Goal: Communication & Community: Participate in discussion

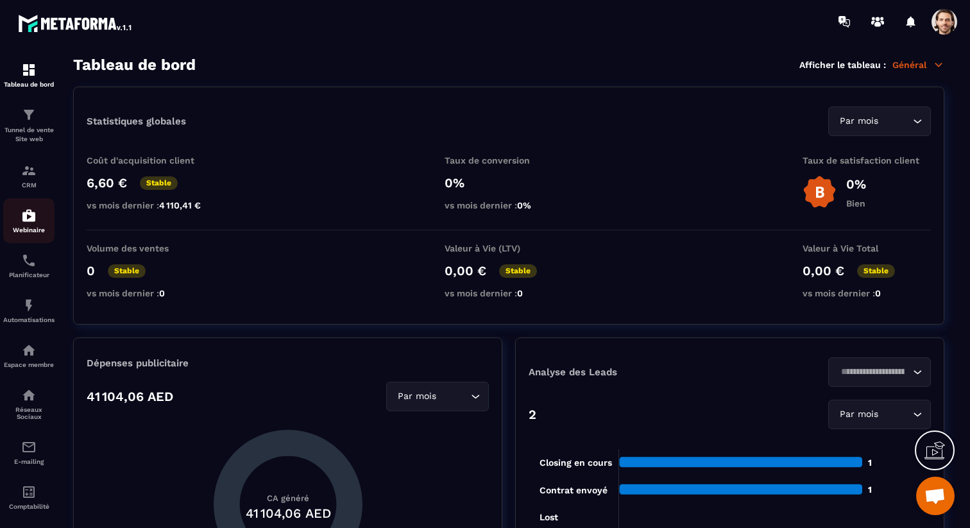
click at [26, 221] on img at bounding box center [28, 215] width 15 height 15
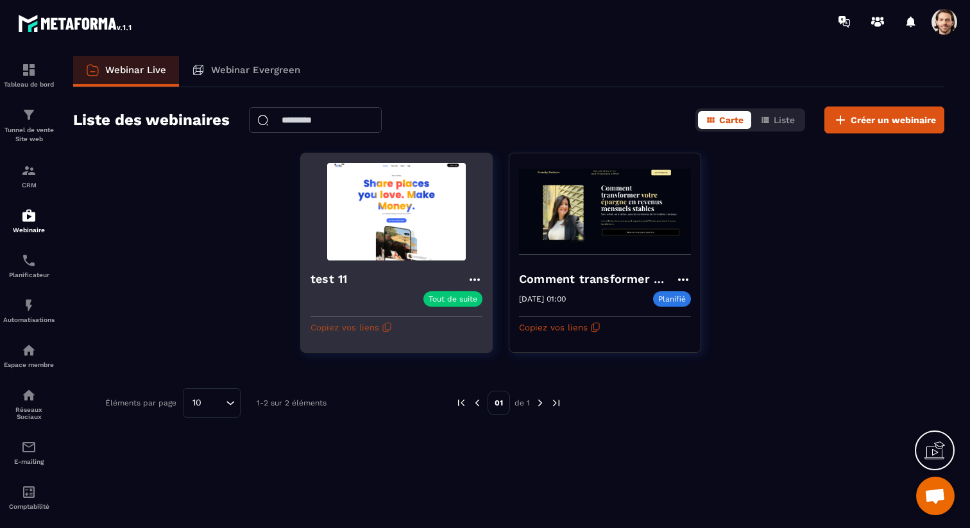
click at [360, 325] on button "Copiez vos liens" at bounding box center [350, 327] width 81 height 21
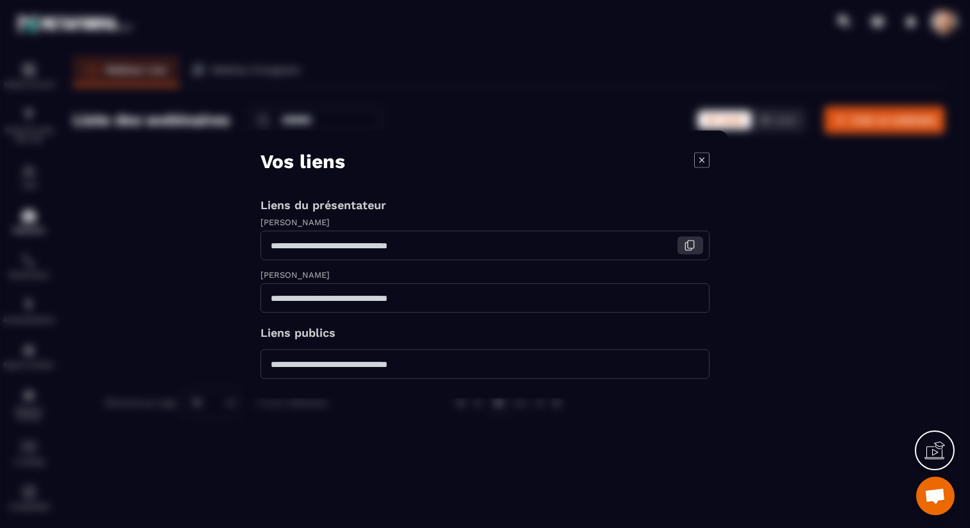
click at [686, 246] on icon "Modal window" at bounding box center [690, 245] width 12 height 12
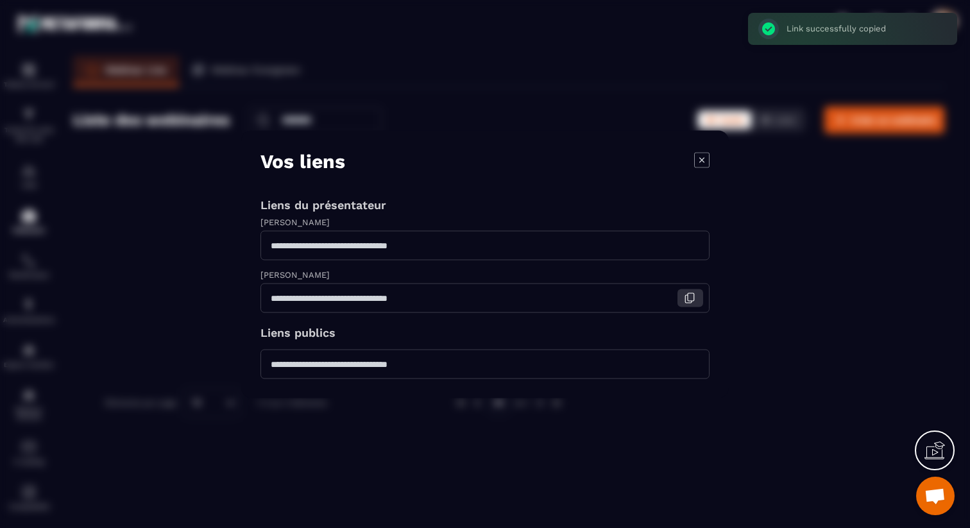
click at [693, 294] on icon "Modal window" at bounding box center [690, 298] width 12 height 12
click at [697, 241] on button "Modal window" at bounding box center [690, 245] width 26 height 18
click at [693, 364] on icon "Modal window" at bounding box center [690, 364] width 12 height 12
click at [704, 164] on icon "Modal window" at bounding box center [701, 159] width 15 height 15
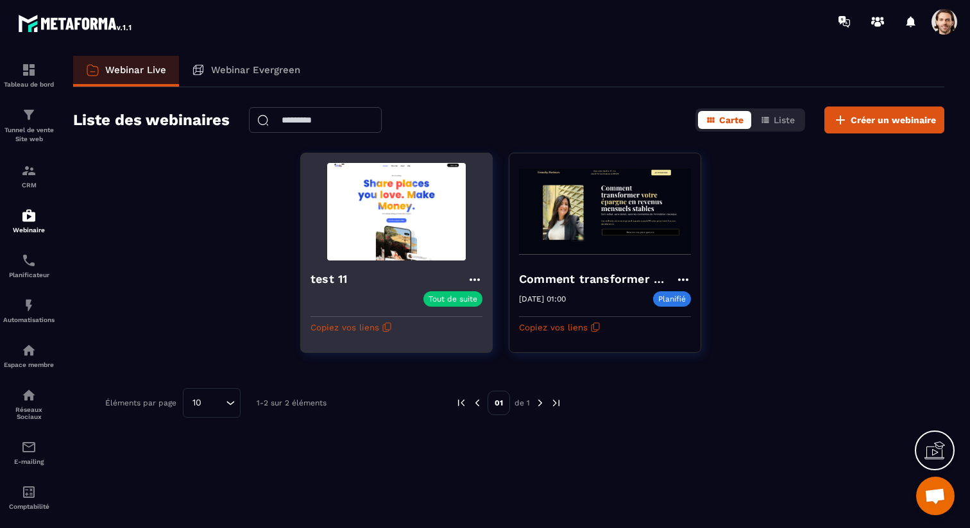
click at [471, 278] on icon at bounding box center [475, 279] width 10 height 3
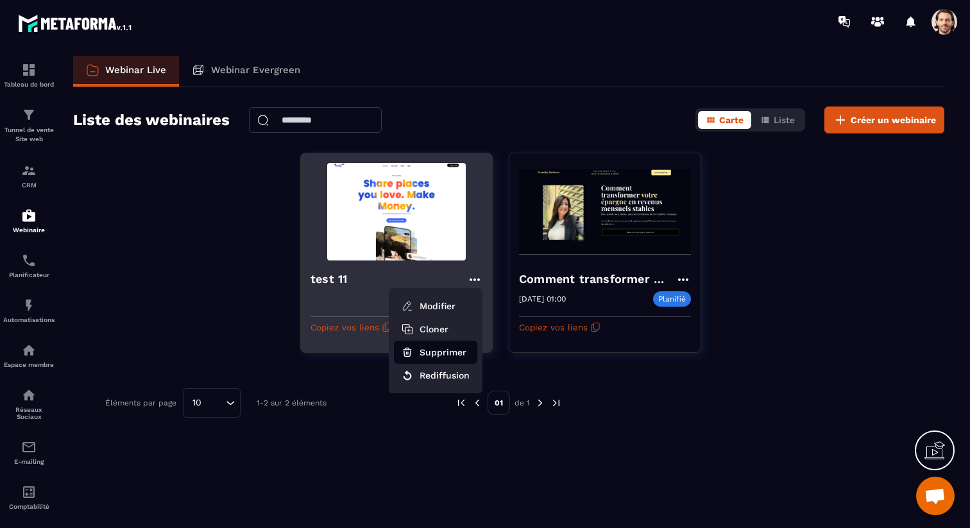
click at [444, 357] on button "Supprimer" at bounding box center [435, 352] width 83 height 23
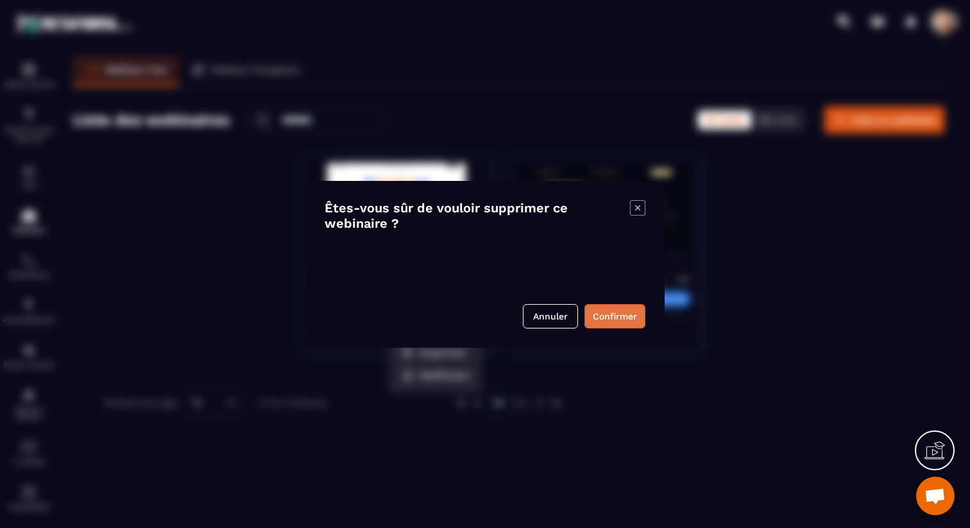
click at [615, 312] on button "Confirmer" at bounding box center [614, 316] width 61 height 24
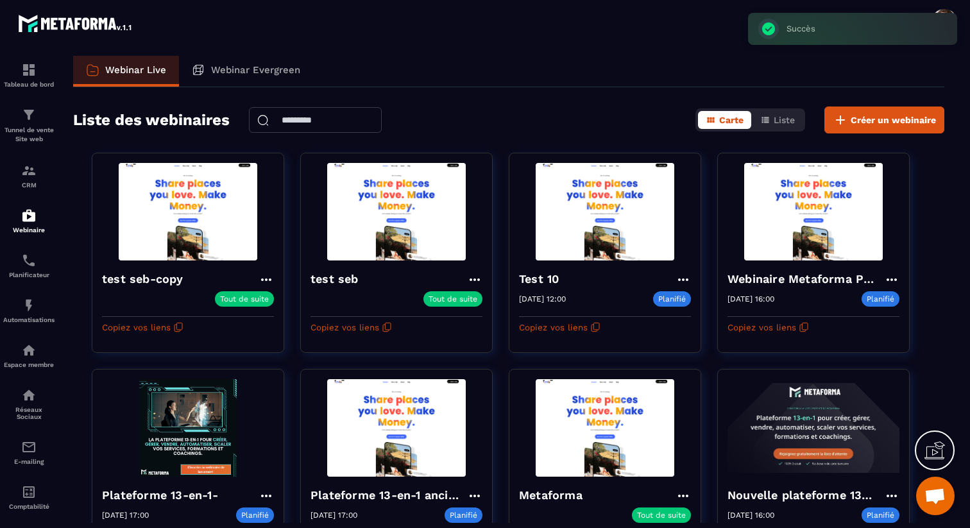
click at [946, 13] on div "Succès ×" at bounding box center [852, 29] width 209 height 32
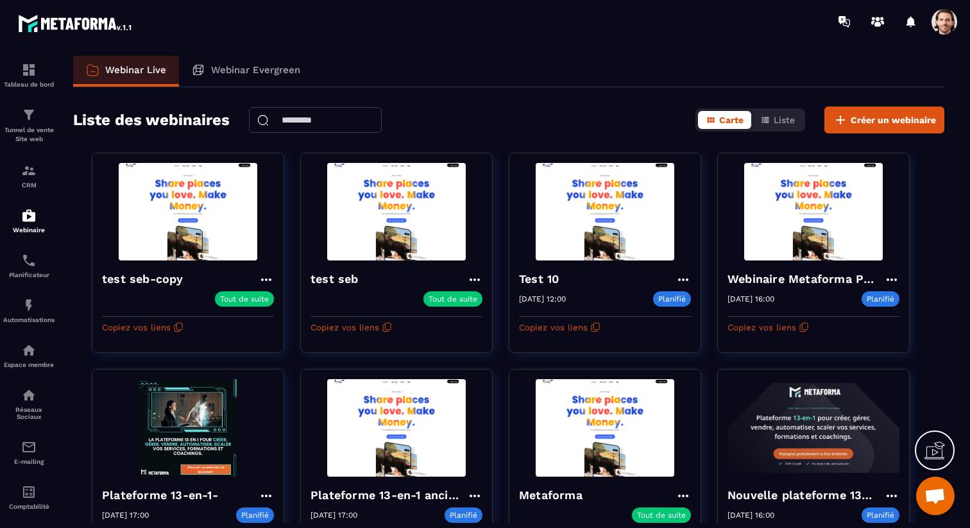
click at [944, 21] on span at bounding box center [944, 22] width 26 height 26
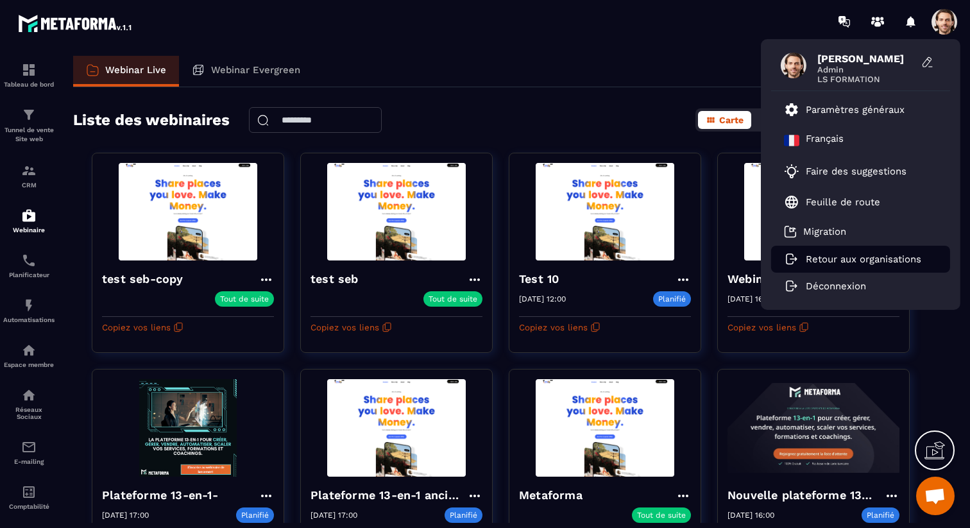
click at [844, 260] on p "Retour aux organisations" at bounding box center [863, 259] width 115 height 12
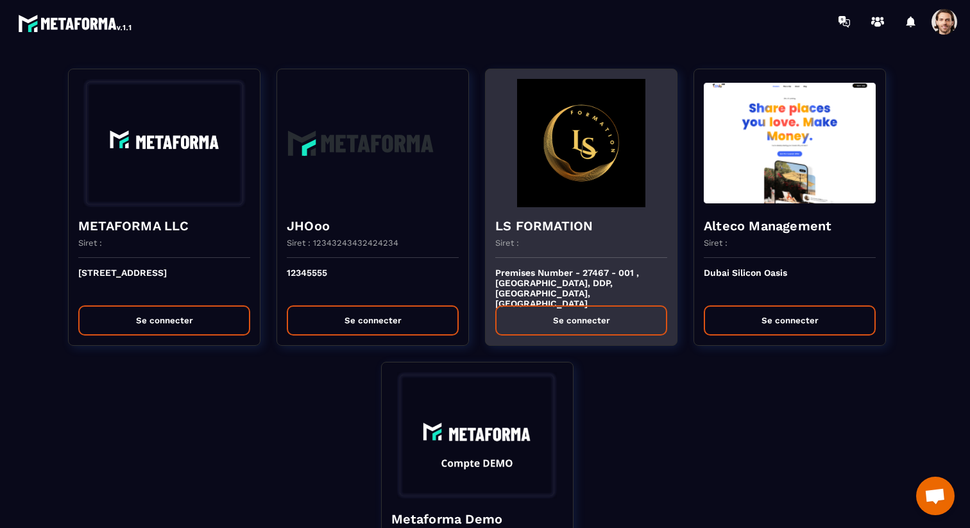
click at [568, 241] on div "Siret :" at bounding box center [581, 248] width 172 height 20
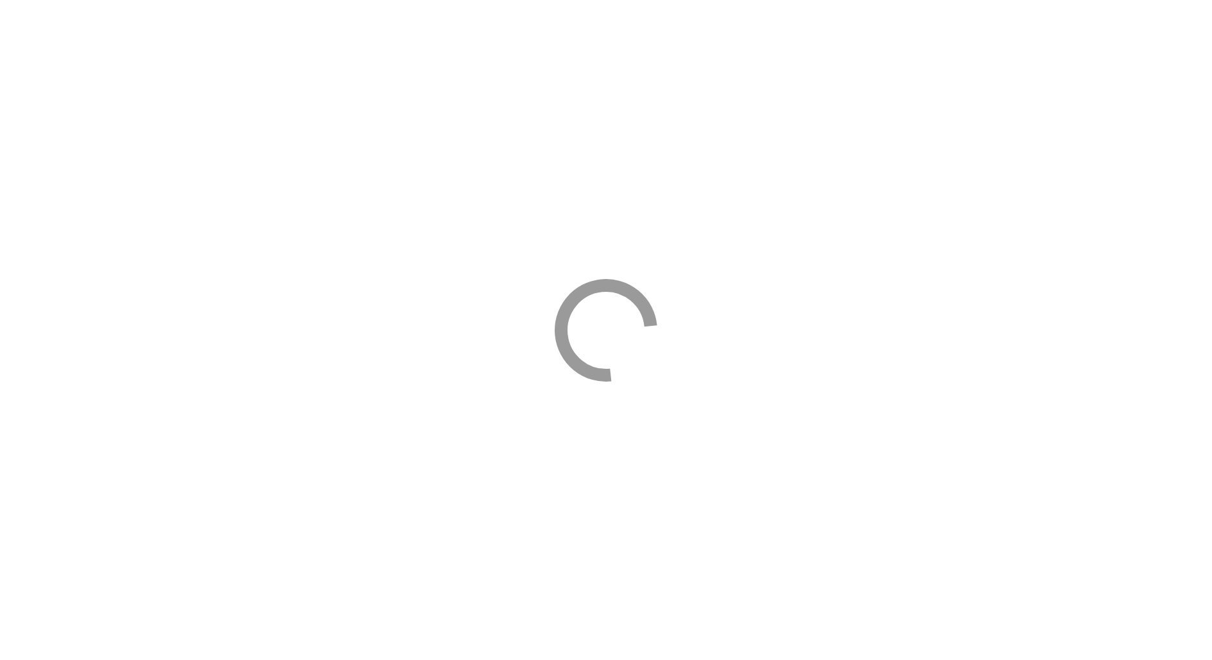
select select "****"
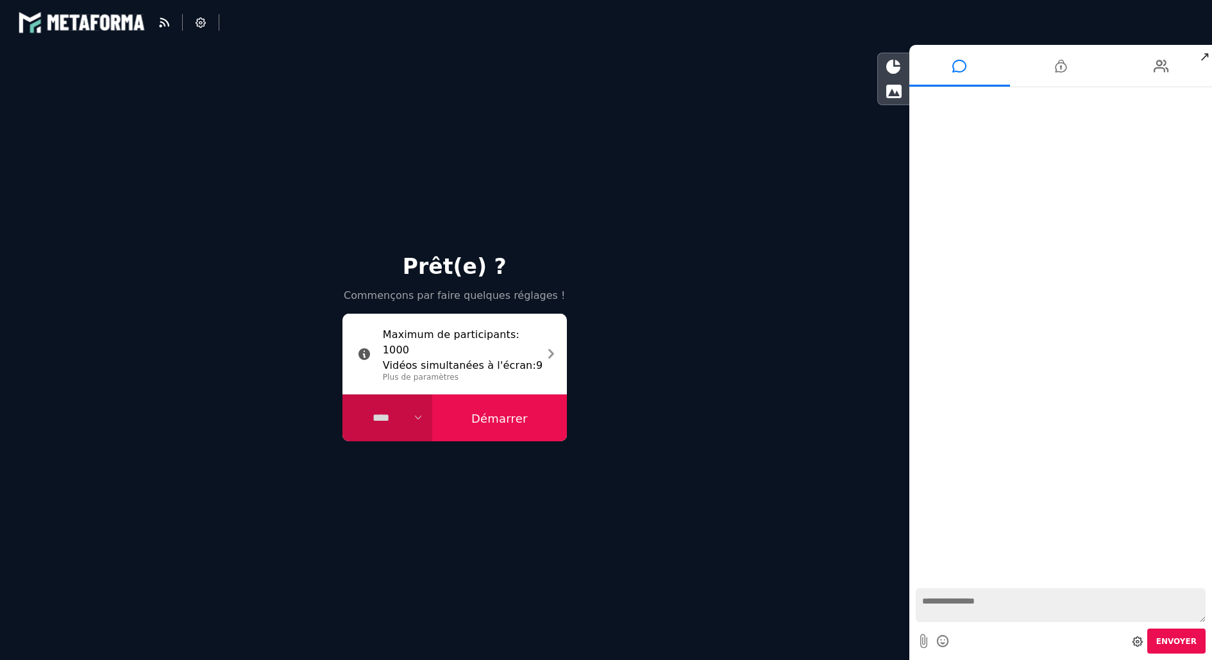
click at [508, 422] on button "Démarrer" at bounding box center [499, 418] width 135 height 47
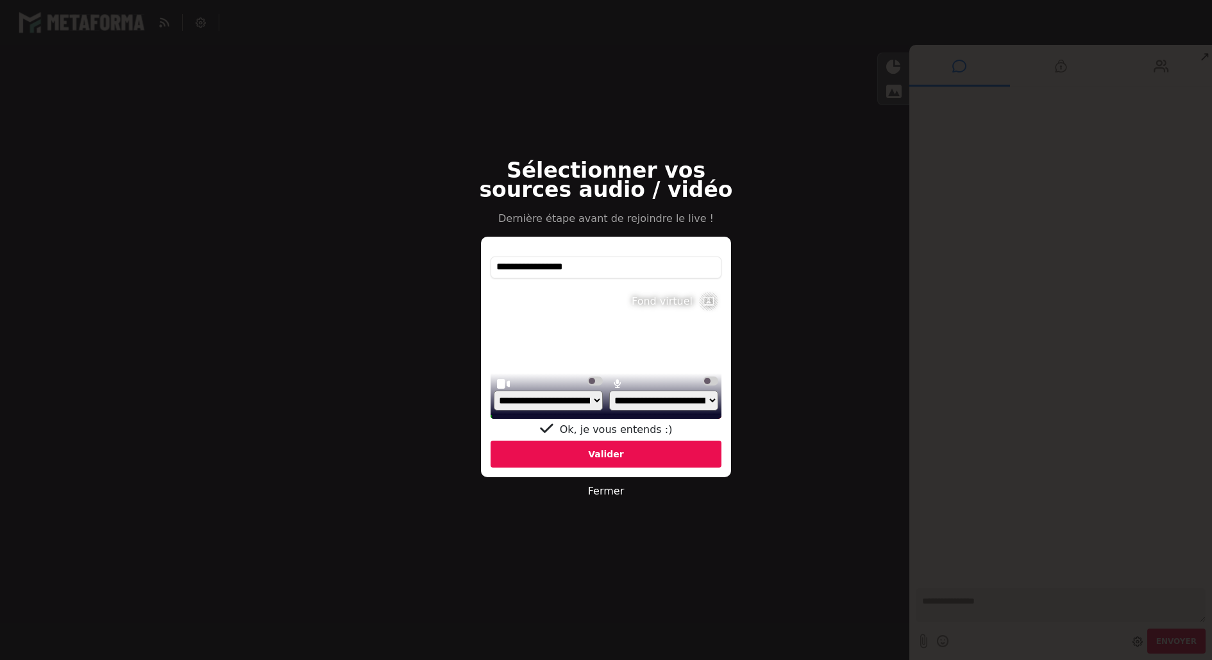
click at [579, 449] on div "Valider" at bounding box center [606, 454] width 231 height 27
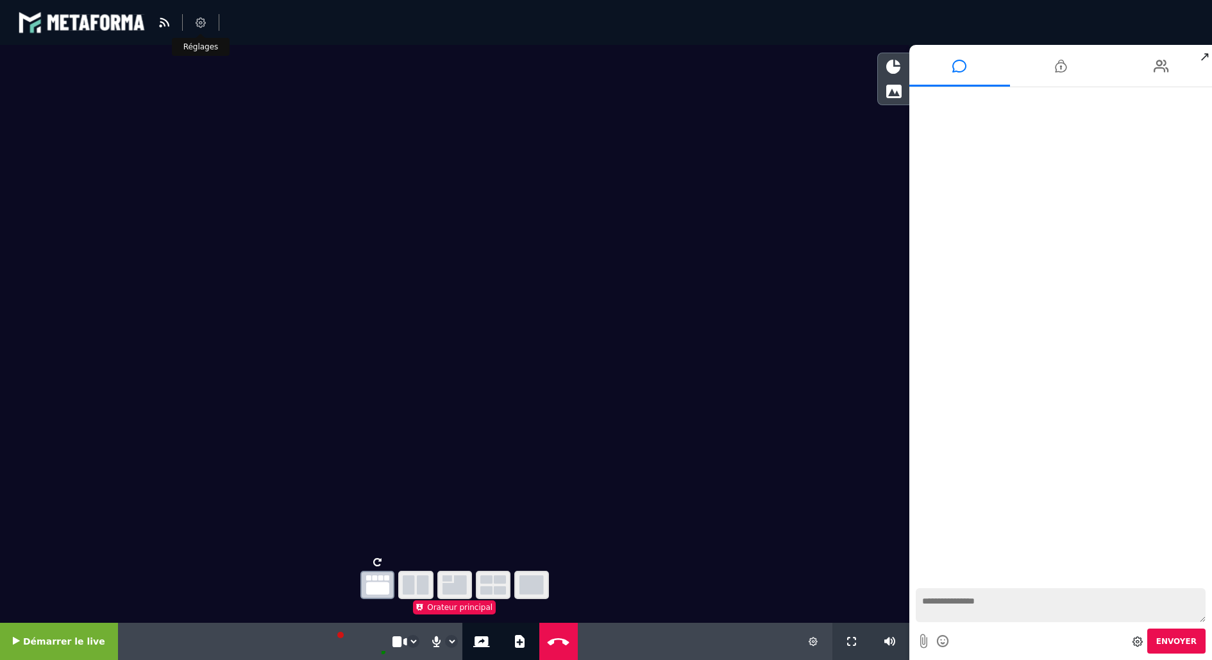
click at [194, 21] on li at bounding box center [201, 22] width 37 height 17
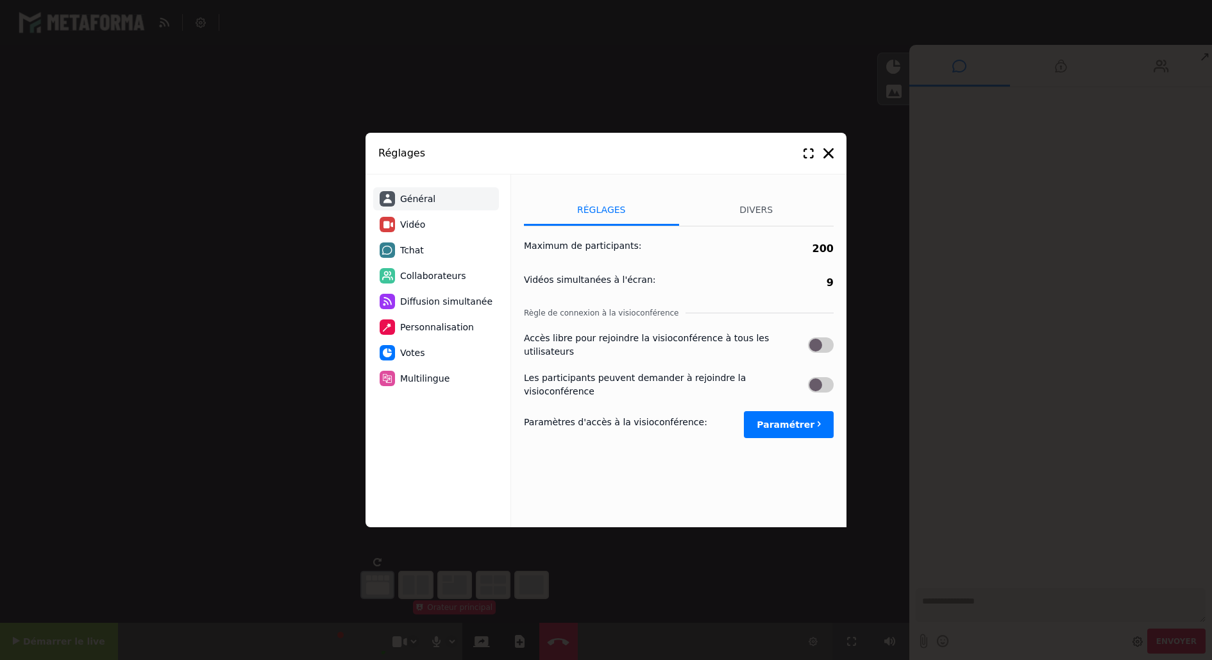
click at [406, 224] on span "Vidéo" at bounding box center [412, 224] width 25 height 13
select select "****"
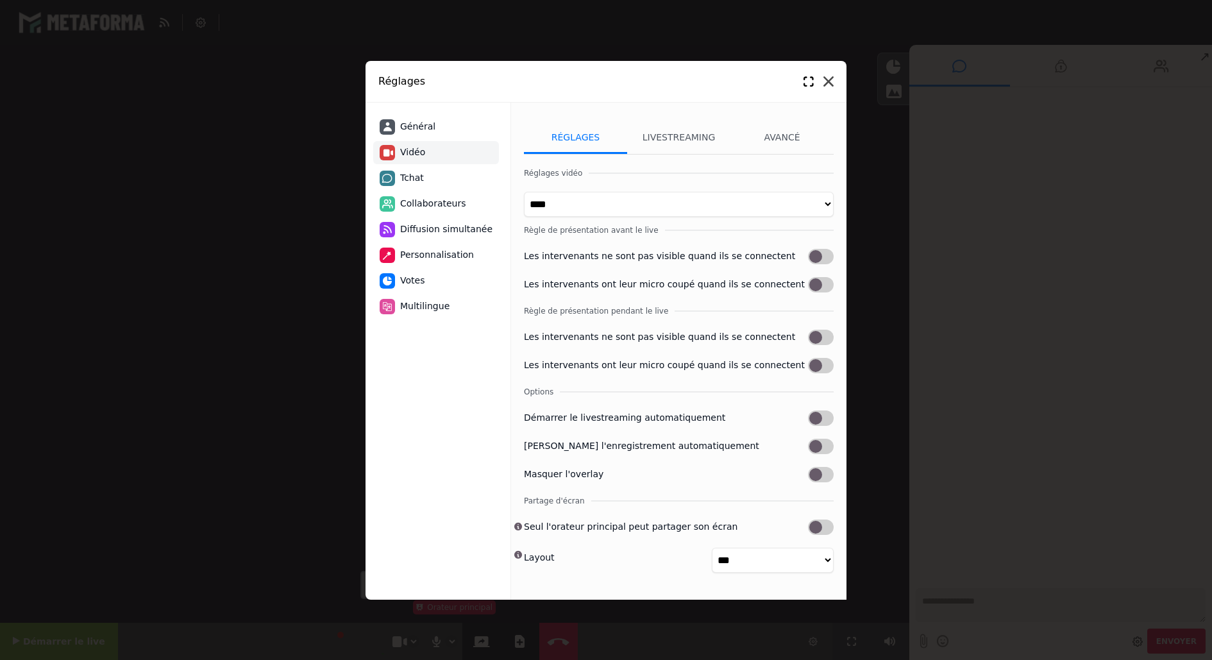
click at [828, 78] on icon at bounding box center [829, 81] width 10 height 10
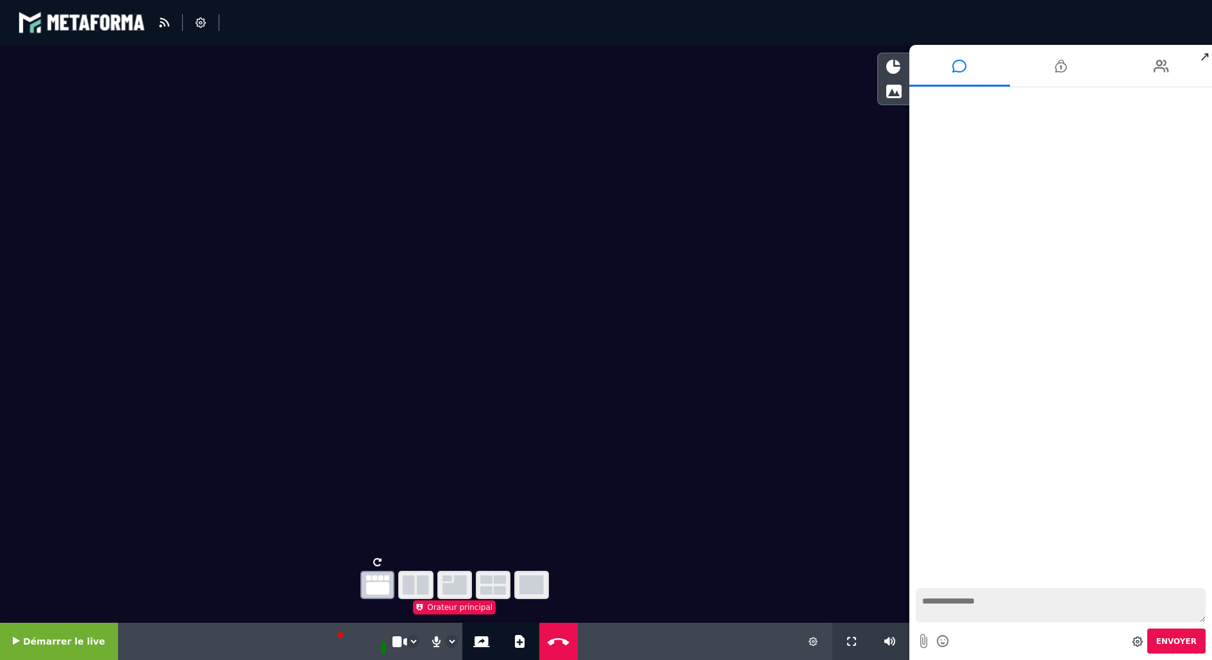
click at [457, 581] on icon "button" at bounding box center [455, 584] width 24 height 19
click at [489, 581] on icon "button" at bounding box center [493, 584] width 26 height 19
click at [643, 329] on video at bounding box center [455, 298] width 910 height 507
click at [750, 289] on video at bounding box center [455, 298] width 910 height 507
click at [939, 604] on textarea at bounding box center [1061, 605] width 291 height 34
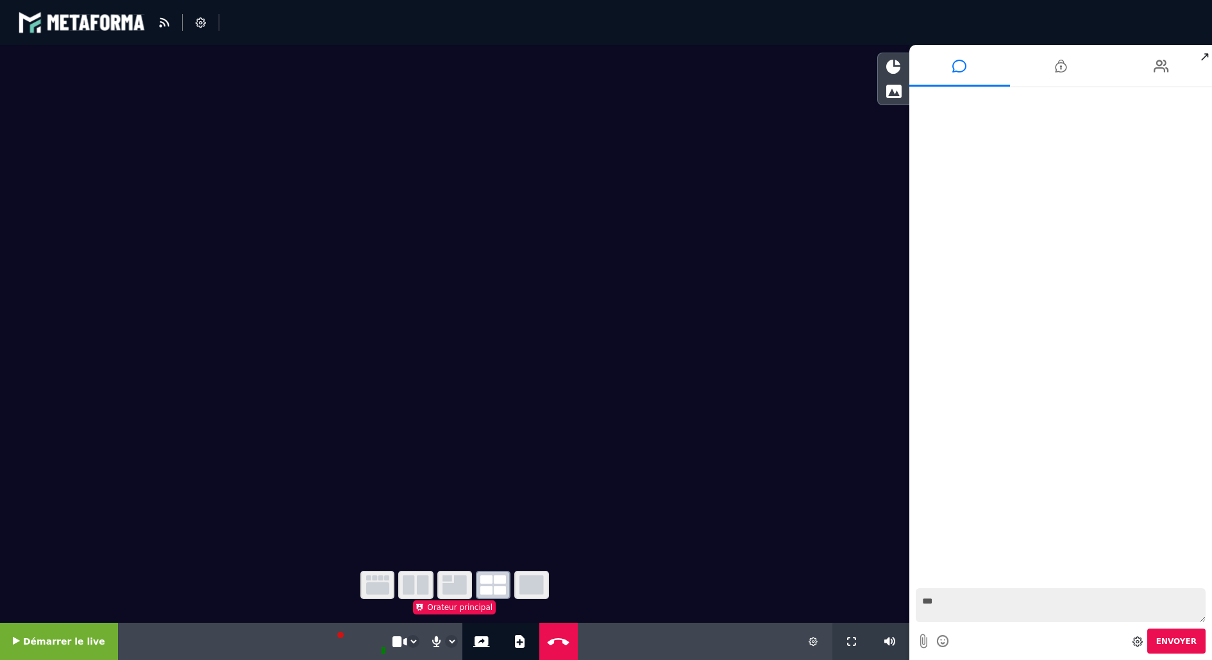
type textarea "****"
click at [1202, 101] on link at bounding box center [1201, 98] width 17 height 17
click at [542, 584] on icon "button" at bounding box center [532, 584] width 24 height 19
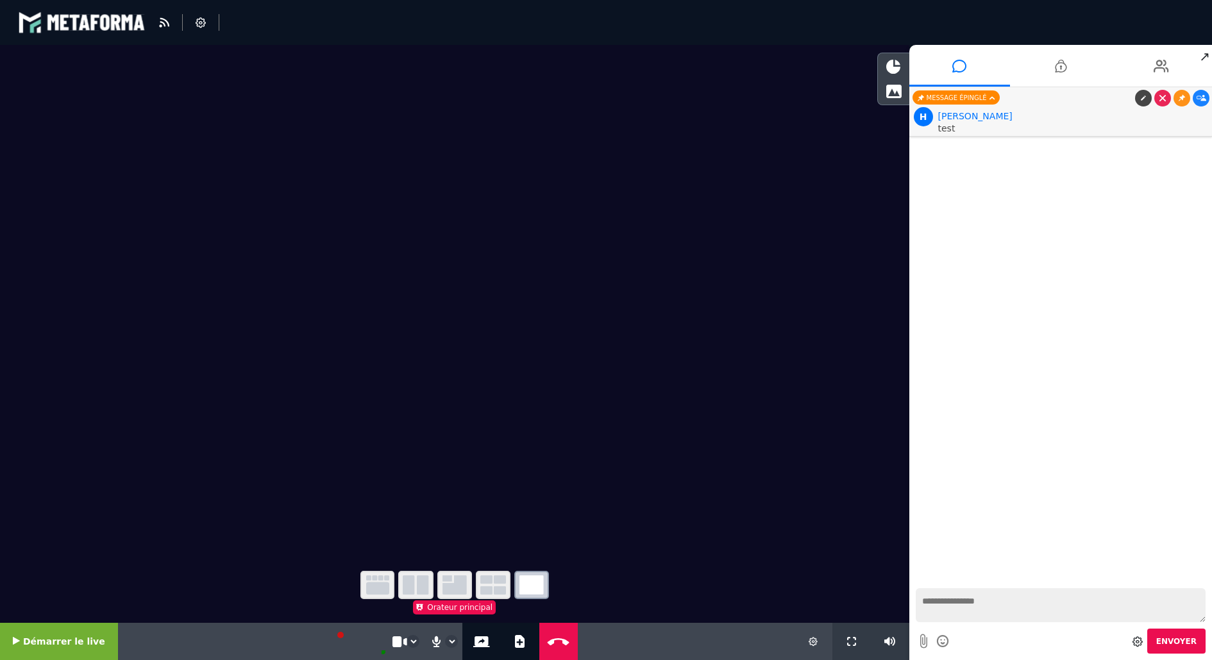
click at [486, 586] on icon "button" at bounding box center [493, 584] width 26 height 19
click at [454, 586] on icon "button" at bounding box center [455, 584] width 24 height 19
click at [455, 561] on icon at bounding box center [455, 562] width 8 height 10
click at [419, 588] on icon "button" at bounding box center [416, 584] width 26 height 19
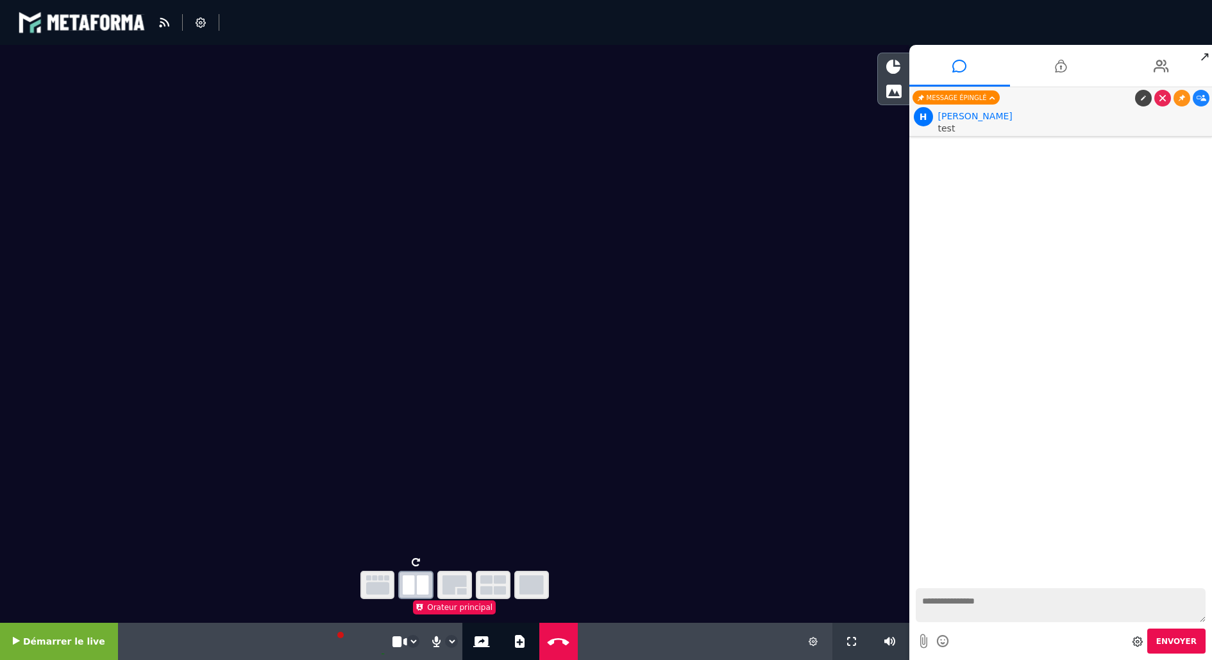
click at [386, 590] on icon "button" at bounding box center [377, 584] width 23 height 19
click at [417, 582] on icon "button" at bounding box center [416, 584] width 26 height 19
click at [456, 583] on icon "button" at bounding box center [455, 584] width 24 height 19
click at [500, 583] on icon "button" at bounding box center [493, 584] width 26 height 19
click at [532, 585] on icon "button" at bounding box center [532, 584] width 24 height 19
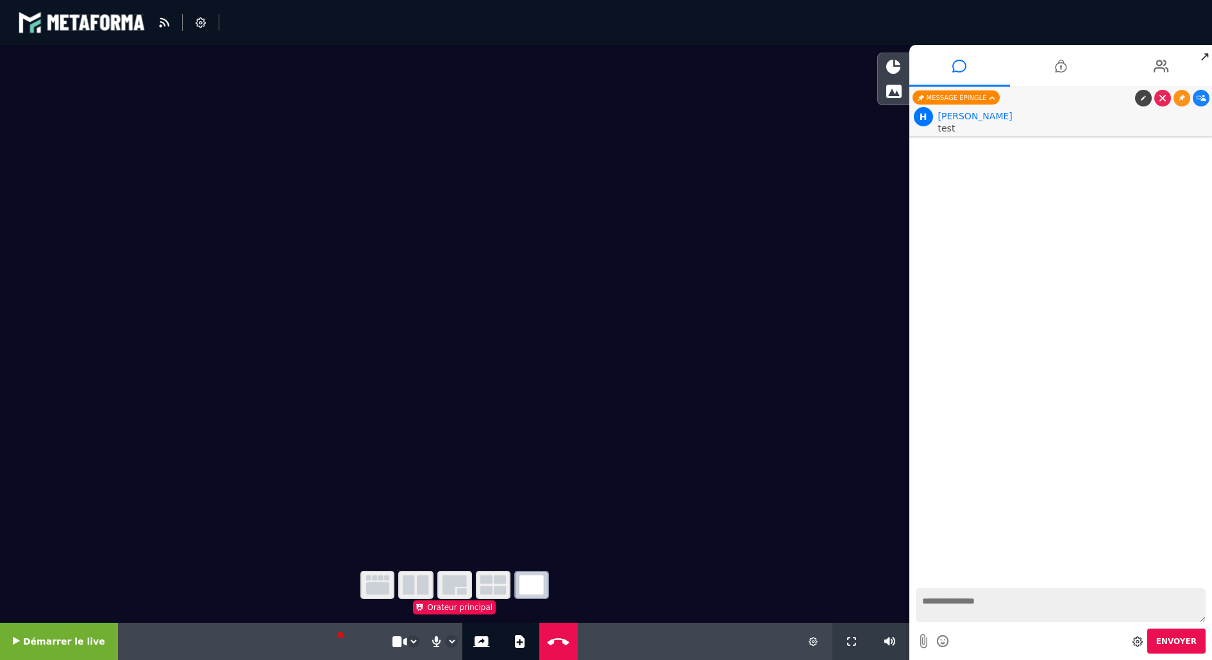
click at [380, 586] on icon "button" at bounding box center [377, 584] width 23 height 19
click at [421, 579] on icon "button" at bounding box center [416, 584] width 26 height 19
click at [516, 641] on icon at bounding box center [520, 641] width 10 height 13
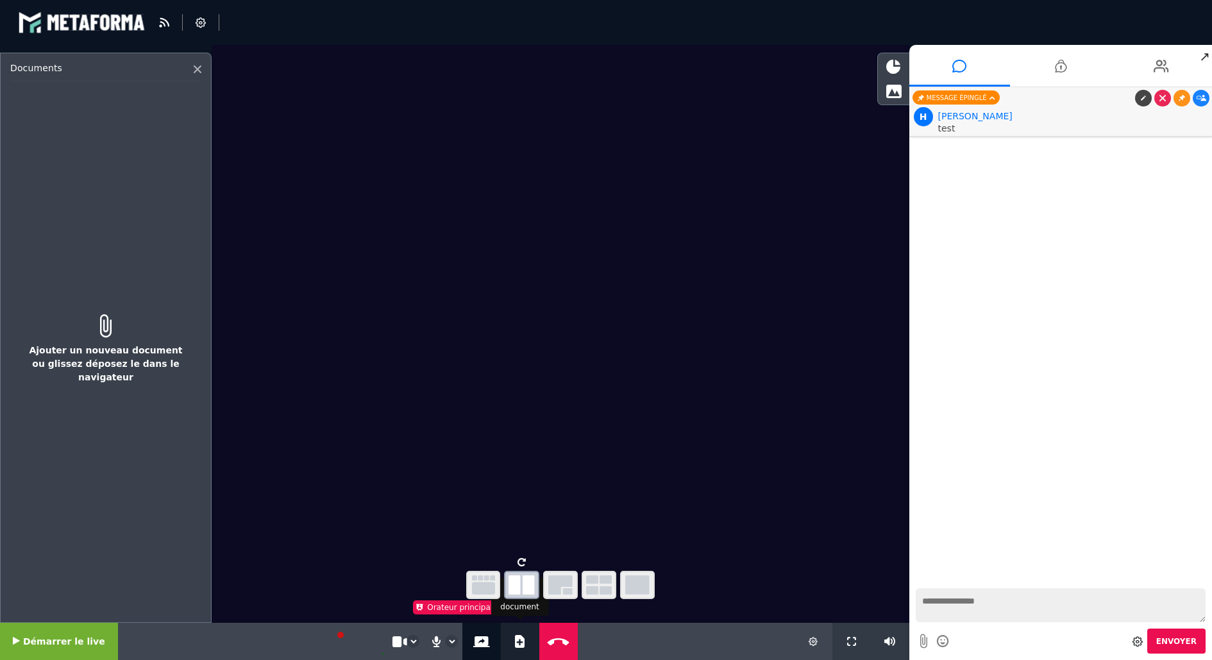
click at [515, 645] on icon at bounding box center [520, 641] width 10 height 13
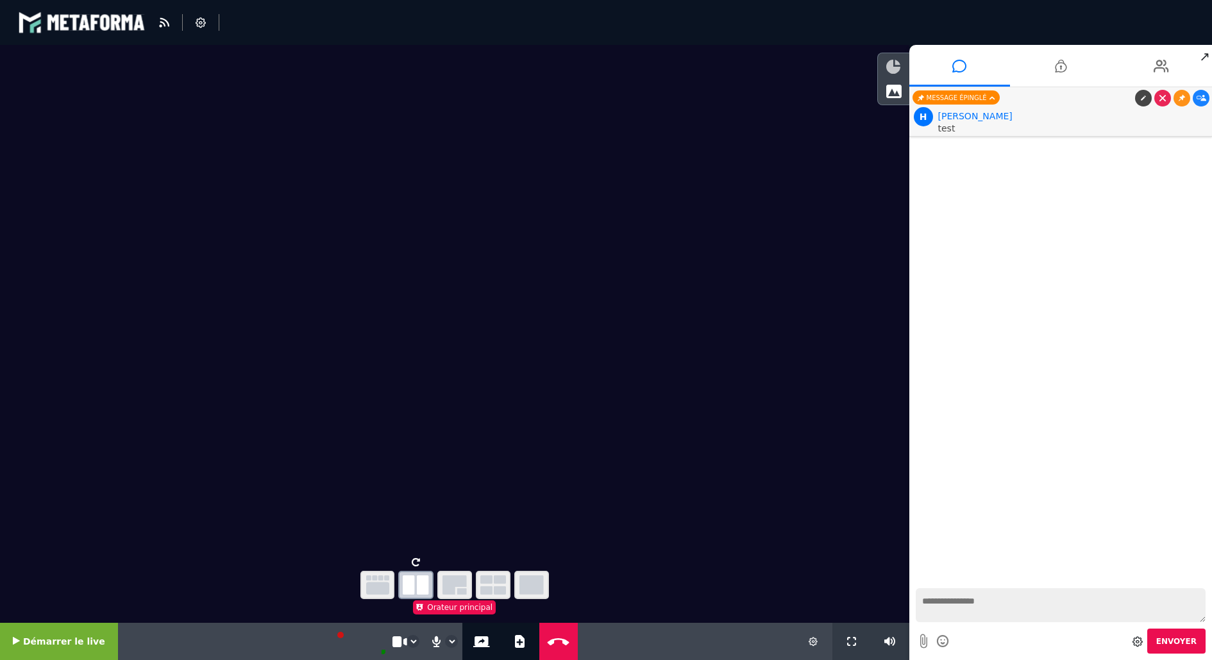
click at [887, 71] on icon at bounding box center [894, 67] width 14 height 14
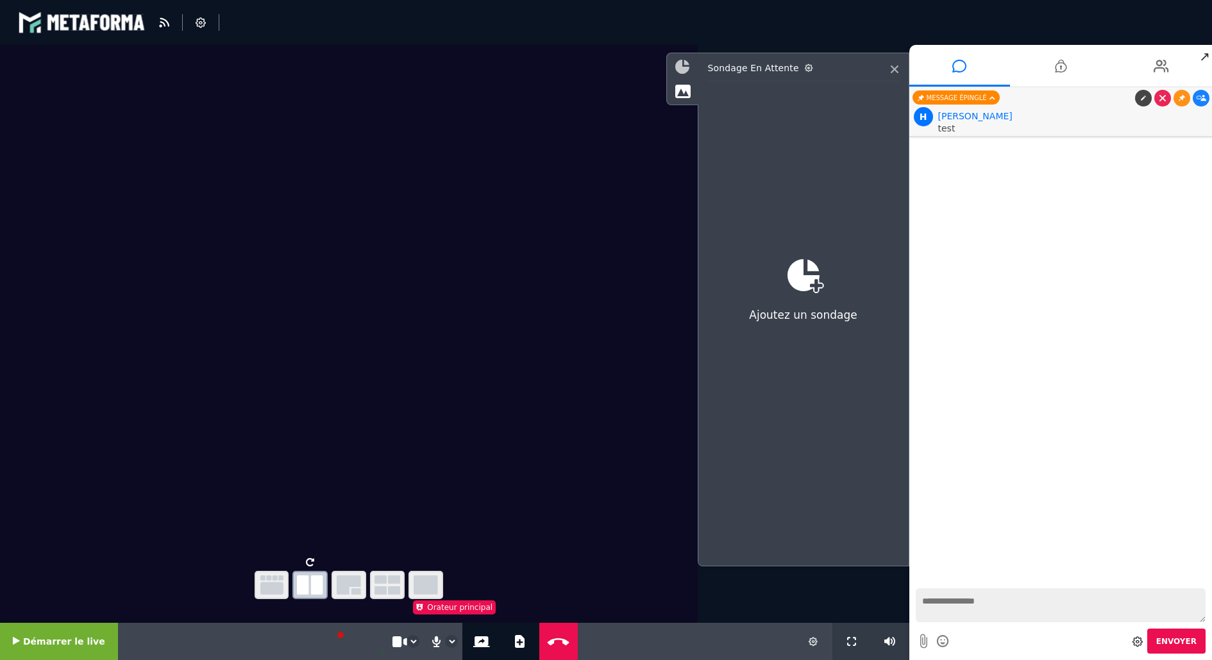
click at [686, 64] on icon at bounding box center [683, 67] width 14 height 14
click at [681, 96] on icon at bounding box center [683, 91] width 16 height 14
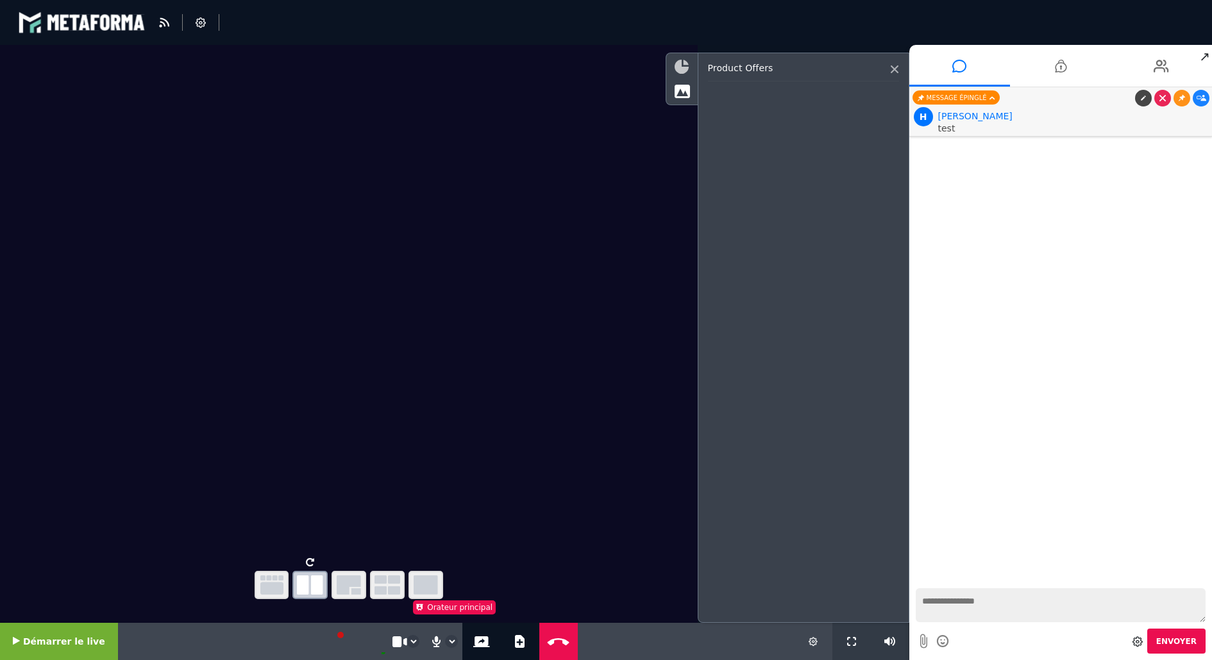
click at [678, 70] on icon at bounding box center [682, 67] width 14 height 14
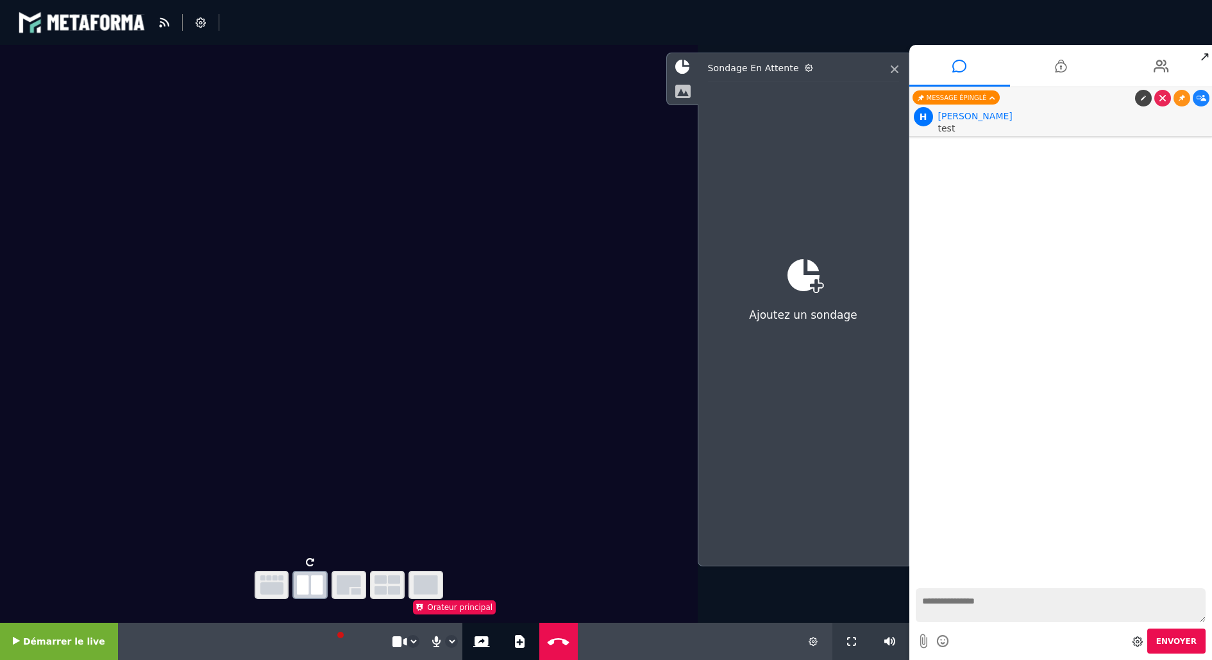
click at [679, 89] on icon at bounding box center [683, 91] width 16 height 14
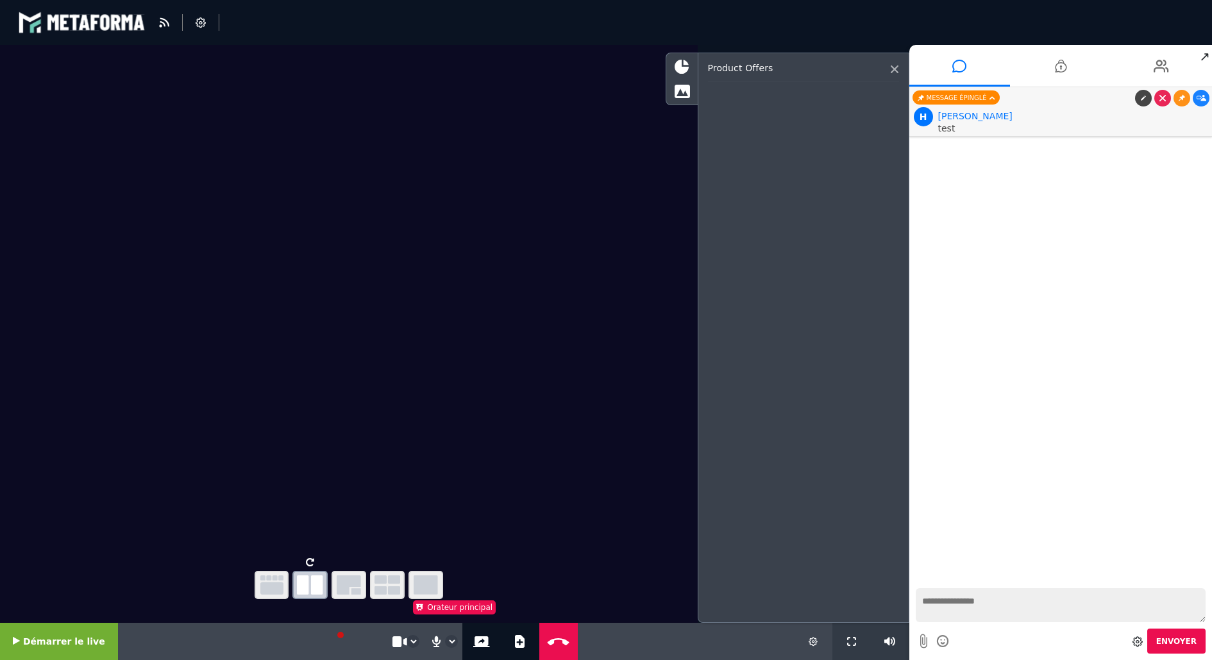
click at [893, 66] on icon at bounding box center [895, 69] width 8 height 8
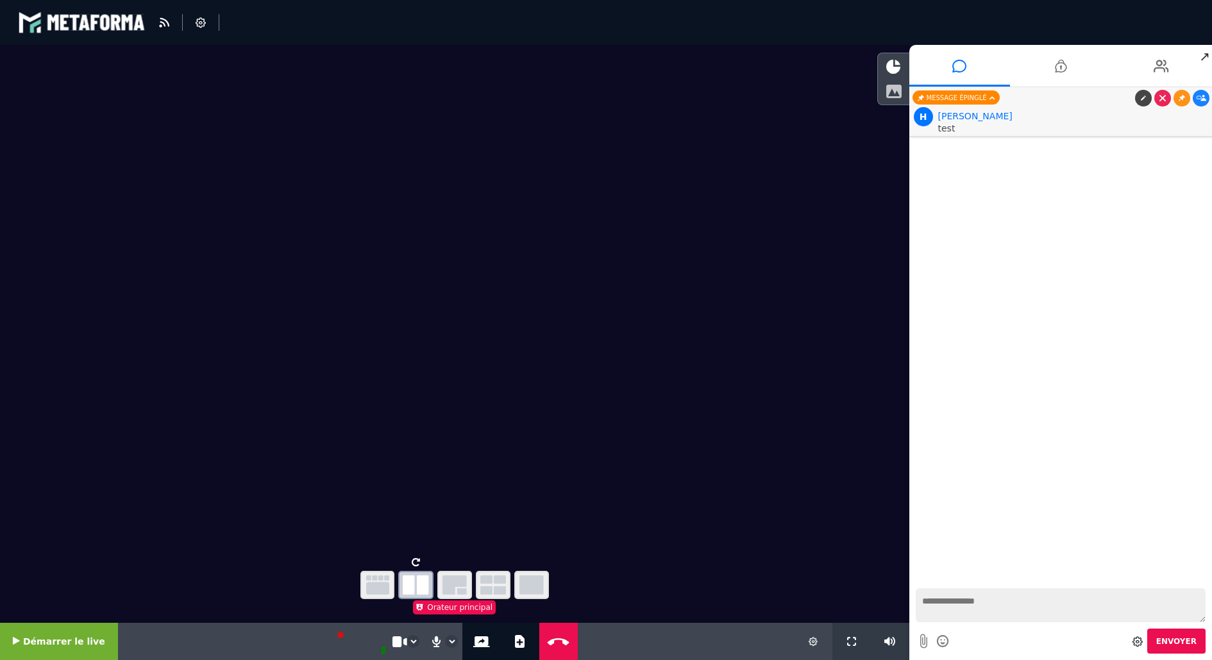
click at [891, 85] on icon at bounding box center [894, 91] width 16 height 14
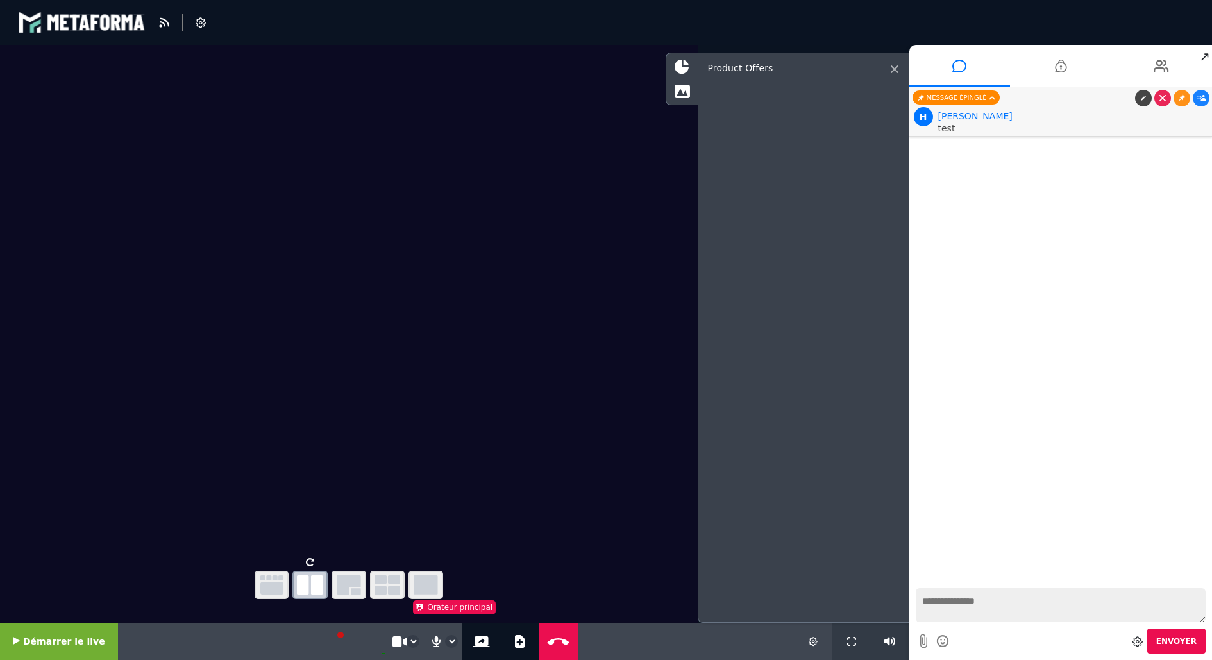
click at [893, 66] on icon at bounding box center [895, 69] width 8 height 8
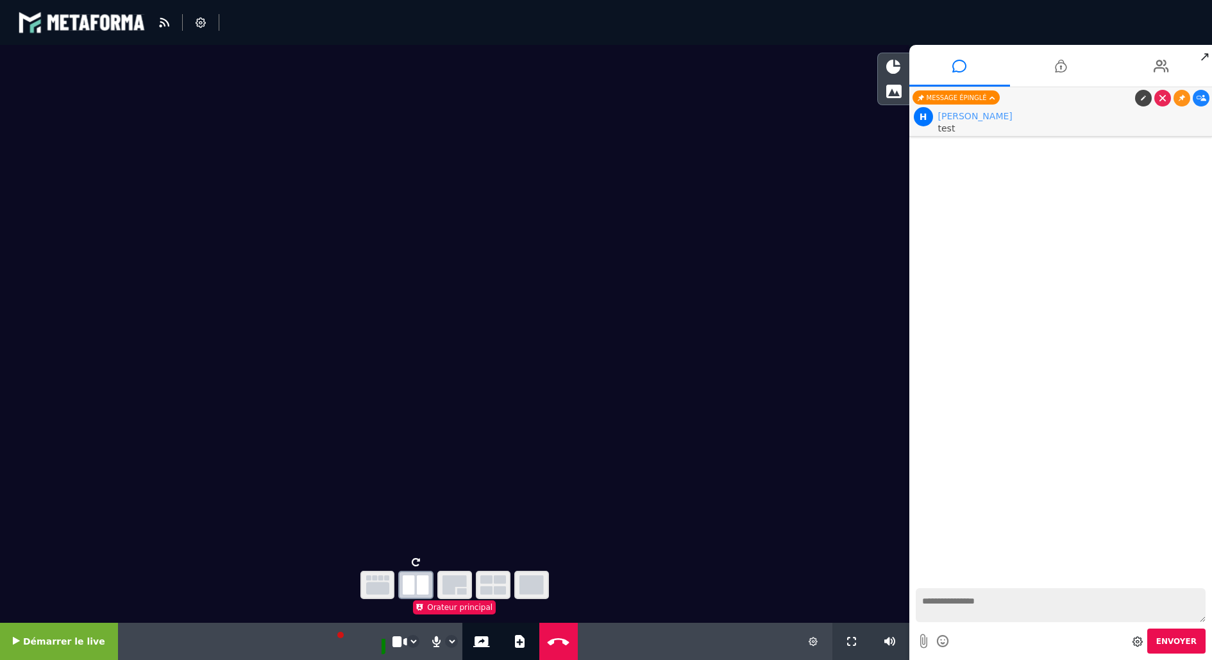
click at [997, 119] on span "[PERSON_NAME]" at bounding box center [976, 116] width 74 height 10
click at [83, 638] on span "Démarrer le live" at bounding box center [64, 641] width 82 height 10
click at [1150, 67] on li at bounding box center [1162, 66] width 101 height 42
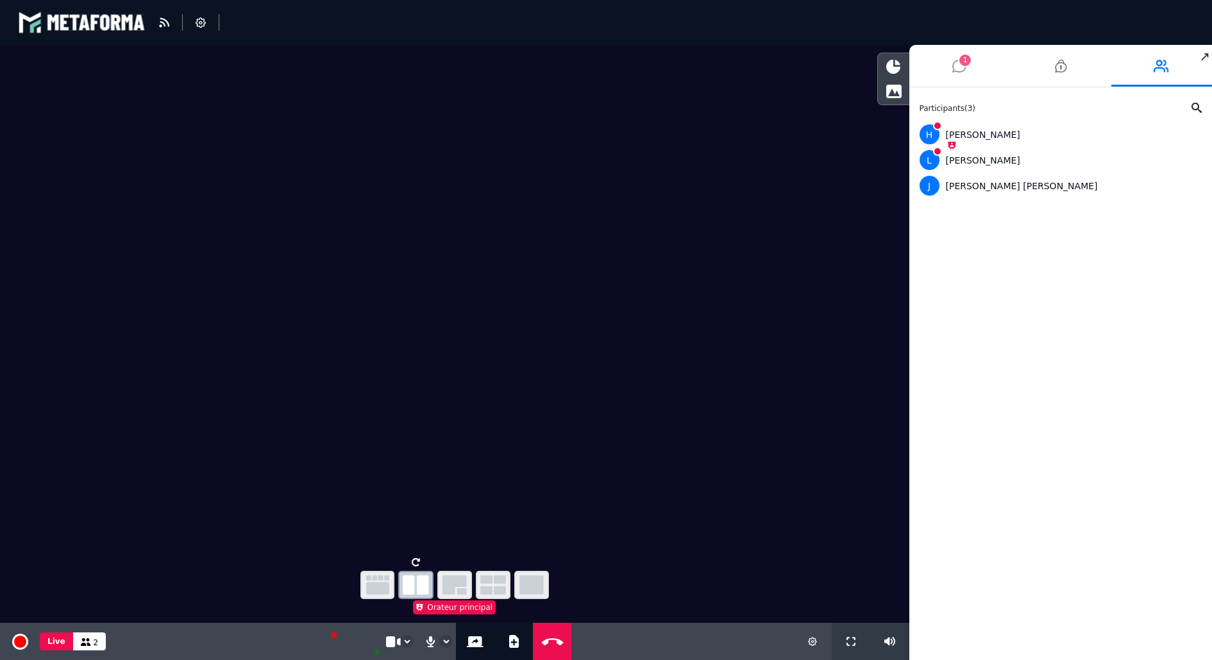
click at [949, 64] on li "1" at bounding box center [960, 66] width 101 height 42
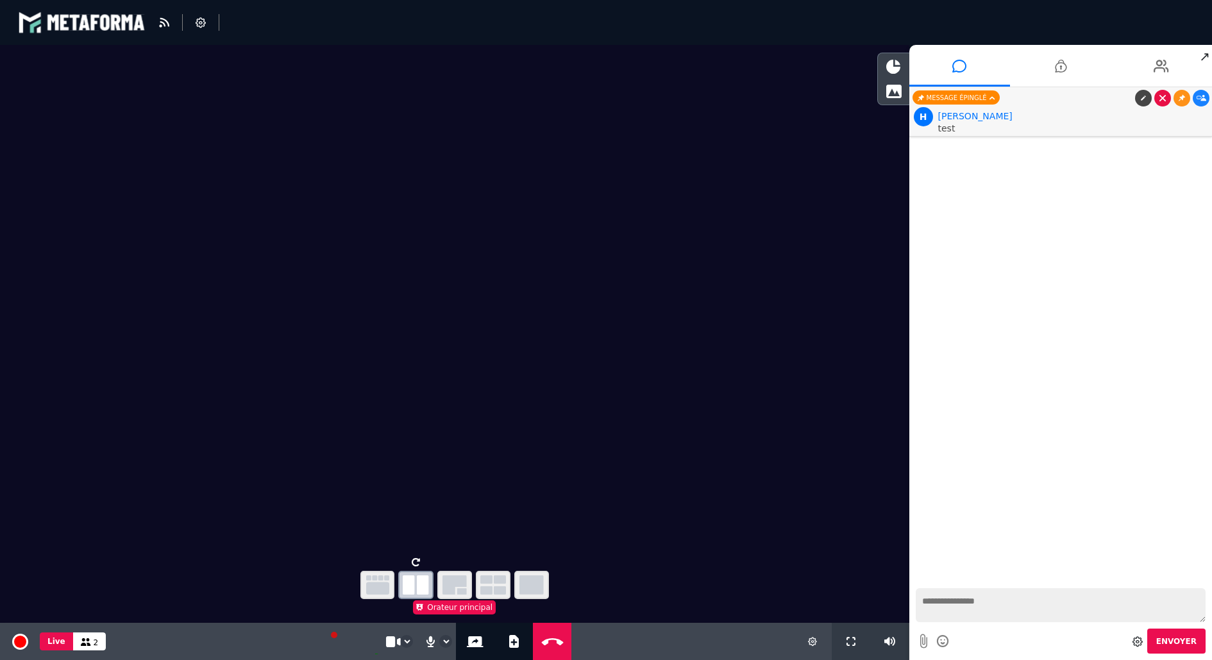
click at [1164, 100] on icon at bounding box center [1163, 98] width 6 height 6
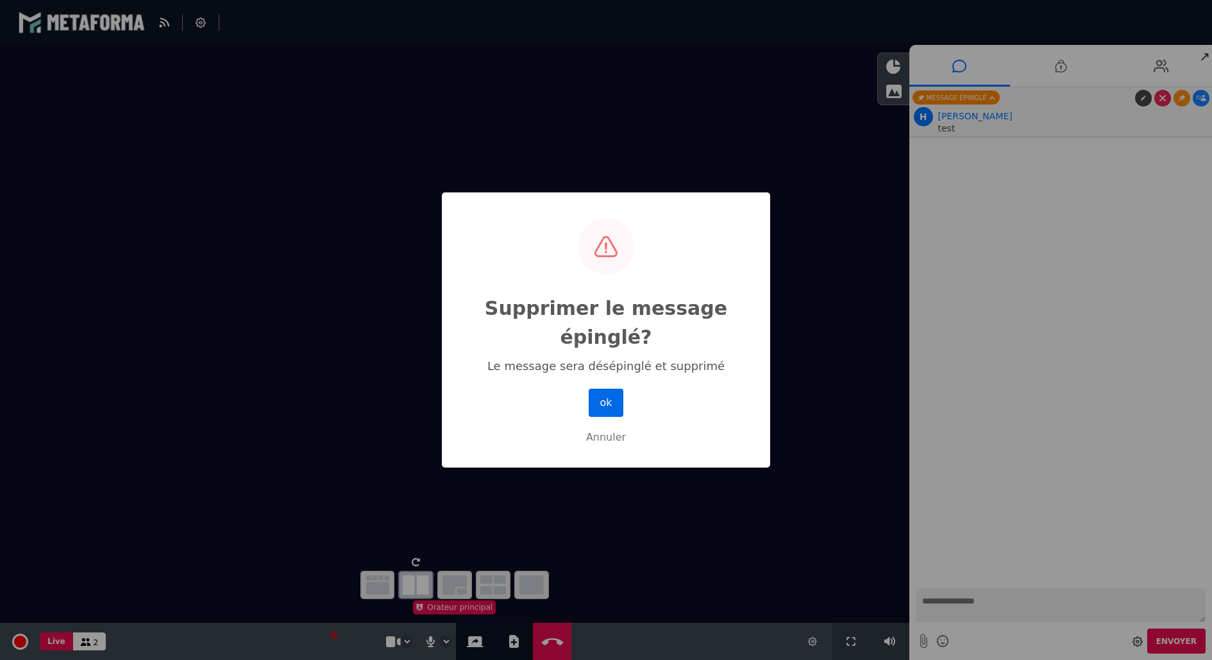
click at [608, 398] on button "ok" at bounding box center [606, 403] width 35 height 28
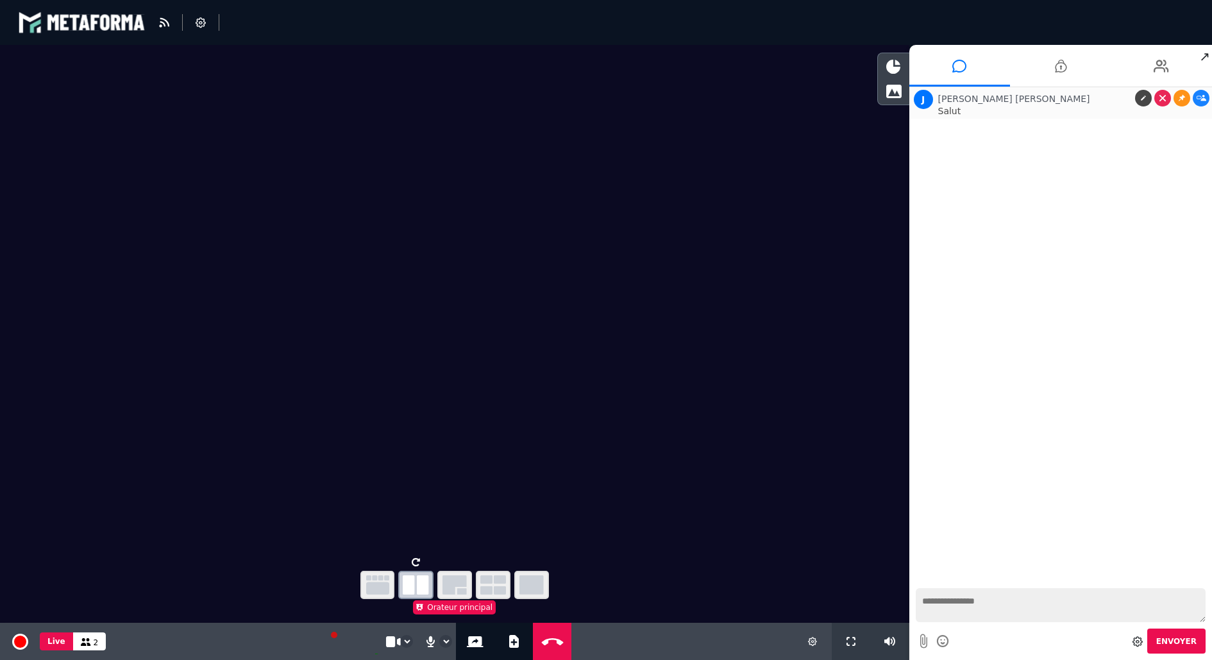
click at [964, 99] on span "John John" at bounding box center [1015, 99] width 152 height 10
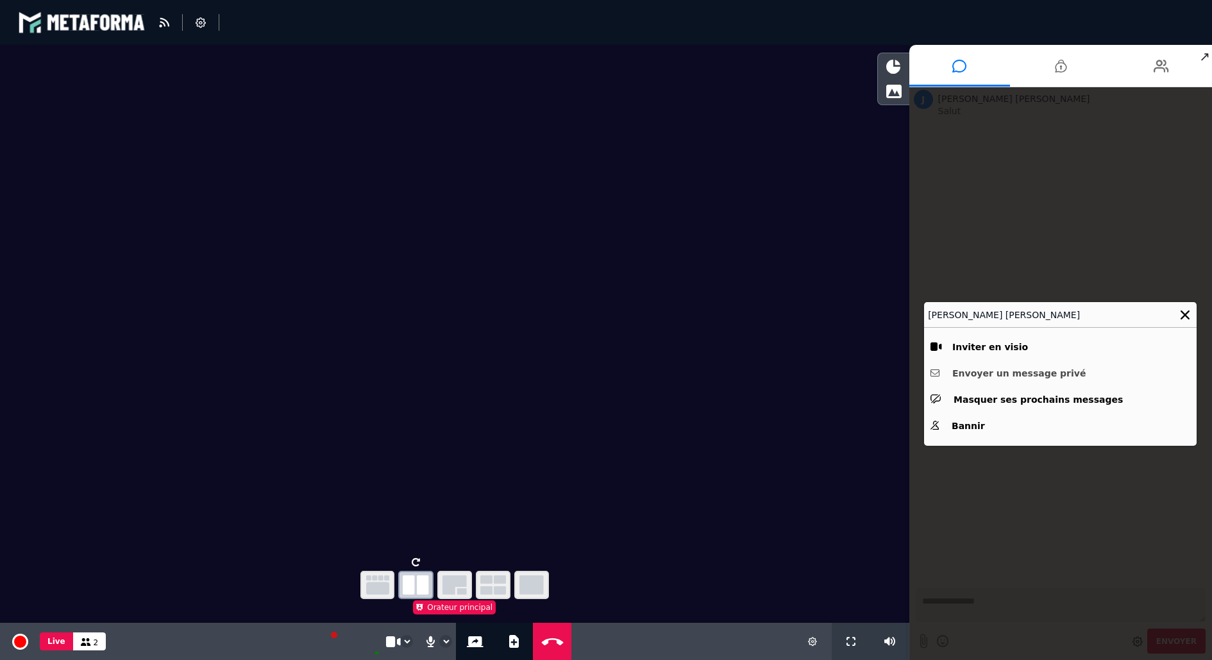
click at [1014, 374] on button "Envoyer un message privé" at bounding box center [1061, 374] width 260 height 20
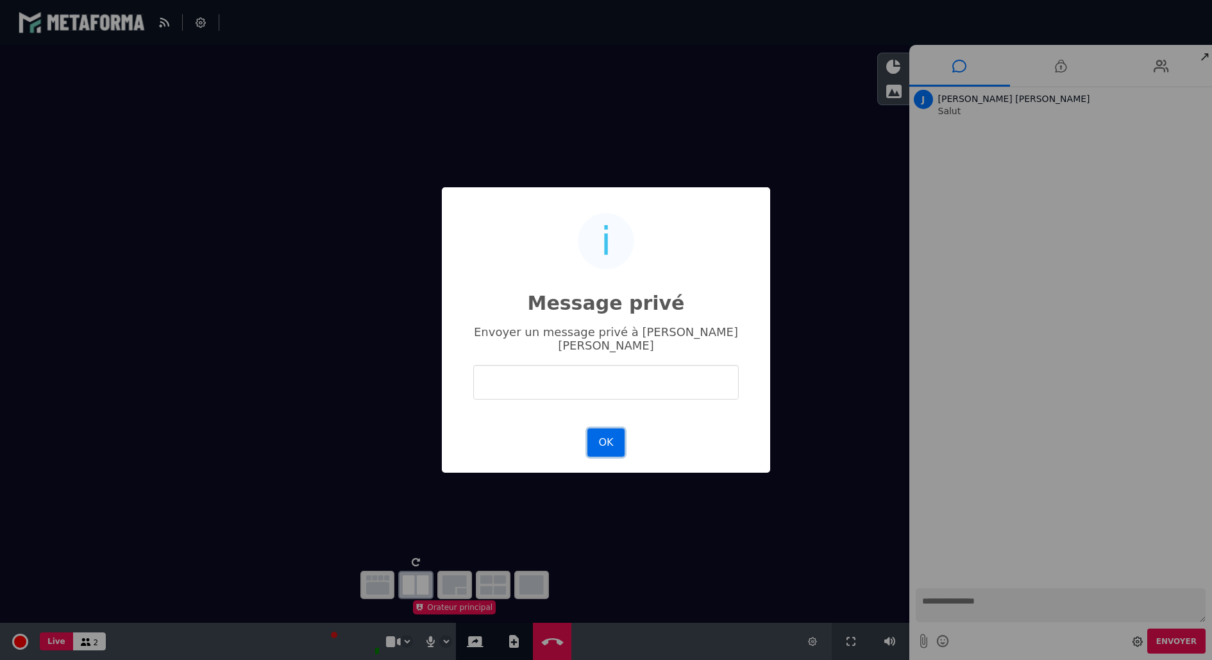
click at [609, 441] on button "OK" at bounding box center [606, 443] width 37 height 28
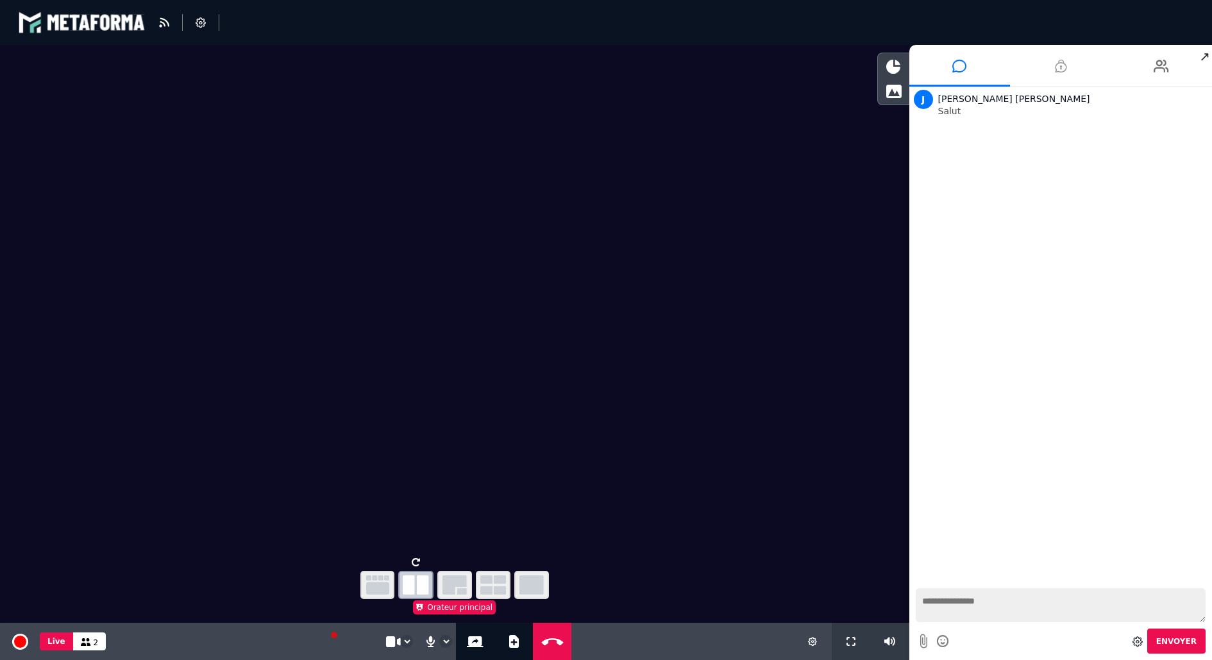
click at [1067, 70] on li at bounding box center [1060, 66] width 101 height 42
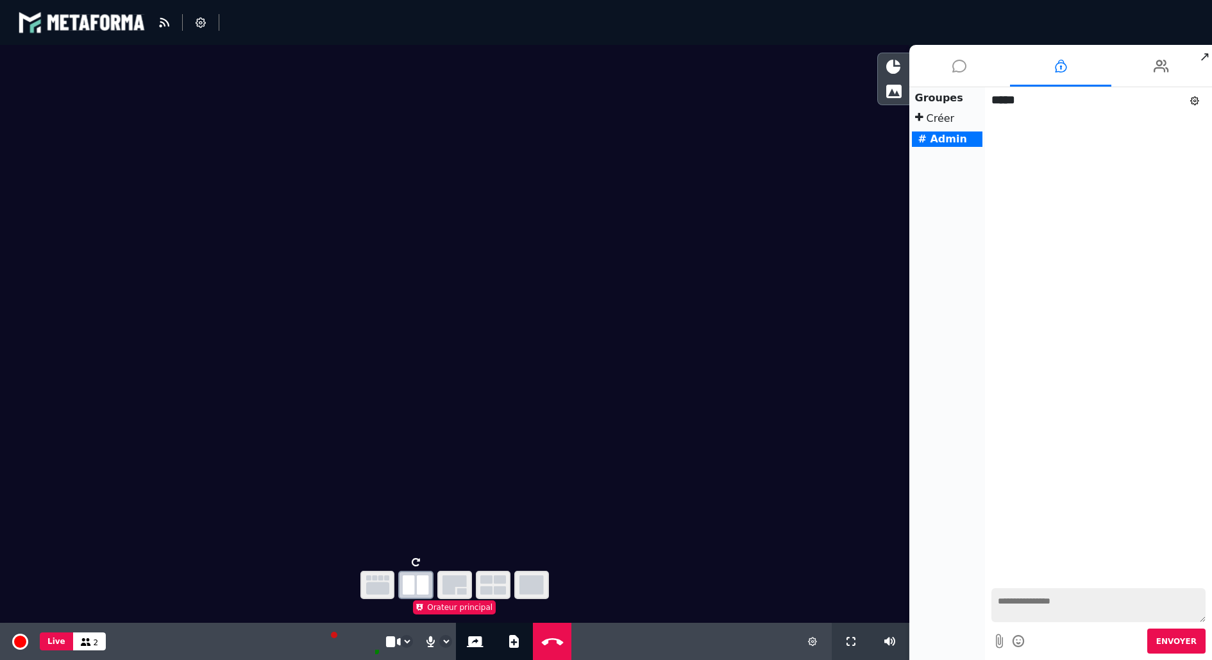
click at [972, 67] on li at bounding box center [960, 66] width 101 height 42
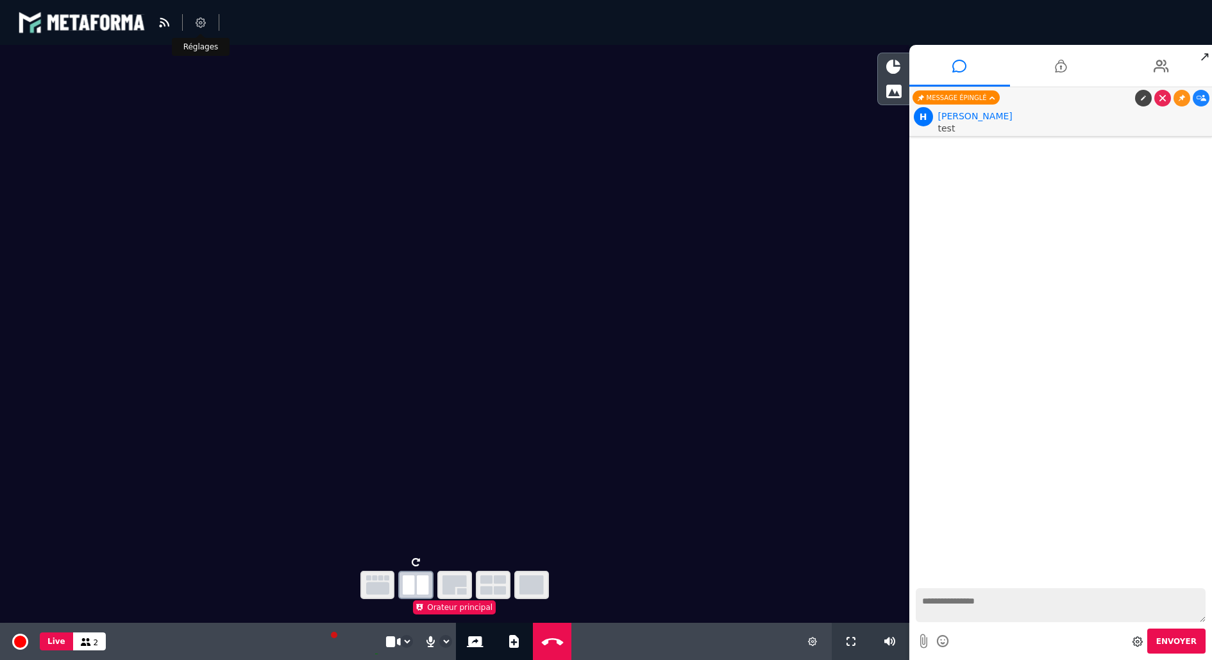
click at [189, 17] on li at bounding box center [201, 22] width 37 height 17
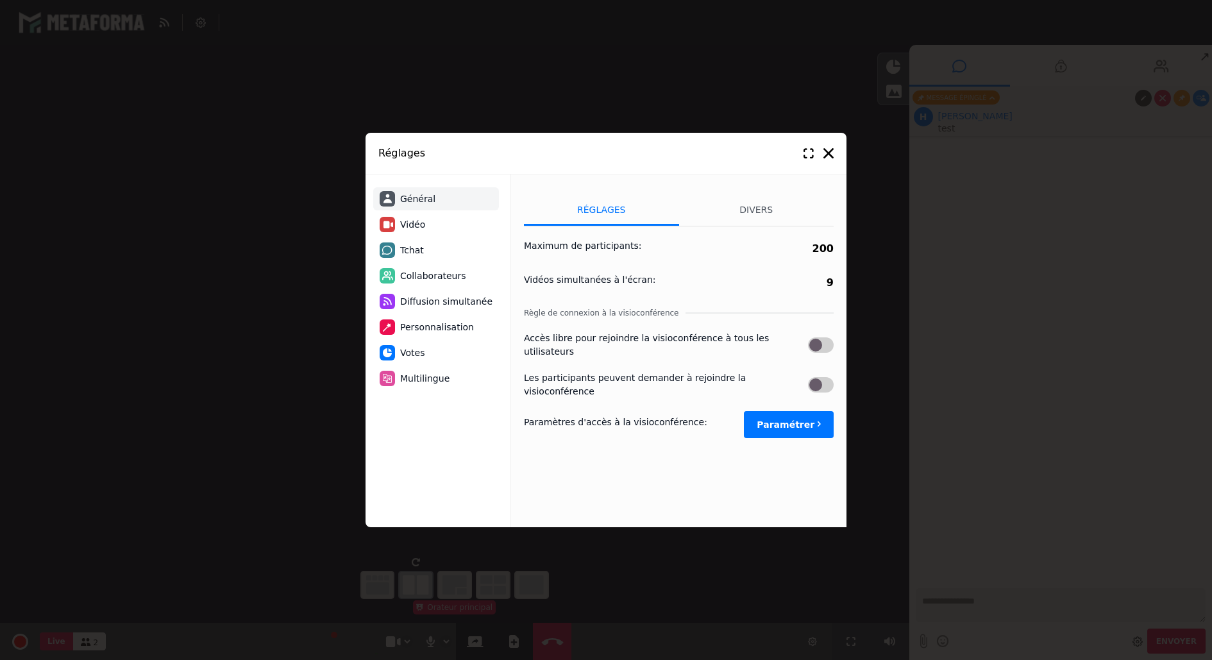
click at [422, 226] on span "Vidéo" at bounding box center [412, 224] width 25 height 13
select select "****"
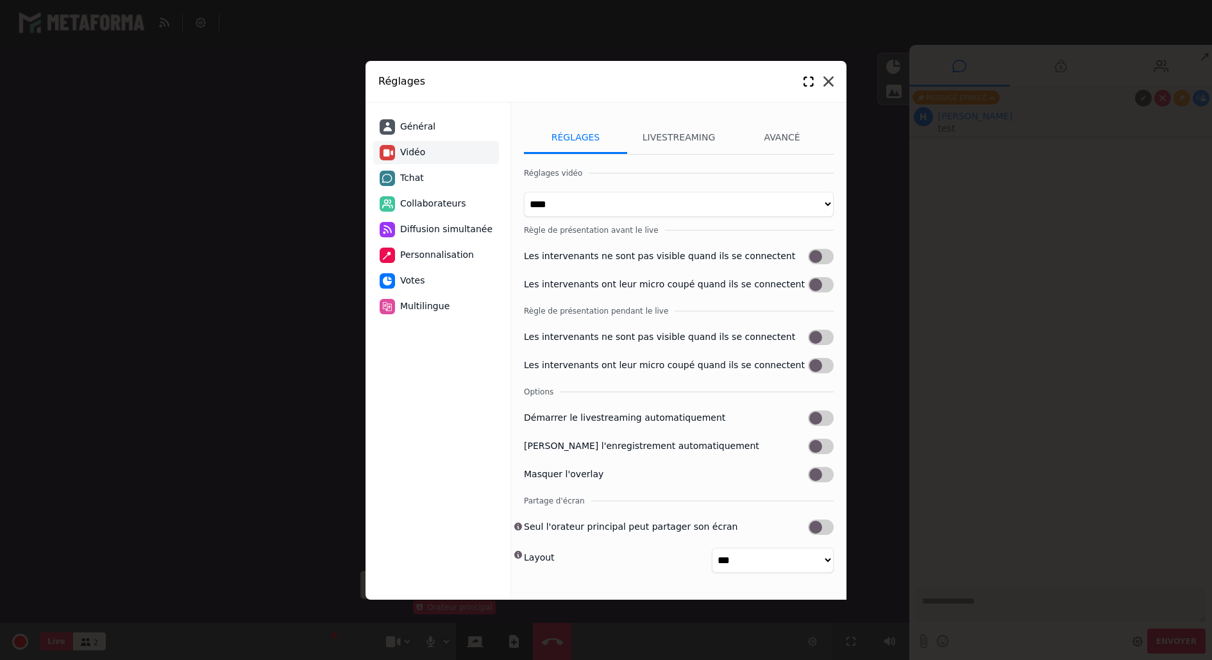
click at [826, 80] on icon at bounding box center [829, 81] width 10 height 10
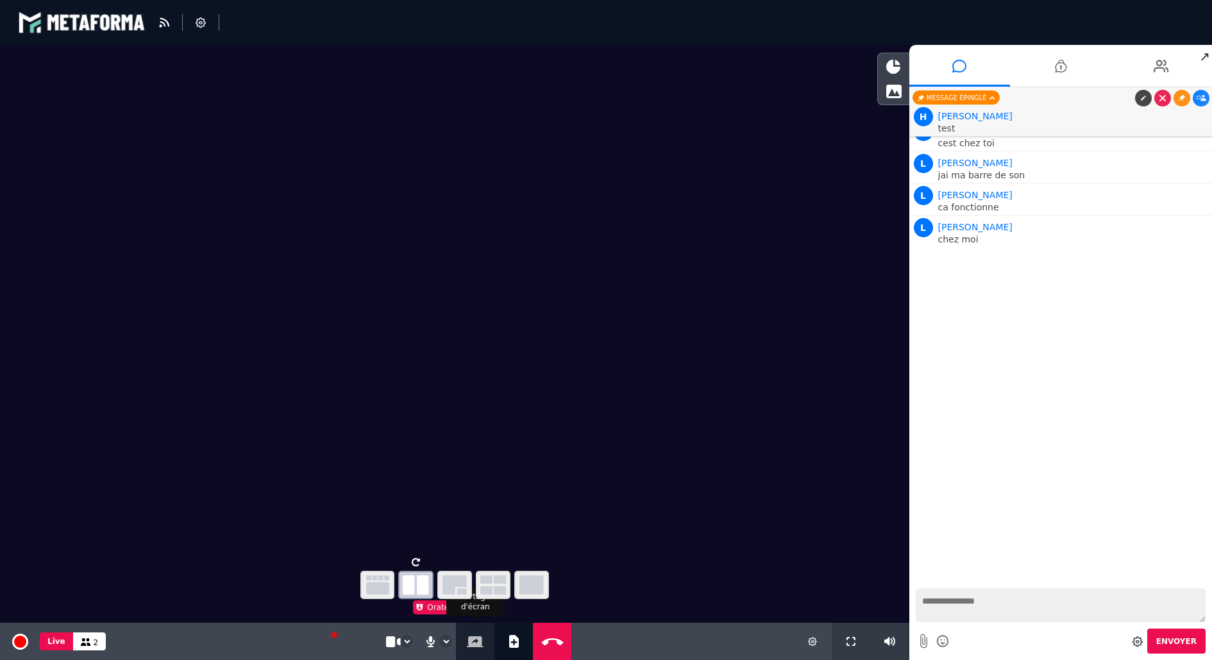
click at [472, 647] on button "Partage d'écran" at bounding box center [475, 641] width 22 height 37
click at [540, 587] on icon "button" at bounding box center [532, 584] width 24 height 19
click at [198, 22] on icon at bounding box center [201, 22] width 10 height 10
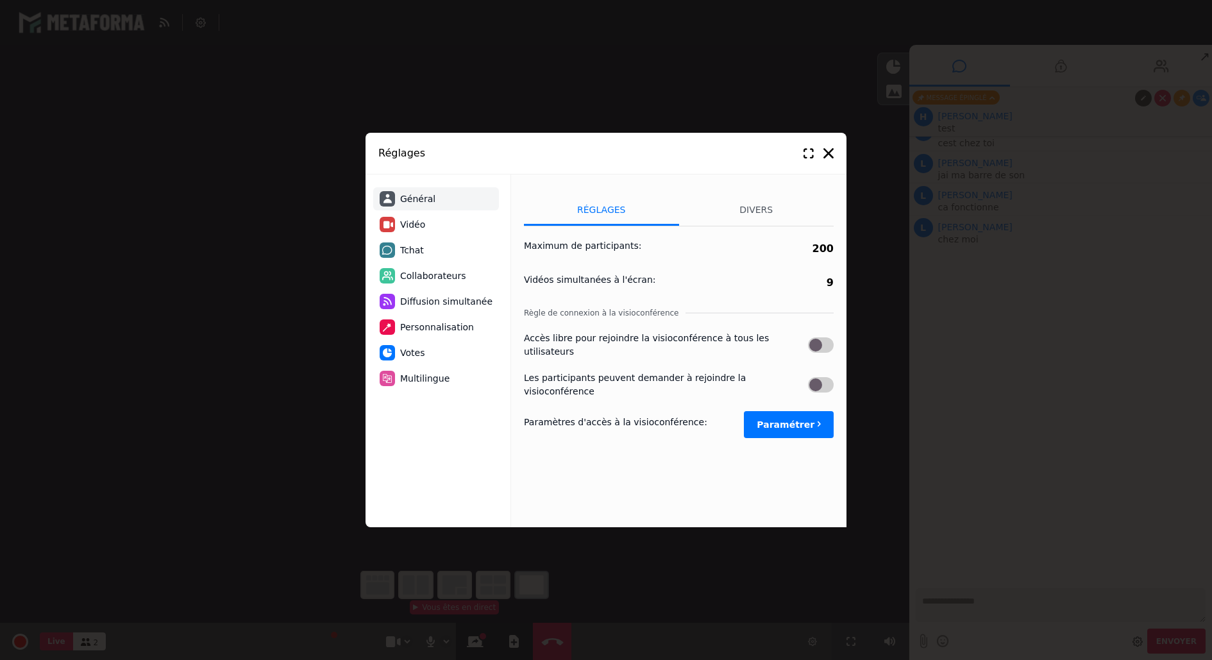
click at [425, 244] on li "Tchat" at bounding box center [436, 250] width 126 height 23
select select "**********"
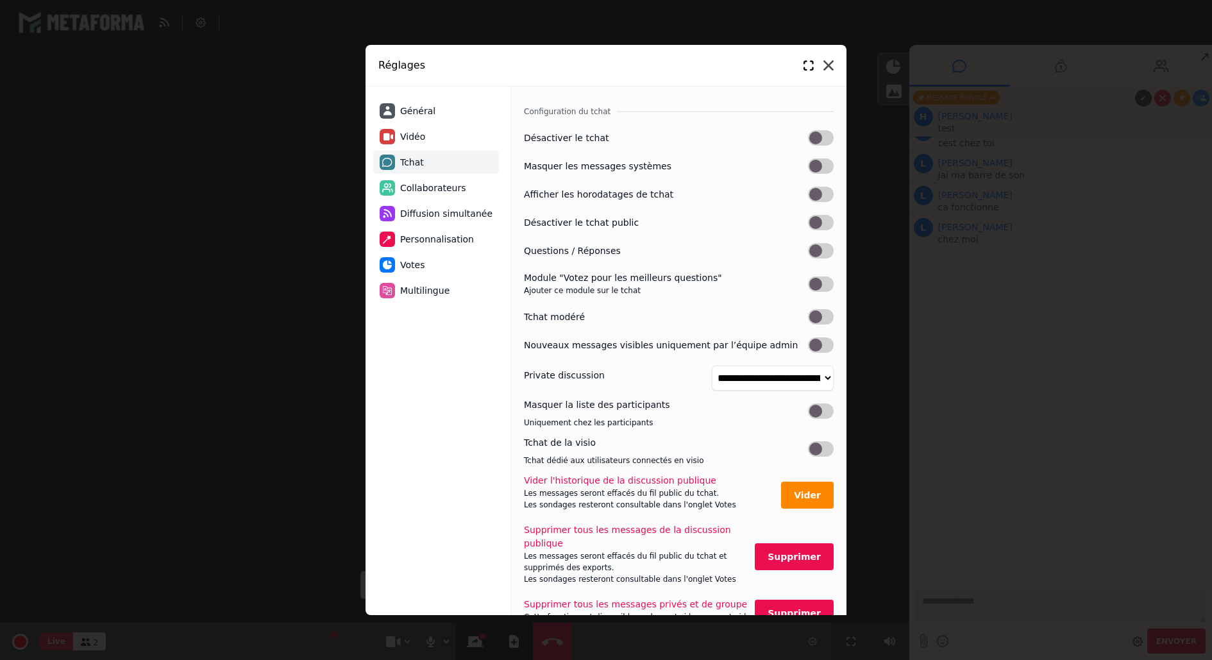
click at [829, 62] on icon at bounding box center [829, 65] width 10 height 10
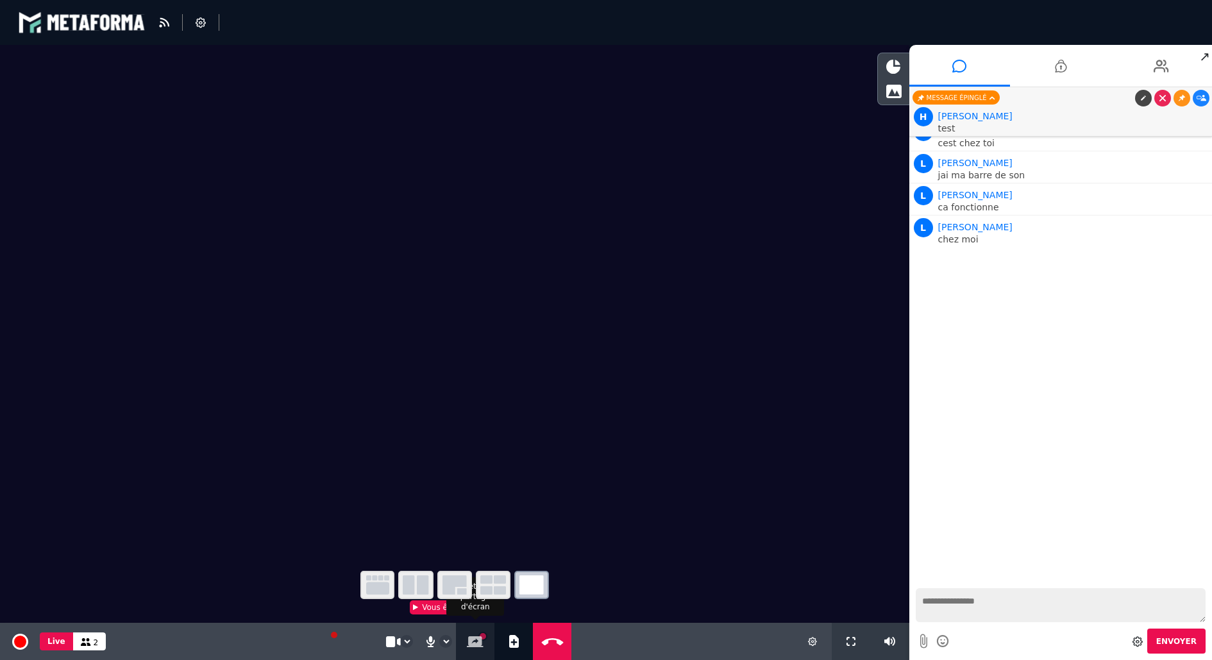
click at [476, 641] on icon at bounding box center [475, 641] width 17 height 11
click at [500, 588] on icon "button" at bounding box center [493, 584] width 26 height 19
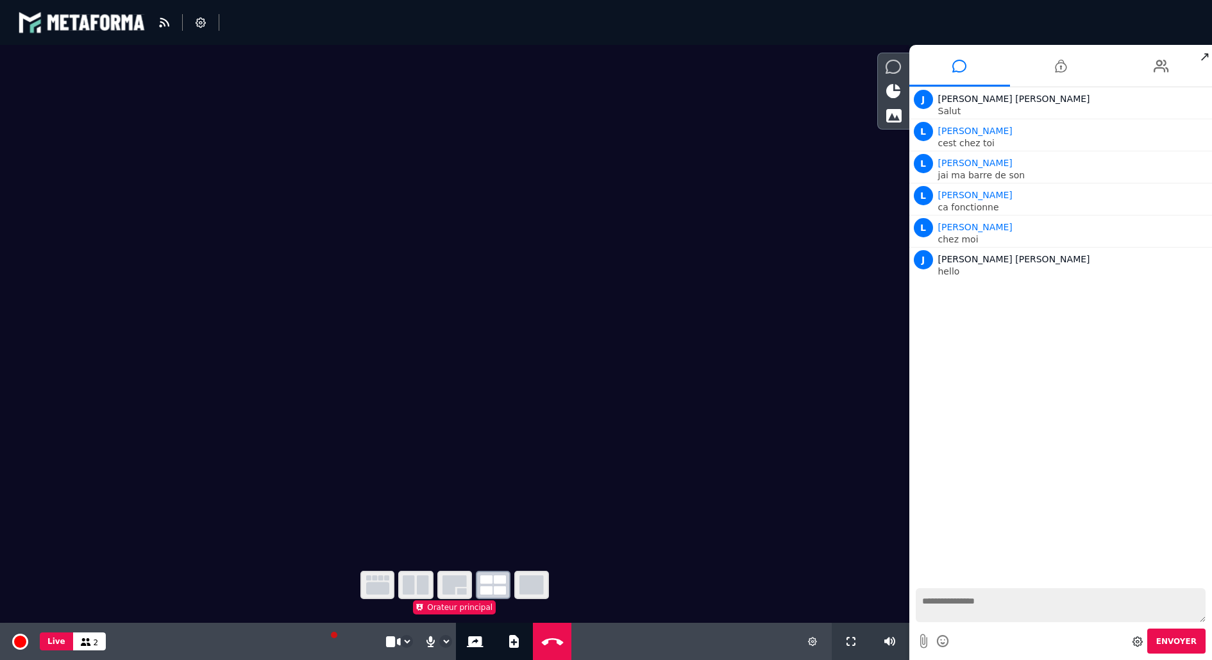
click at [888, 59] on div at bounding box center [893, 67] width 31 height 22
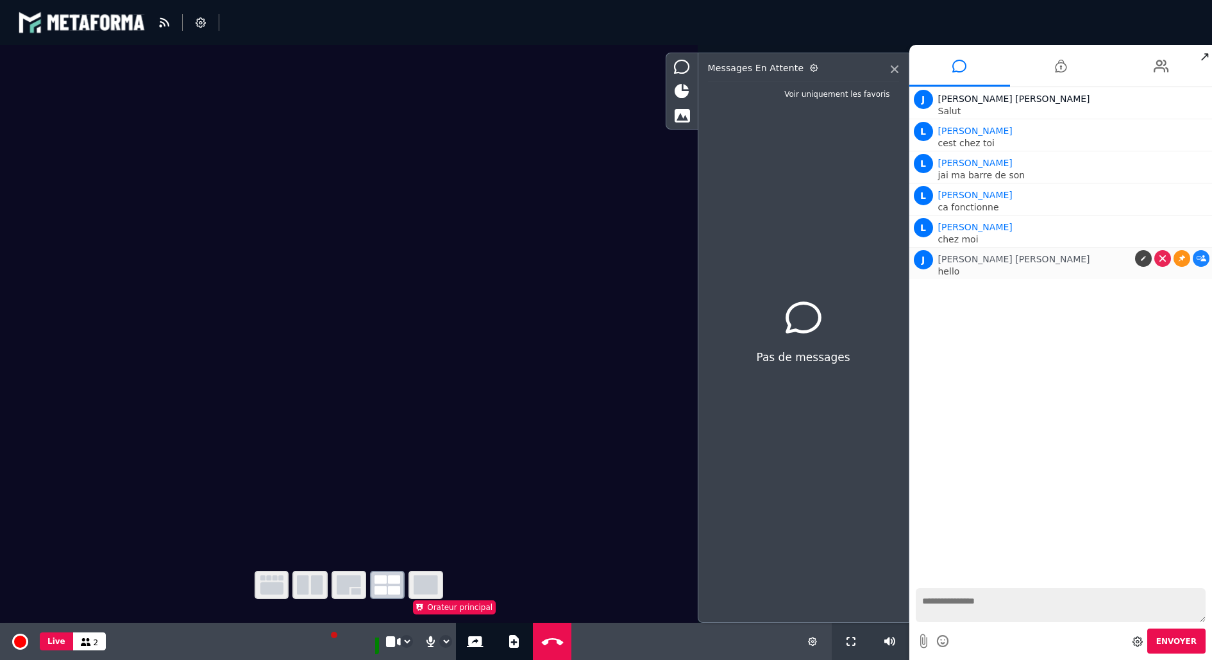
click at [974, 259] on span "John John" at bounding box center [1015, 259] width 152 height 10
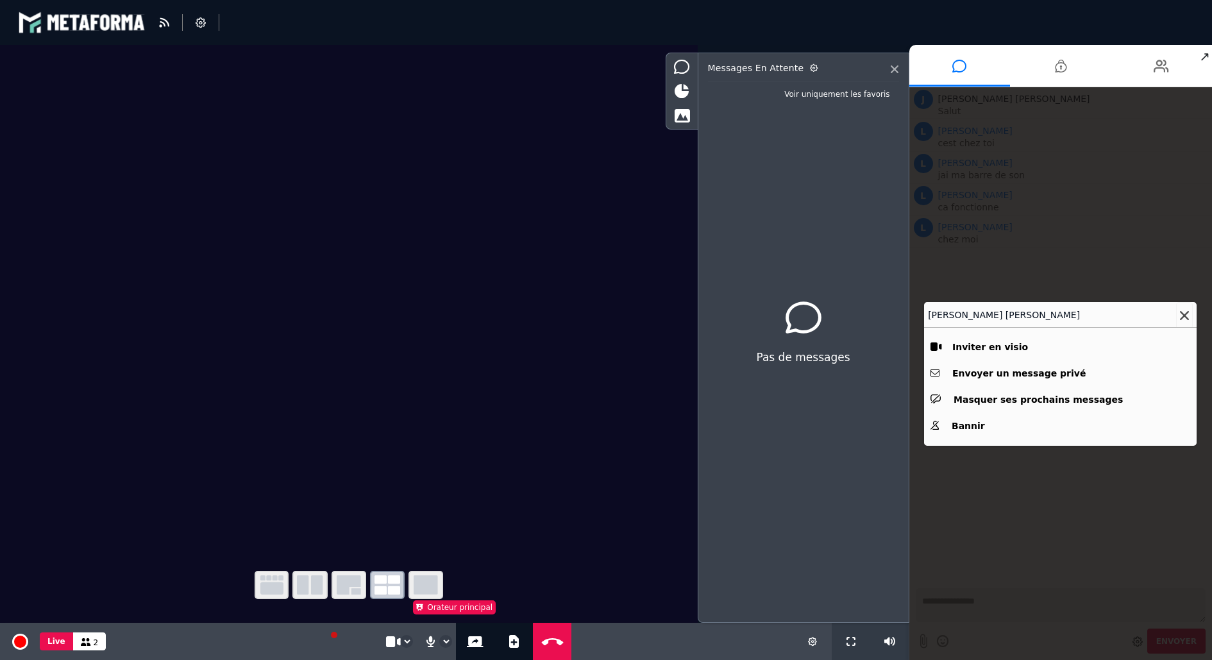
click at [1184, 314] on icon at bounding box center [1184, 315] width 9 height 9
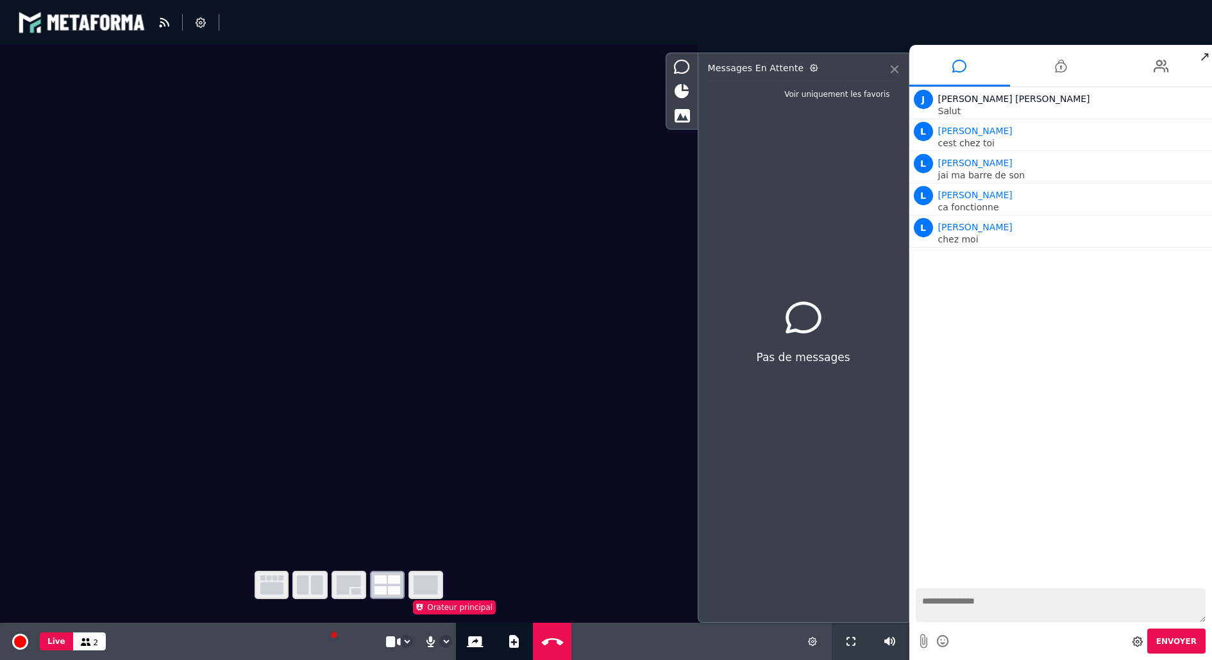
click at [896, 72] on icon at bounding box center [895, 69] width 8 height 8
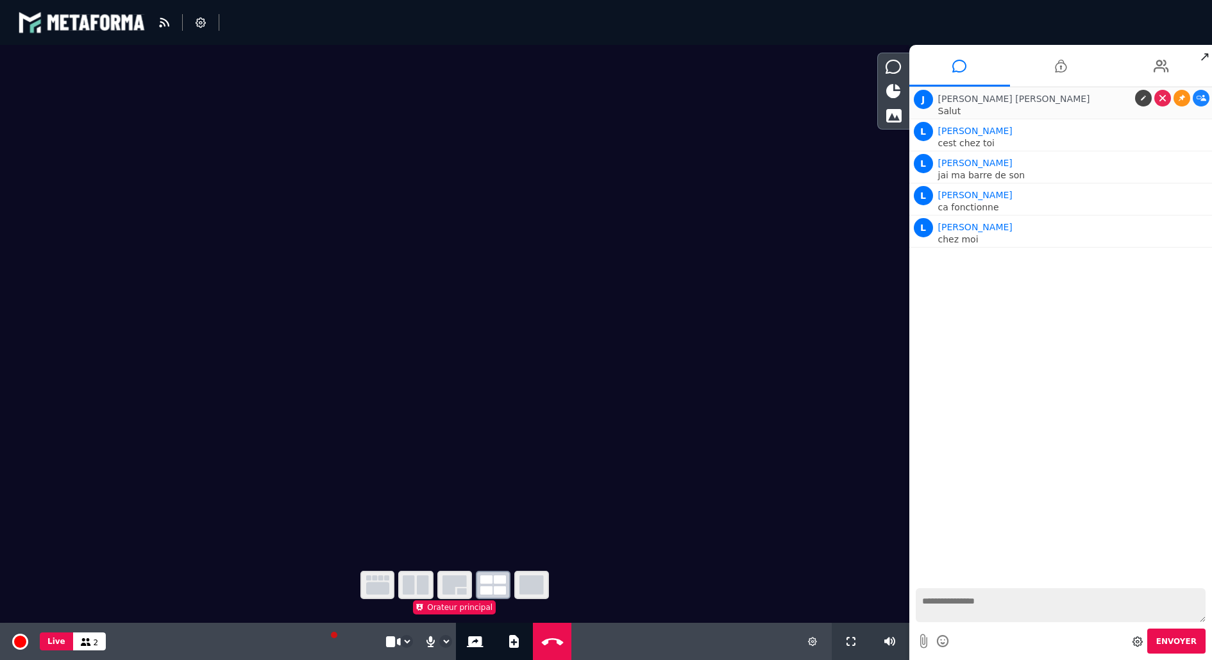
click at [962, 98] on span "John John" at bounding box center [1015, 99] width 152 height 10
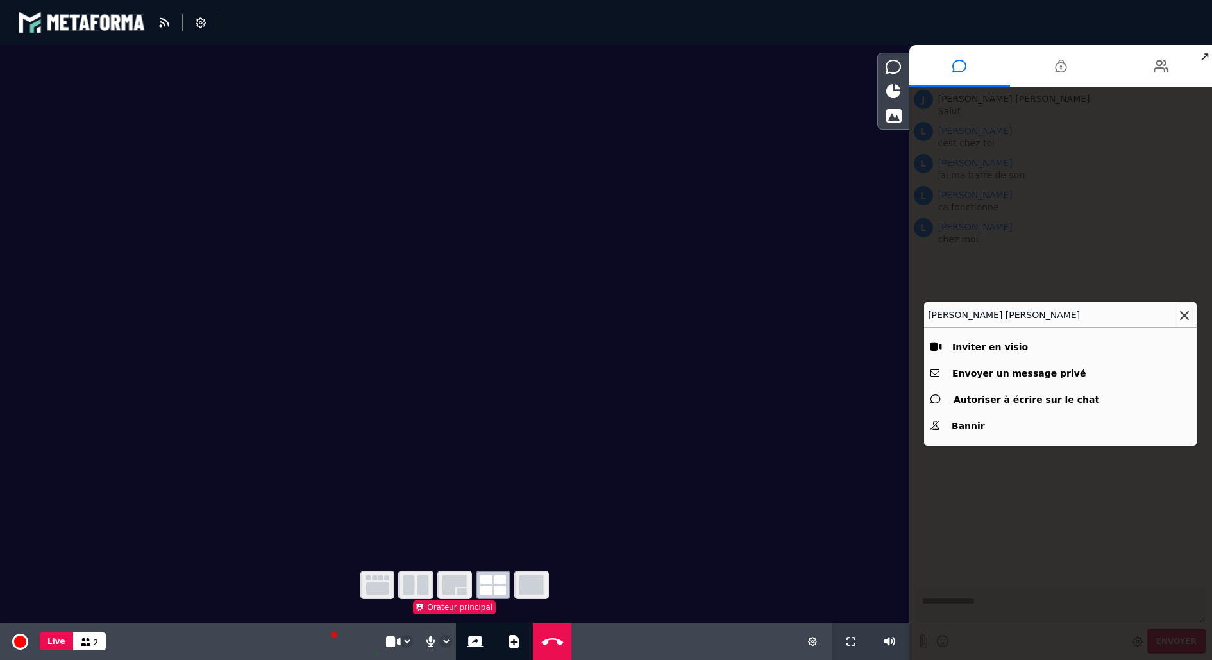
click at [1181, 316] on icon at bounding box center [1184, 315] width 9 height 9
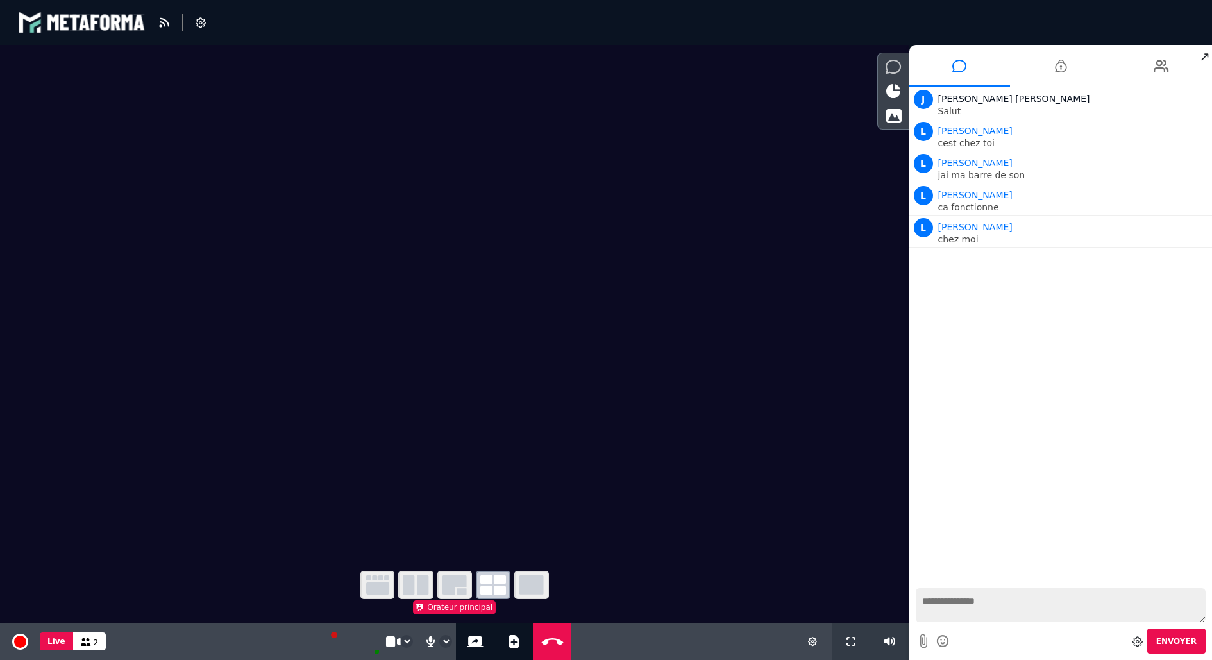
click at [890, 64] on icon at bounding box center [894, 67] width 16 height 14
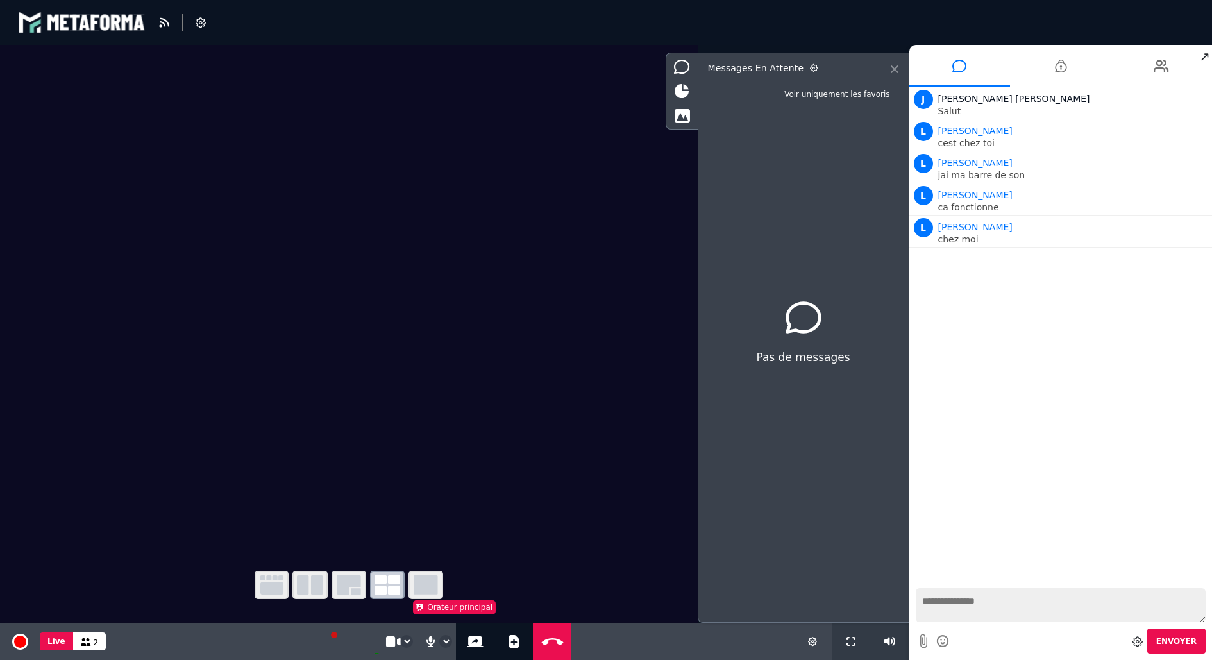
click at [893, 69] on icon at bounding box center [895, 69] width 8 height 8
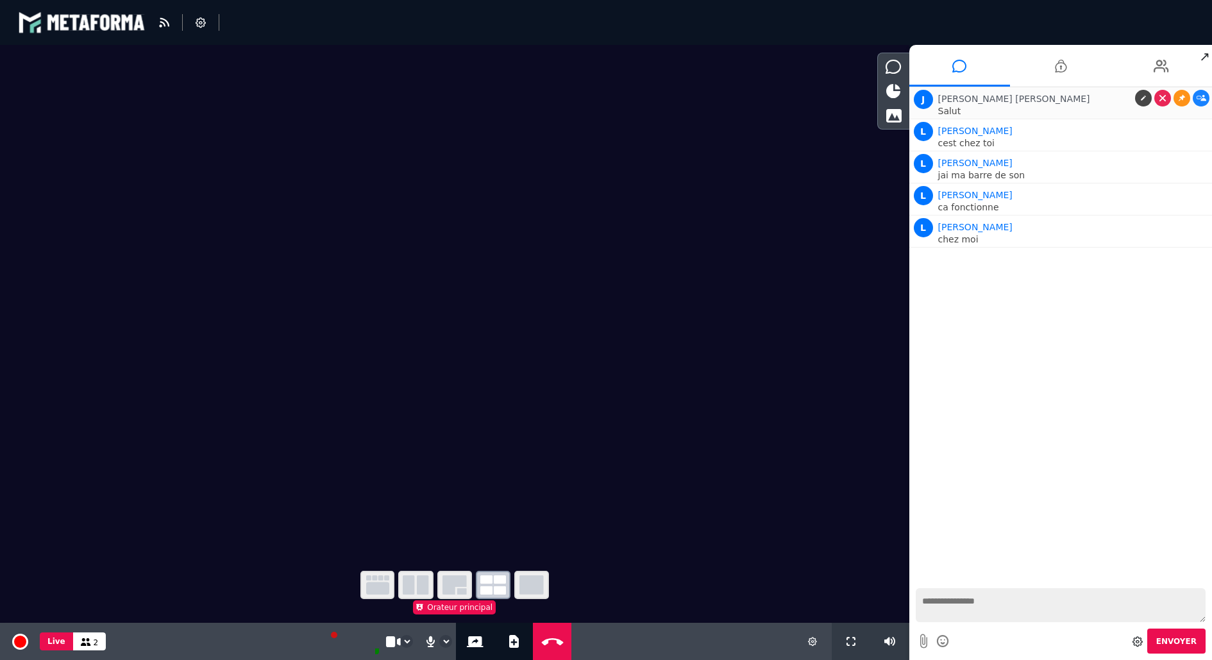
click at [971, 98] on span "John John" at bounding box center [1015, 99] width 152 height 10
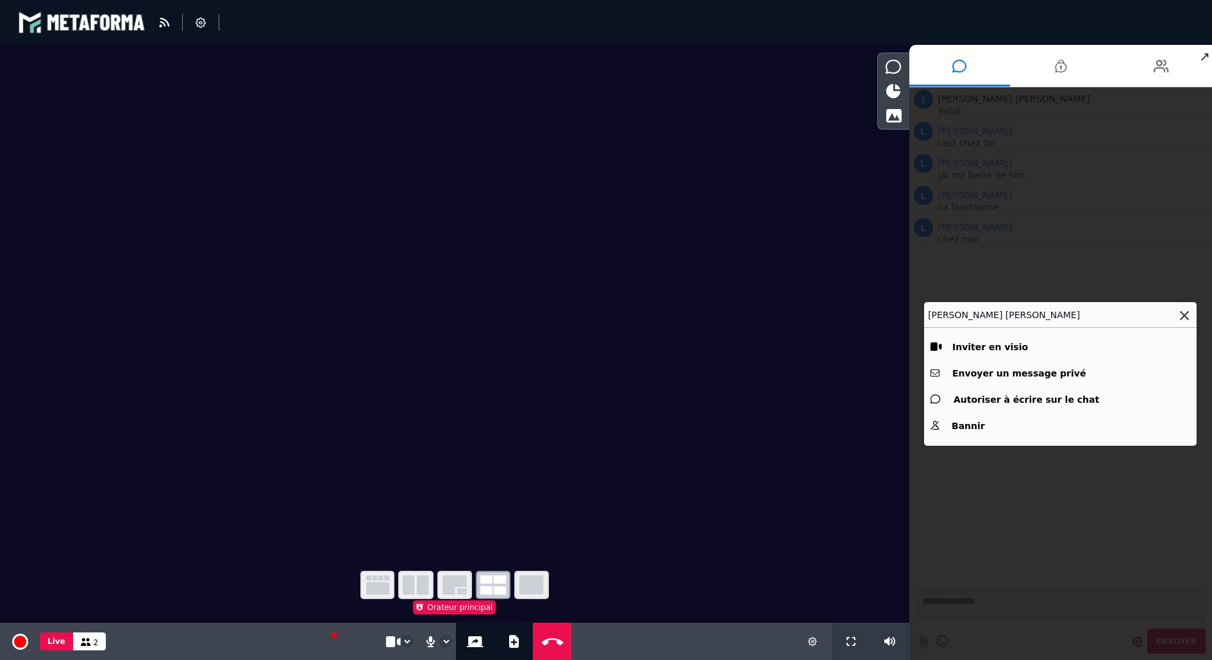
click at [1184, 312] on icon at bounding box center [1184, 315] width 9 height 9
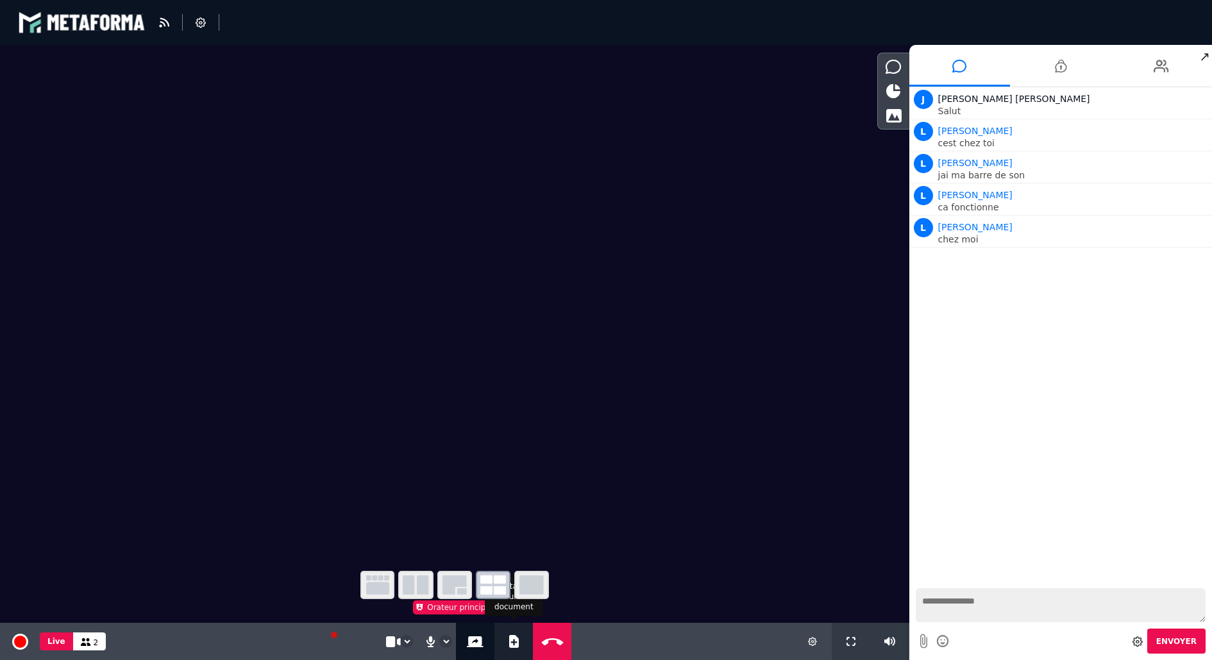
click at [511, 642] on icon at bounding box center [514, 641] width 10 height 13
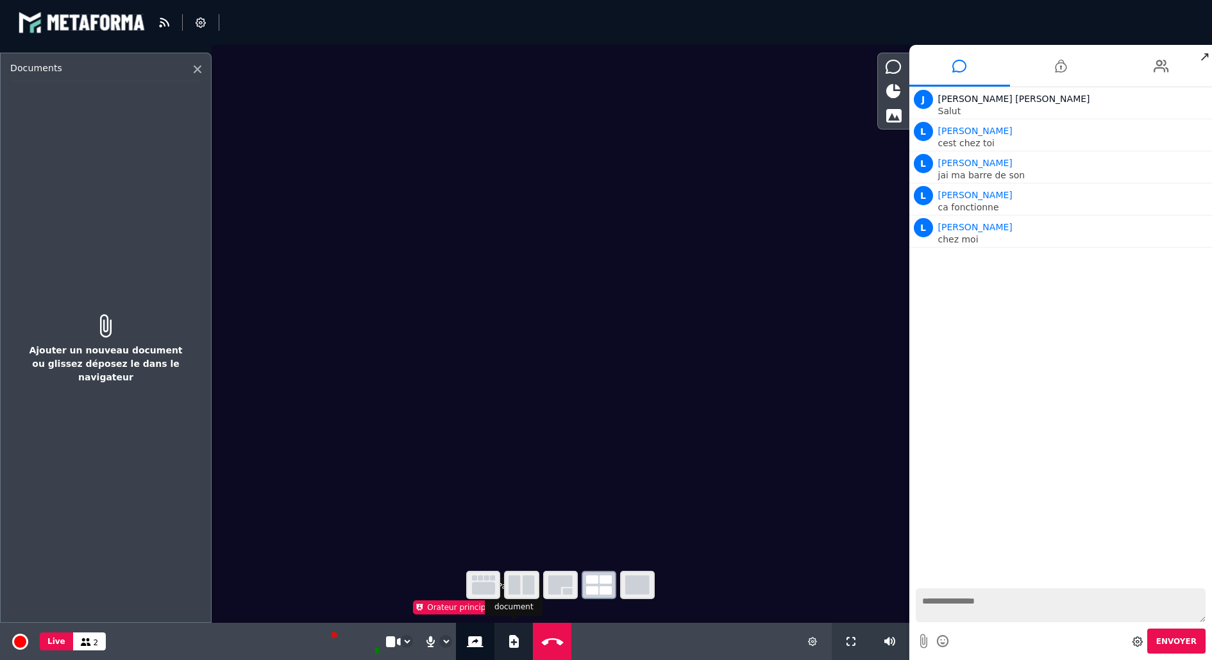
click at [516, 641] on icon at bounding box center [514, 641] width 10 height 13
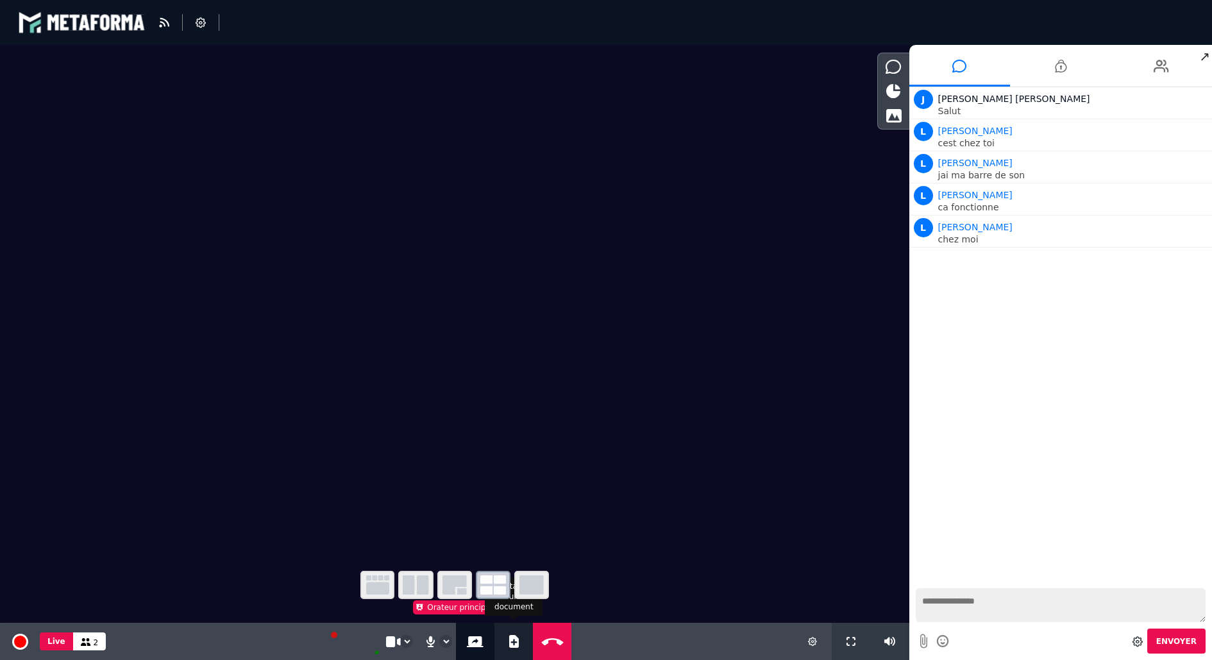
click at [516, 641] on icon at bounding box center [514, 641] width 10 height 13
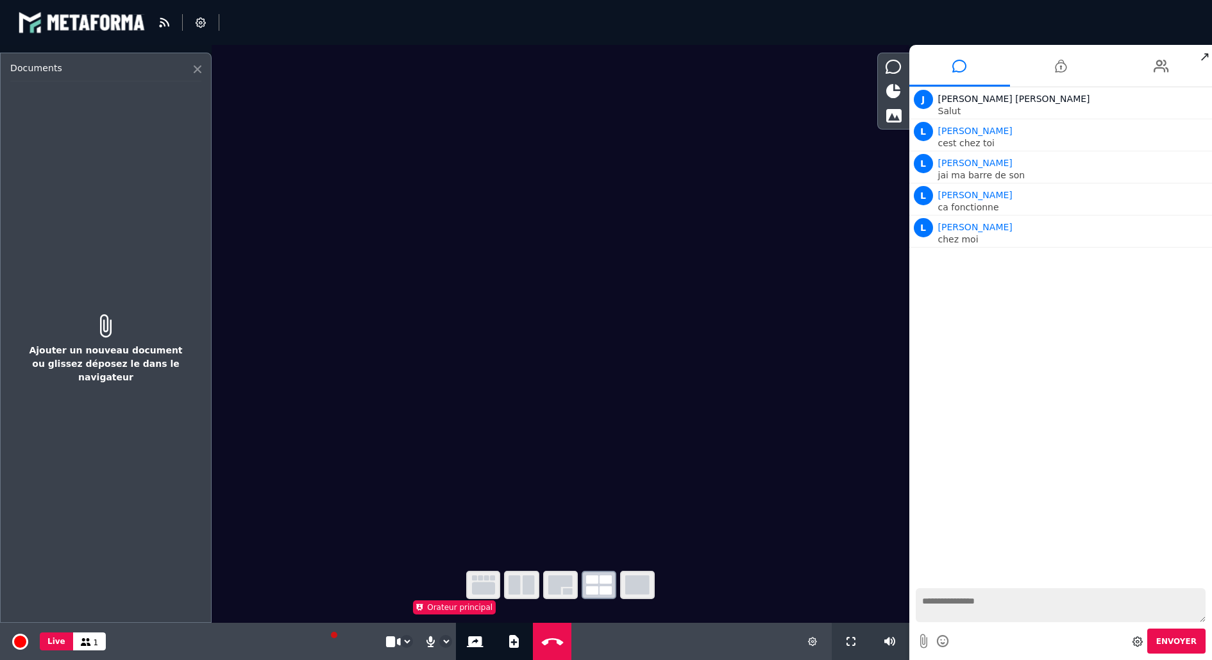
click at [196, 67] on icon at bounding box center [198, 69] width 8 height 8
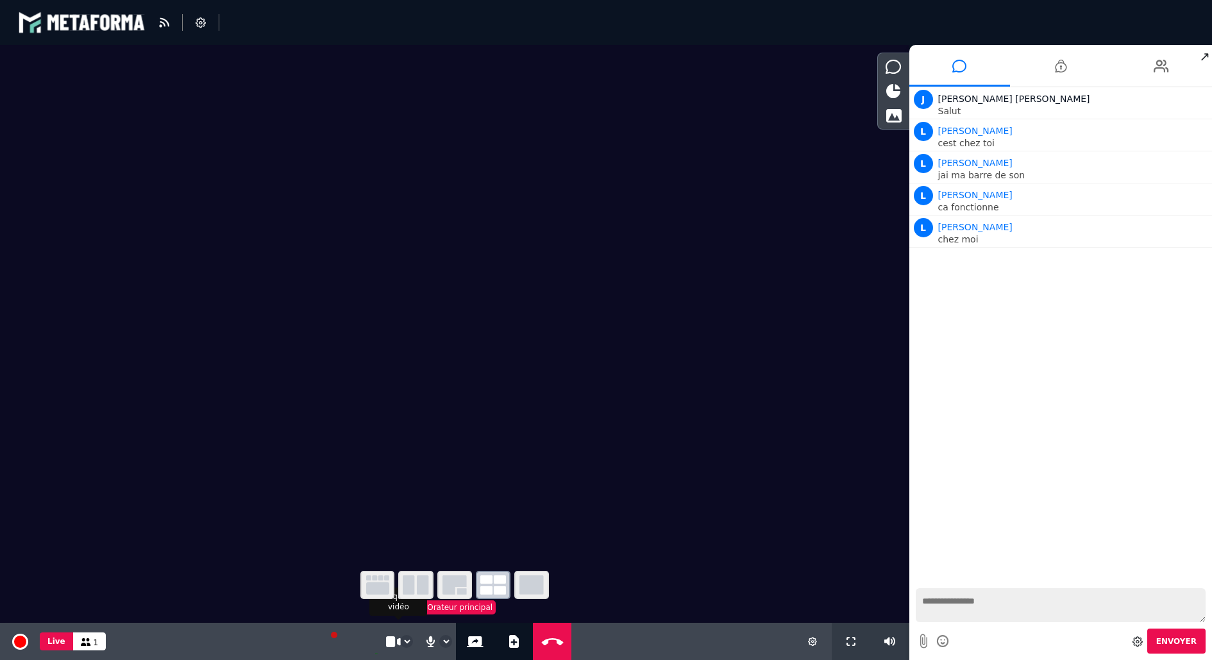
click at [404, 639] on select "**********" at bounding box center [407, 642] width 12 height 12
click at [548, 641] on icon at bounding box center [553, 642] width 28 height 10
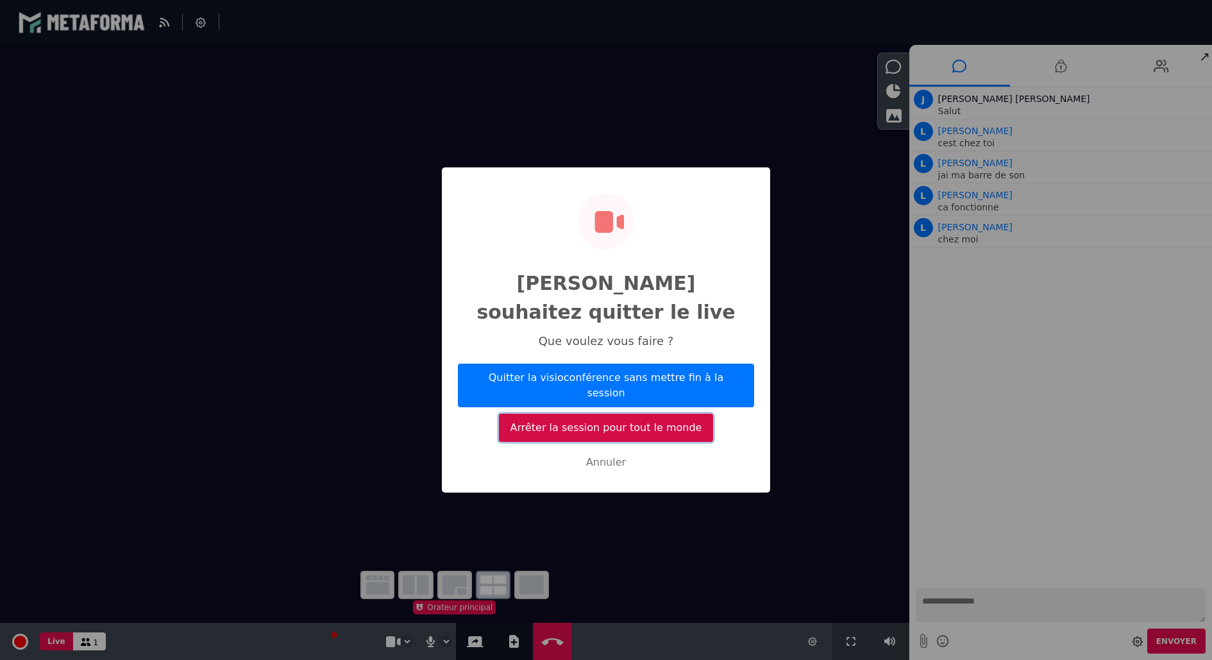
click at [636, 414] on button "Arrêter la session pour tout le monde" at bounding box center [606, 428] width 214 height 28
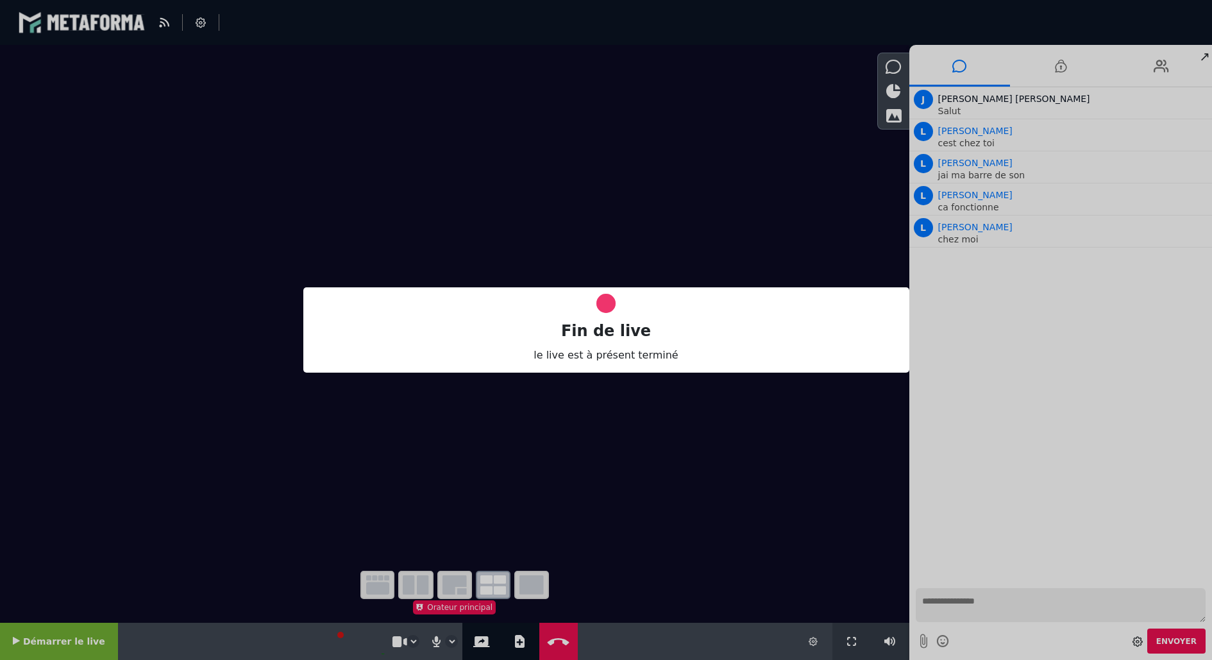
select select "****"
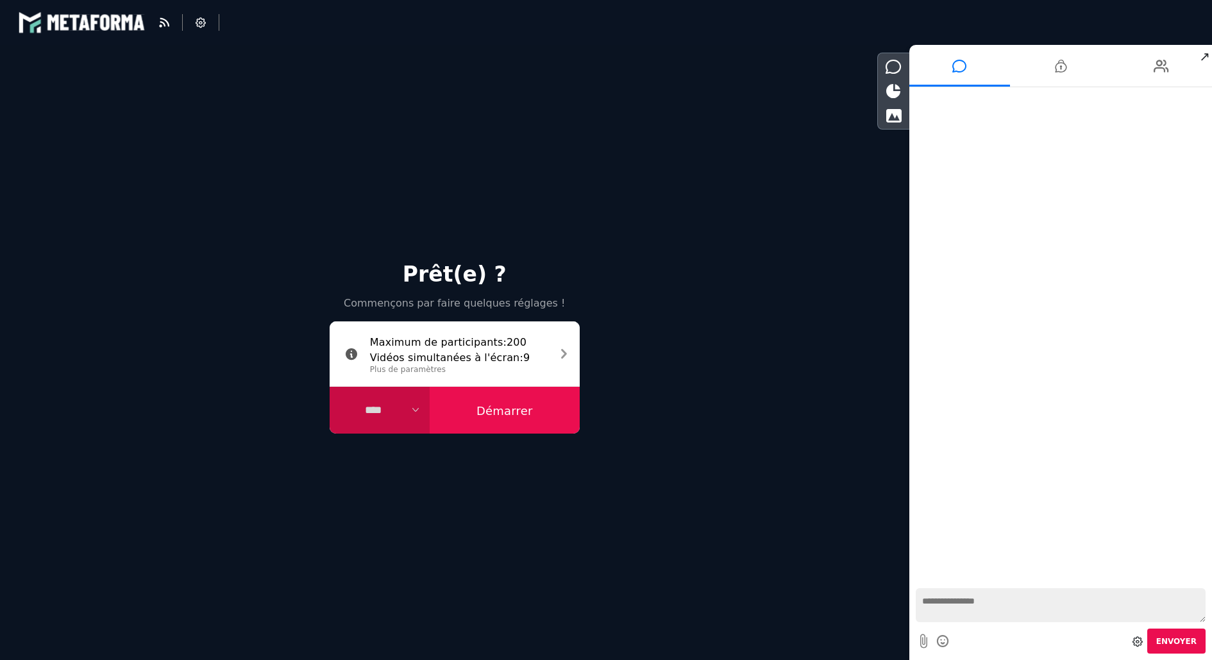
click at [512, 404] on button "Démarrer" at bounding box center [505, 410] width 150 height 47
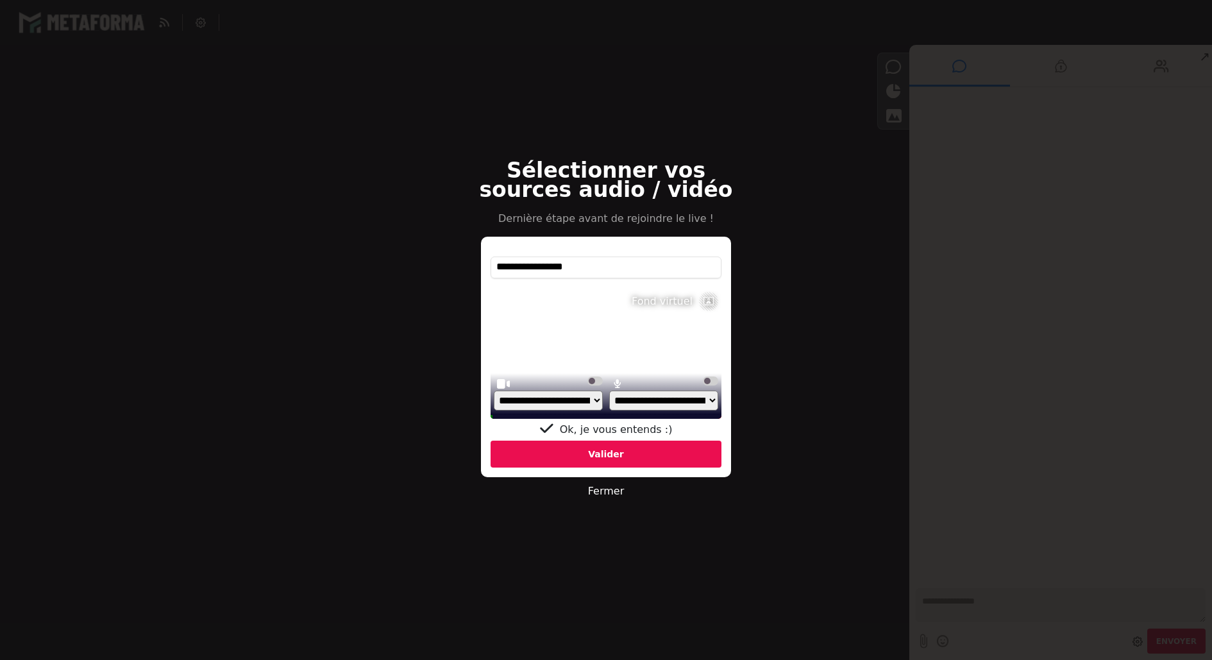
click at [588, 451] on div "Valider" at bounding box center [606, 454] width 231 height 27
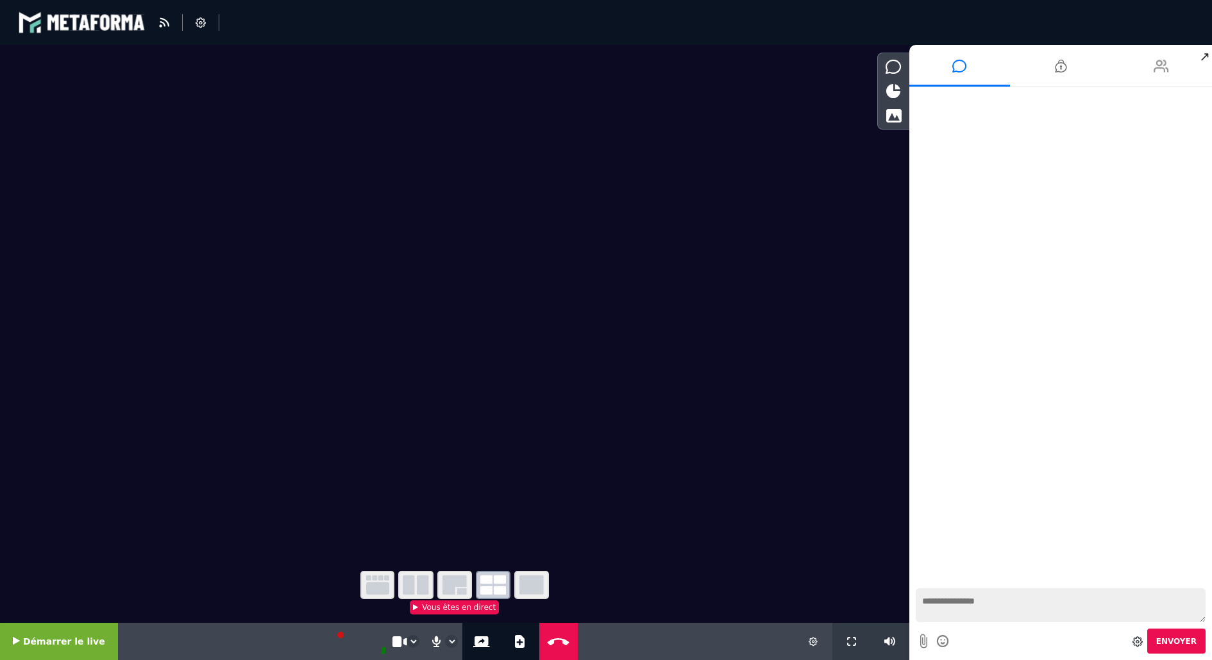
click at [1175, 58] on li at bounding box center [1162, 66] width 101 height 42
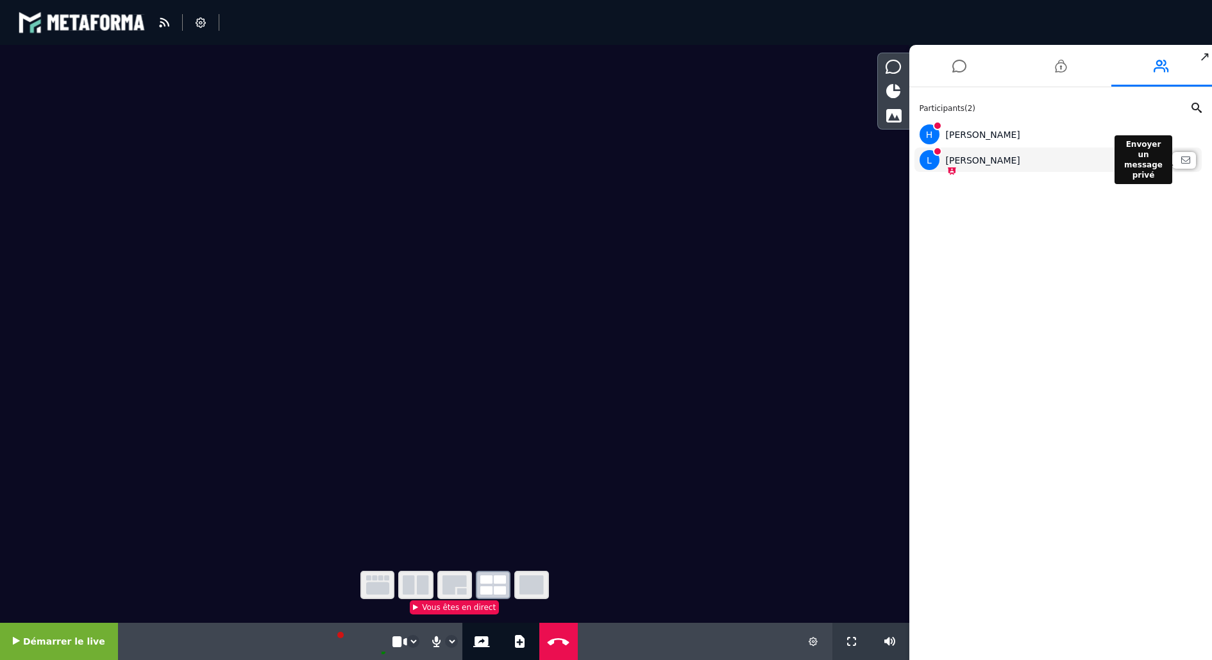
click at [1182, 158] on icon at bounding box center [1186, 159] width 9 height 9
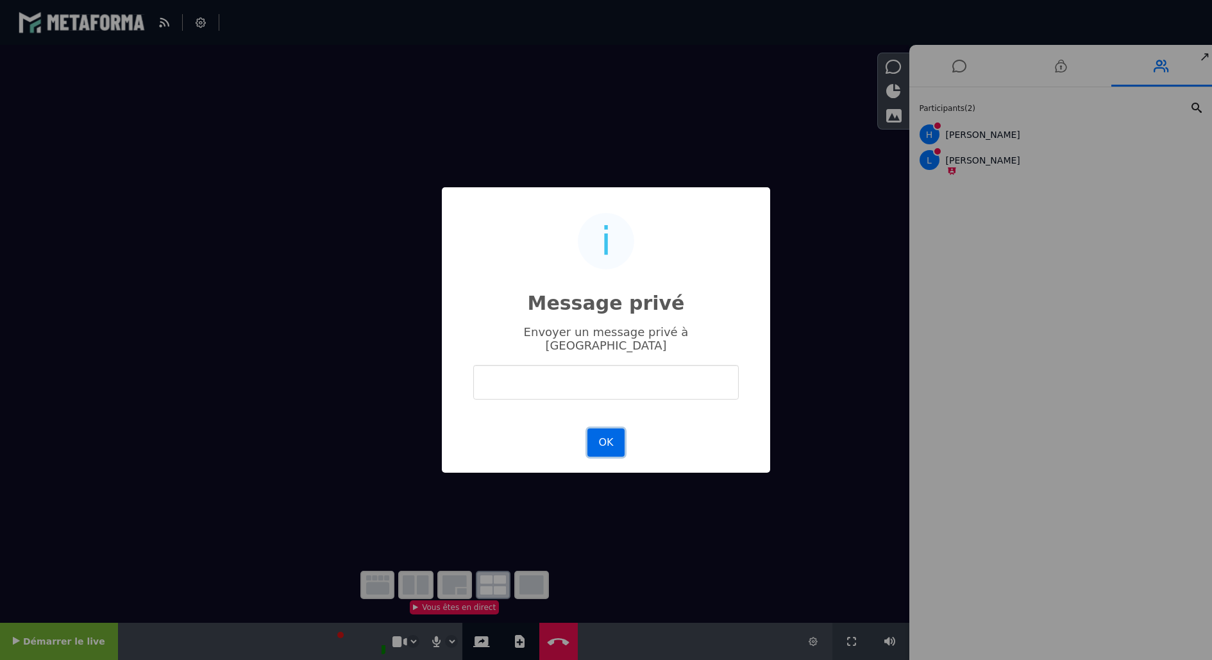
click at [599, 438] on button "OK" at bounding box center [606, 443] width 37 height 28
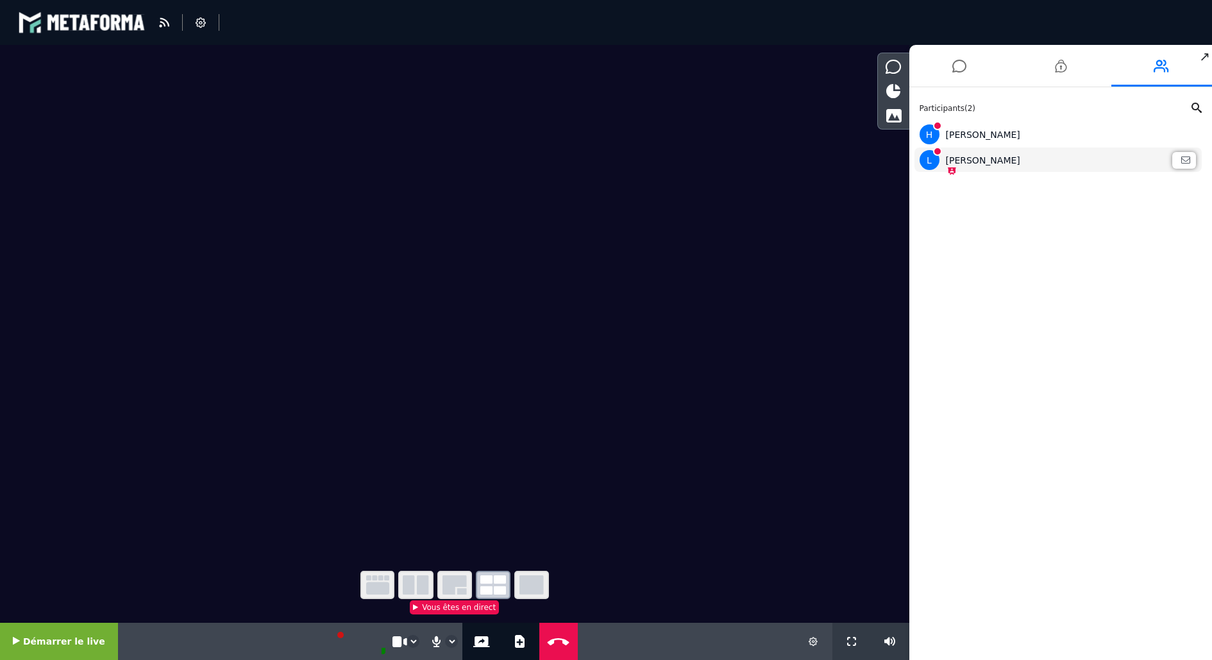
click at [953, 160] on div "[PERSON_NAME]" at bounding box center [1059, 160] width 278 height 20
click at [956, 160] on div "[PERSON_NAME]" at bounding box center [1059, 160] width 278 height 20
click at [998, 160] on div "[PERSON_NAME]" at bounding box center [1059, 160] width 278 height 20
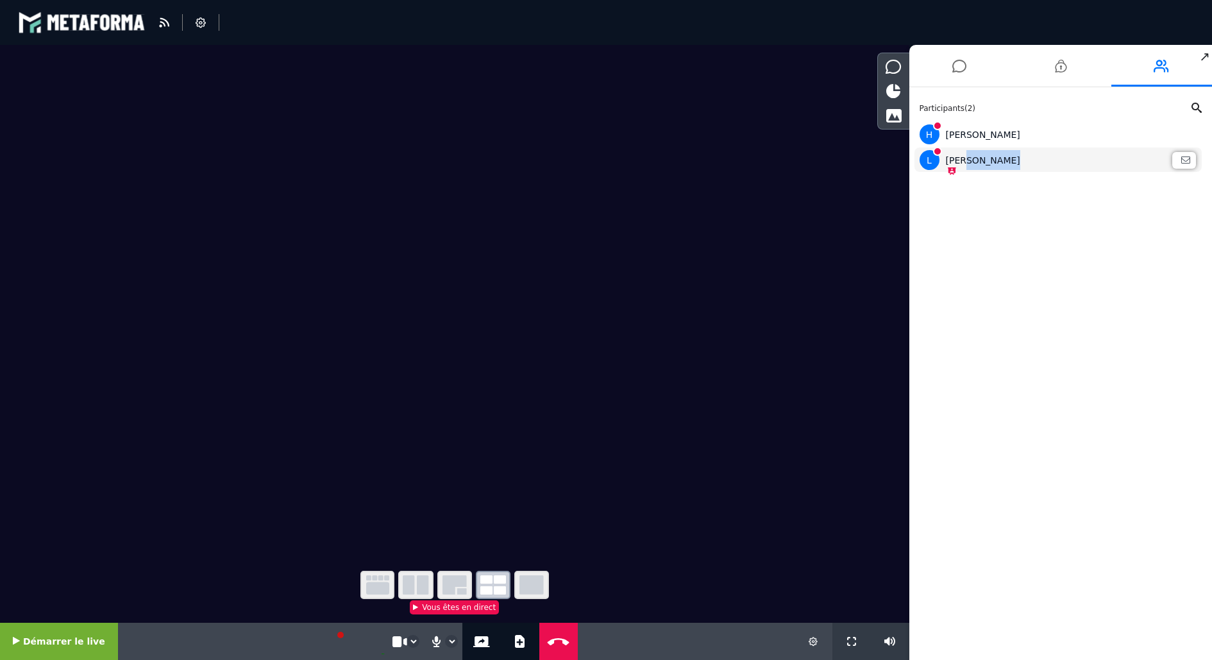
click at [998, 160] on div "[PERSON_NAME]" at bounding box center [1059, 160] width 278 height 20
click at [1003, 131] on div "H [PERSON_NAME]" at bounding box center [1059, 134] width 278 height 20
click at [959, 162] on div "[PERSON_NAME]" at bounding box center [1059, 160] width 278 height 20
click at [960, 155] on div "[PERSON_NAME]" at bounding box center [1059, 160] width 278 height 20
click at [1055, 165] on div "[PERSON_NAME]" at bounding box center [1059, 160] width 278 height 20
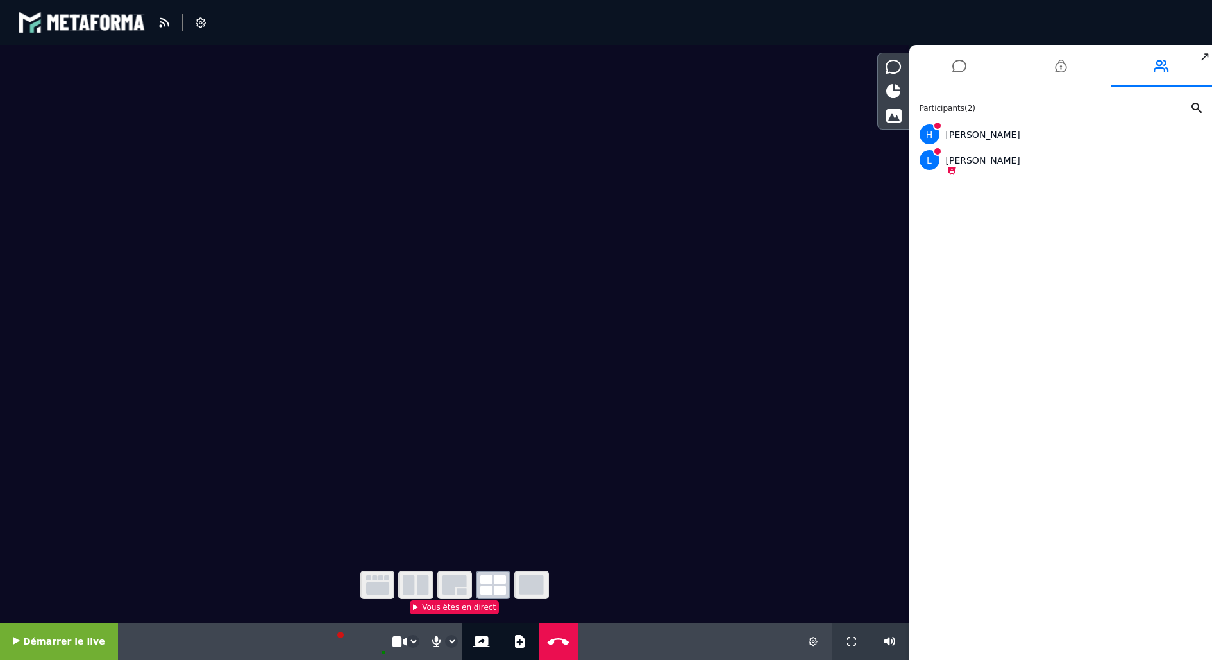
click at [397, 364] on video at bounding box center [455, 298] width 910 height 507
click at [201, 20] on icon at bounding box center [201, 22] width 10 height 10
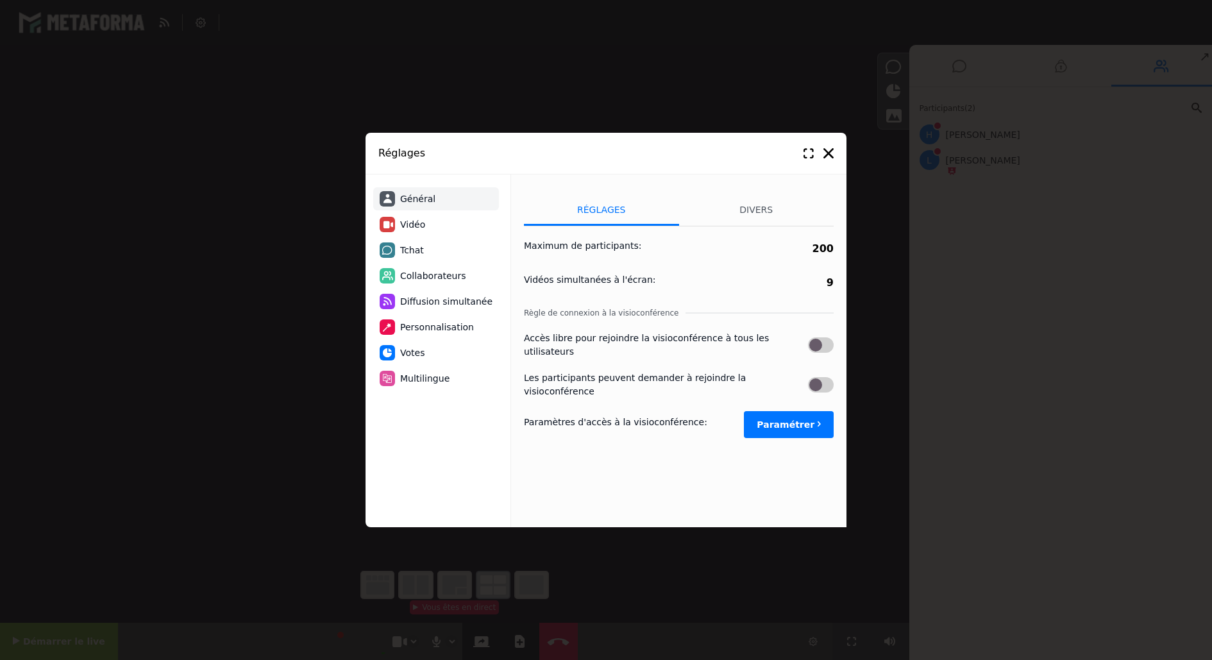
click at [408, 221] on span "Vidéo" at bounding box center [412, 224] width 25 height 13
select select "****"
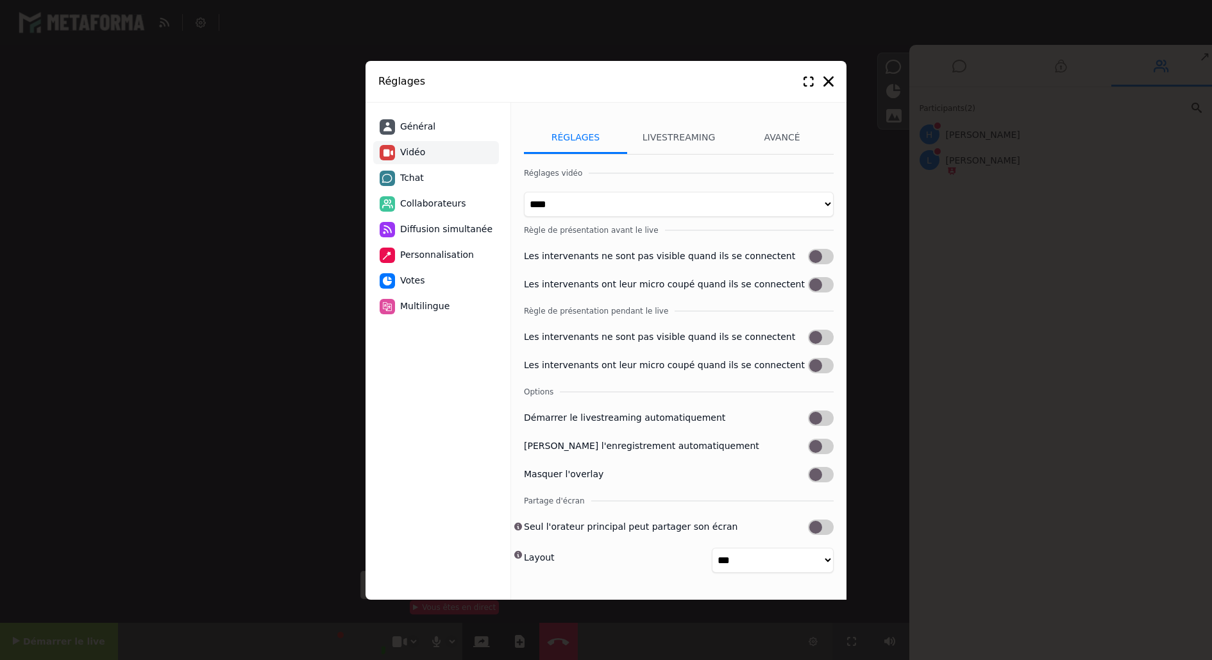
click at [817, 253] on label at bounding box center [821, 256] width 26 height 15
click at [829, 81] on icon at bounding box center [829, 81] width 10 height 10
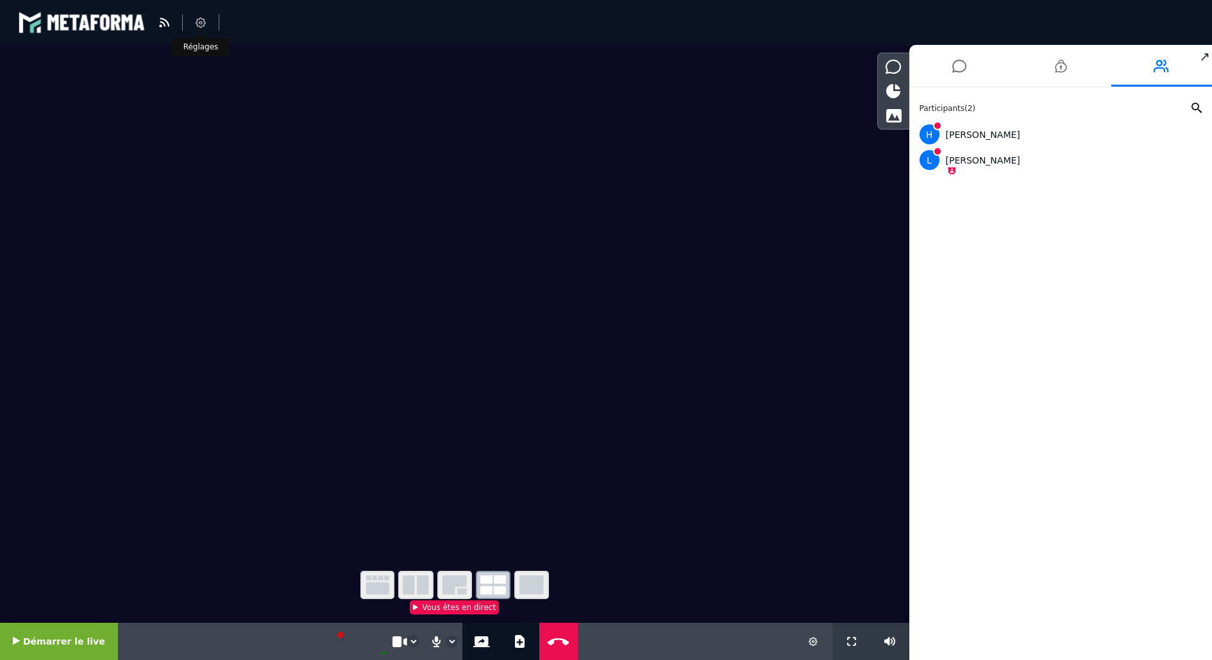
click at [200, 23] on icon at bounding box center [201, 22] width 10 height 10
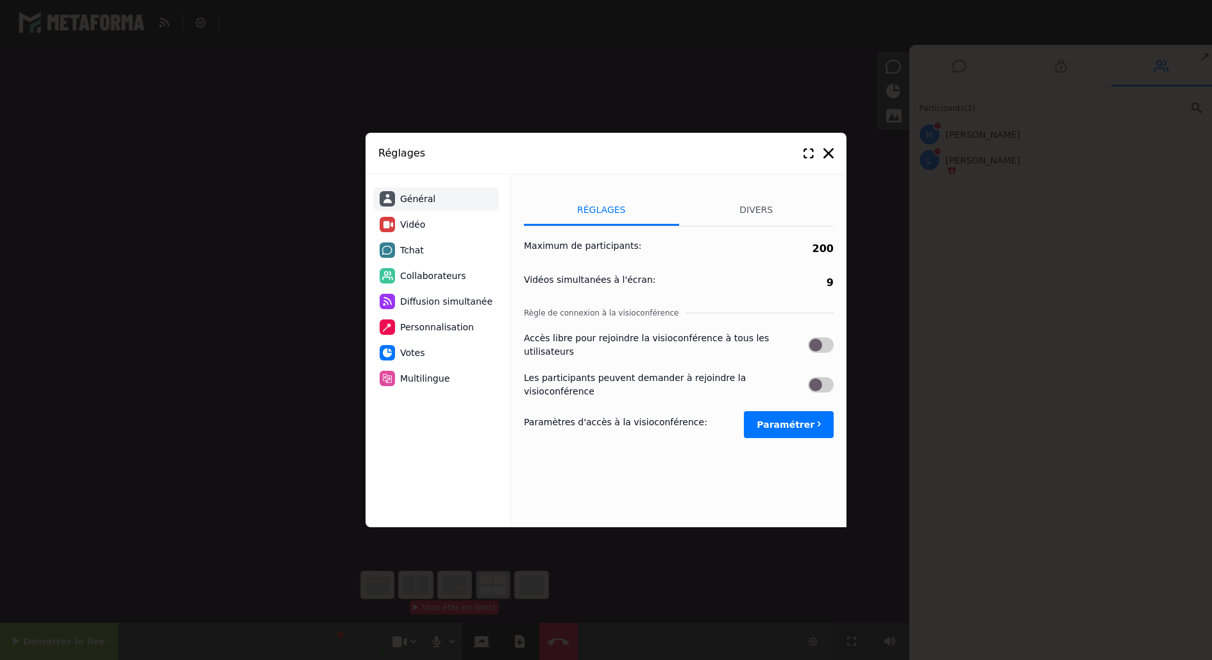
click at [446, 230] on li "Vidéo" at bounding box center [436, 224] width 126 height 23
select select "****"
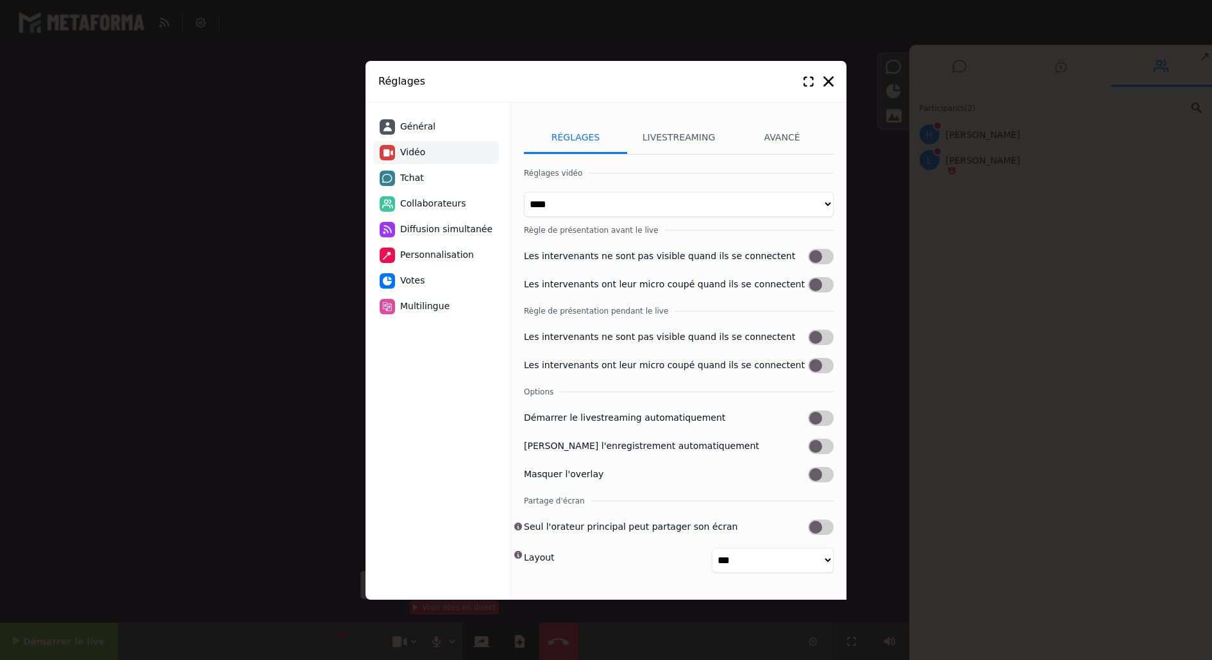
click at [825, 250] on label at bounding box center [821, 256] width 26 height 15
click at [454, 202] on span "Collaborateurs" at bounding box center [433, 203] width 66 height 13
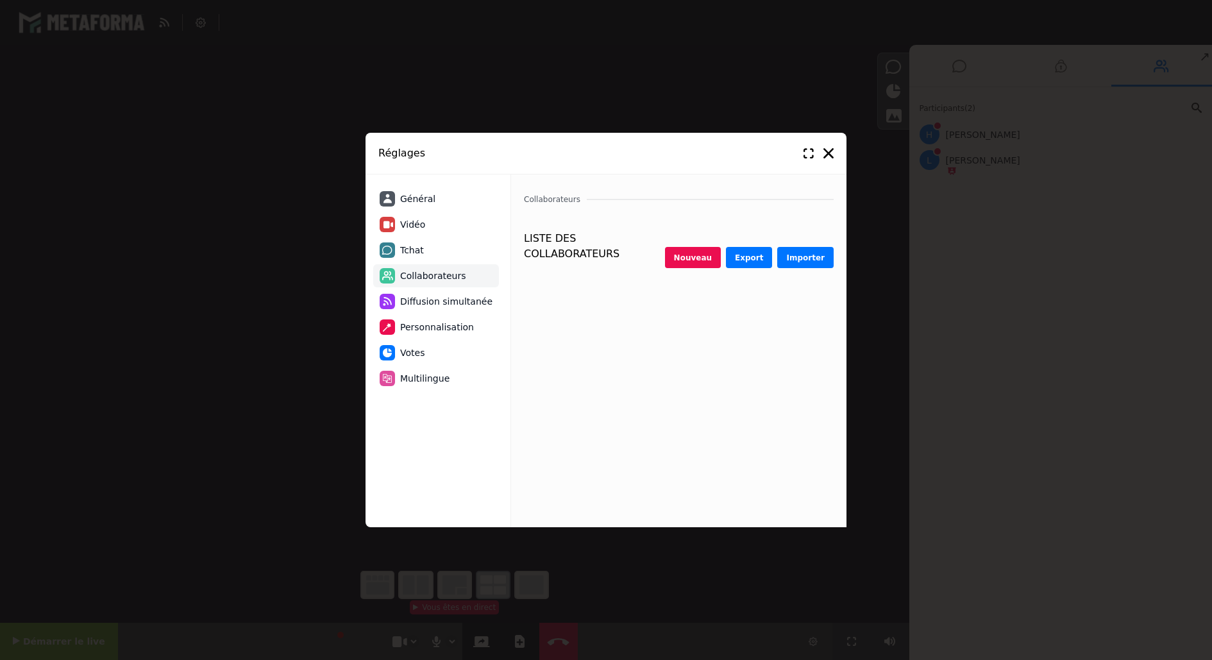
select select "********"
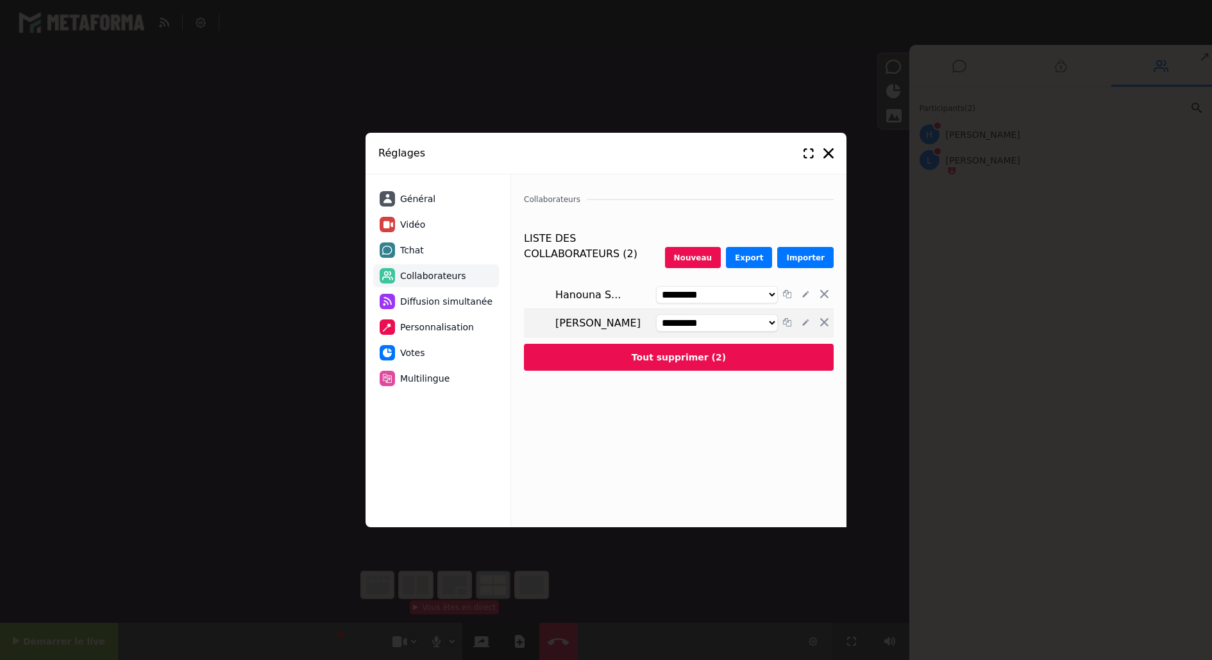
click at [744, 321] on select "**********" at bounding box center [717, 322] width 122 height 17
click at [829, 324] on link at bounding box center [824, 323] width 19 height 15
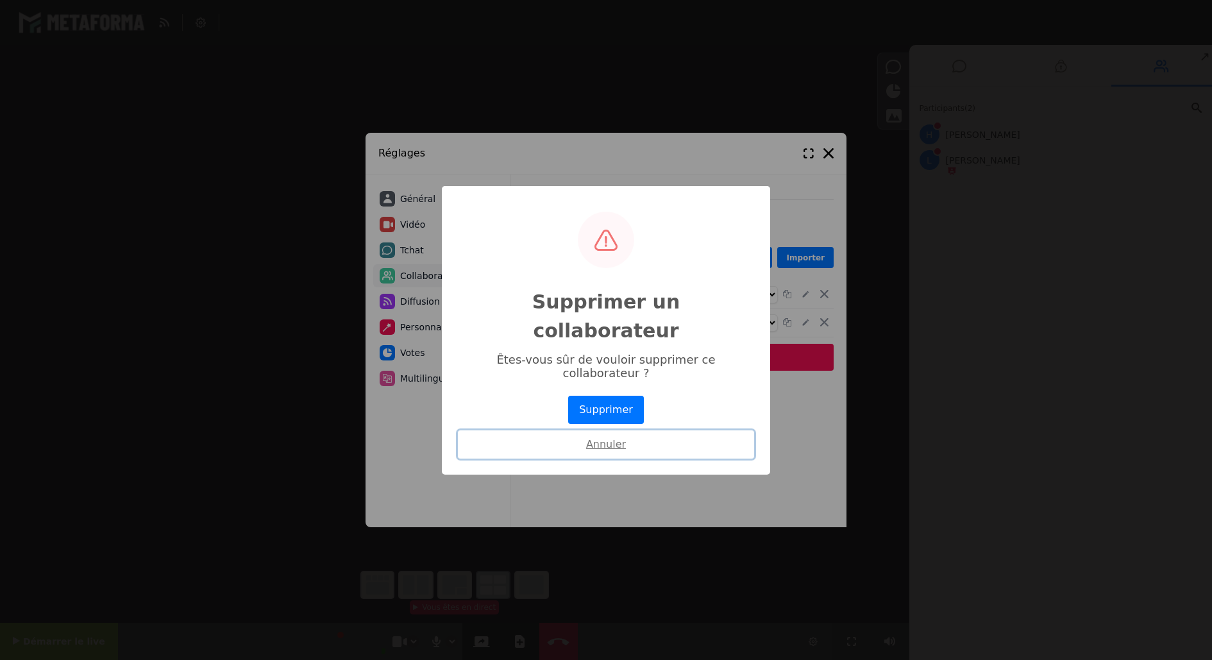
click at [612, 430] on button "Annuler" at bounding box center [606, 444] width 296 height 28
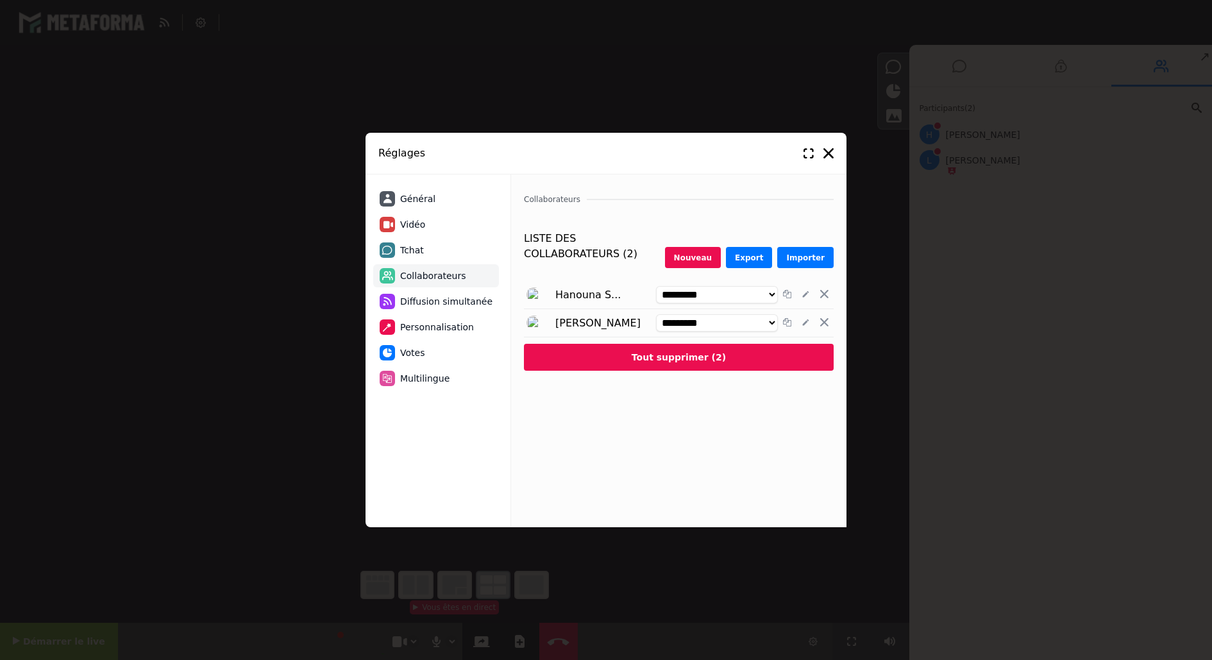
click at [424, 302] on span "Diffusion simultanée" at bounding box center [446, 301] width 92 height 13
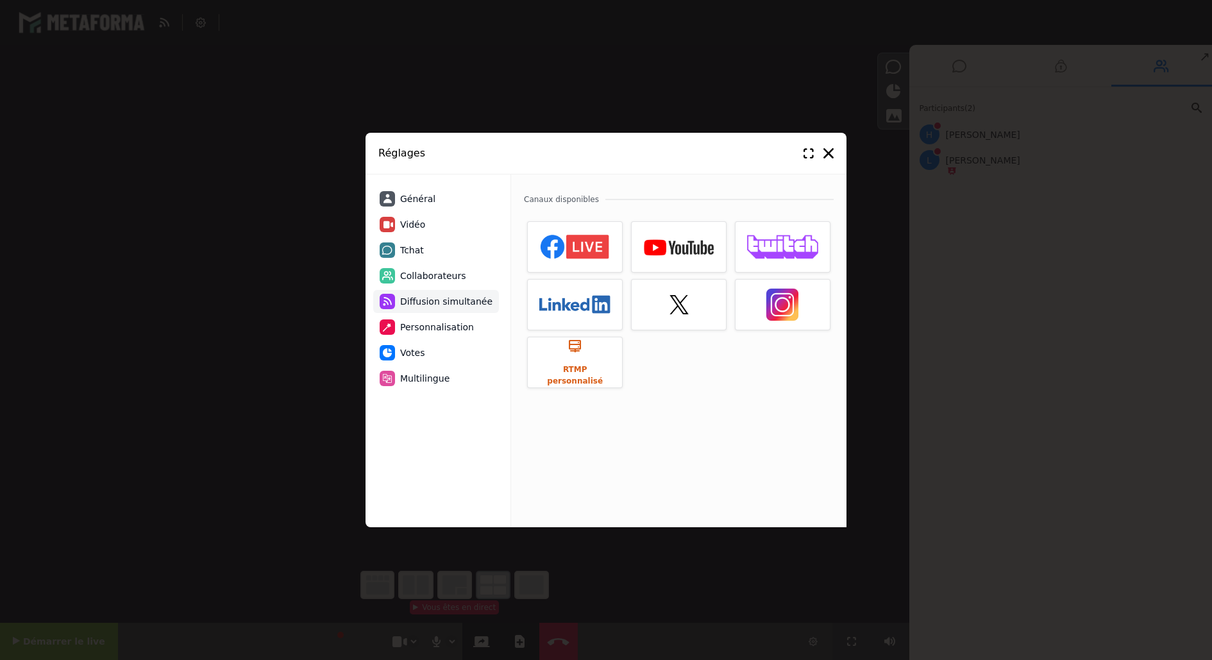
click at [431, 273] on span "Collaborateurs" at bounding box center [433, 275] width 66 height 13
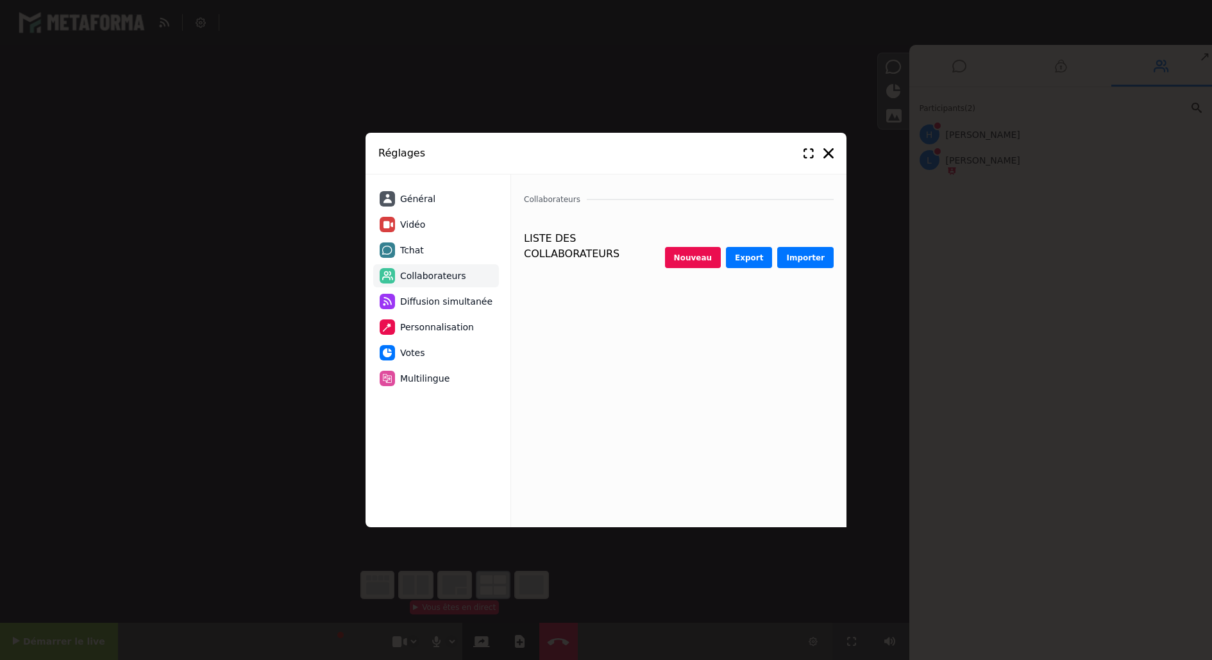
select select "********"
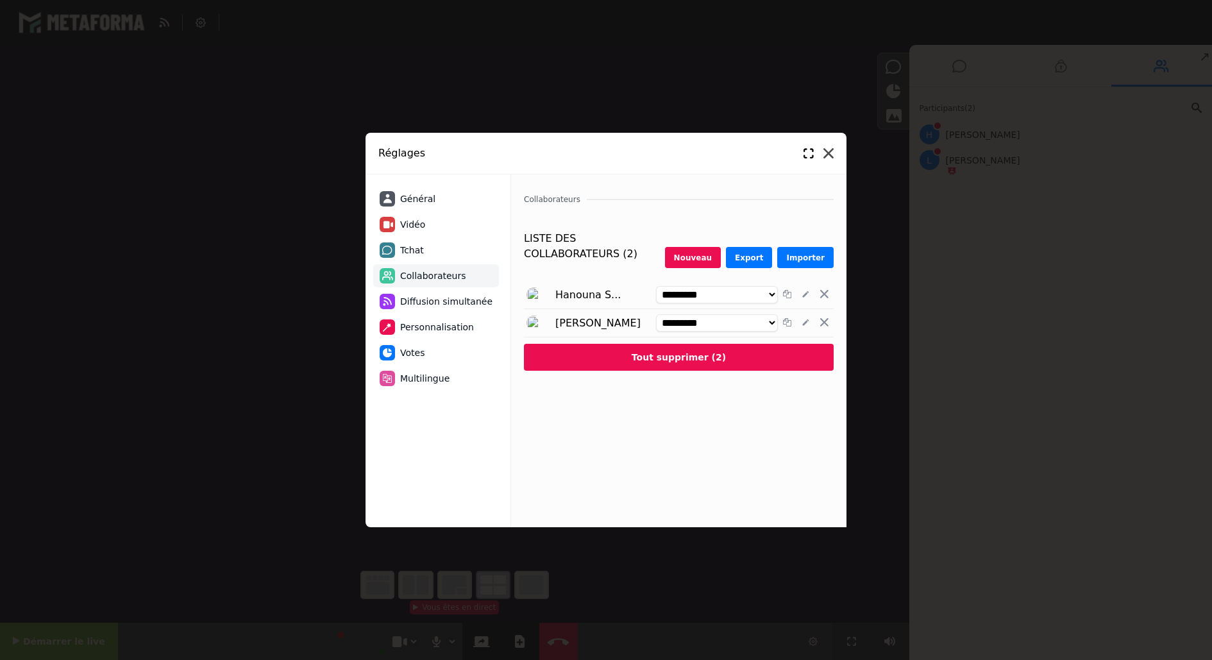
click at [833, 149] on icon at bounding box center [829, 153] width 10 height 10
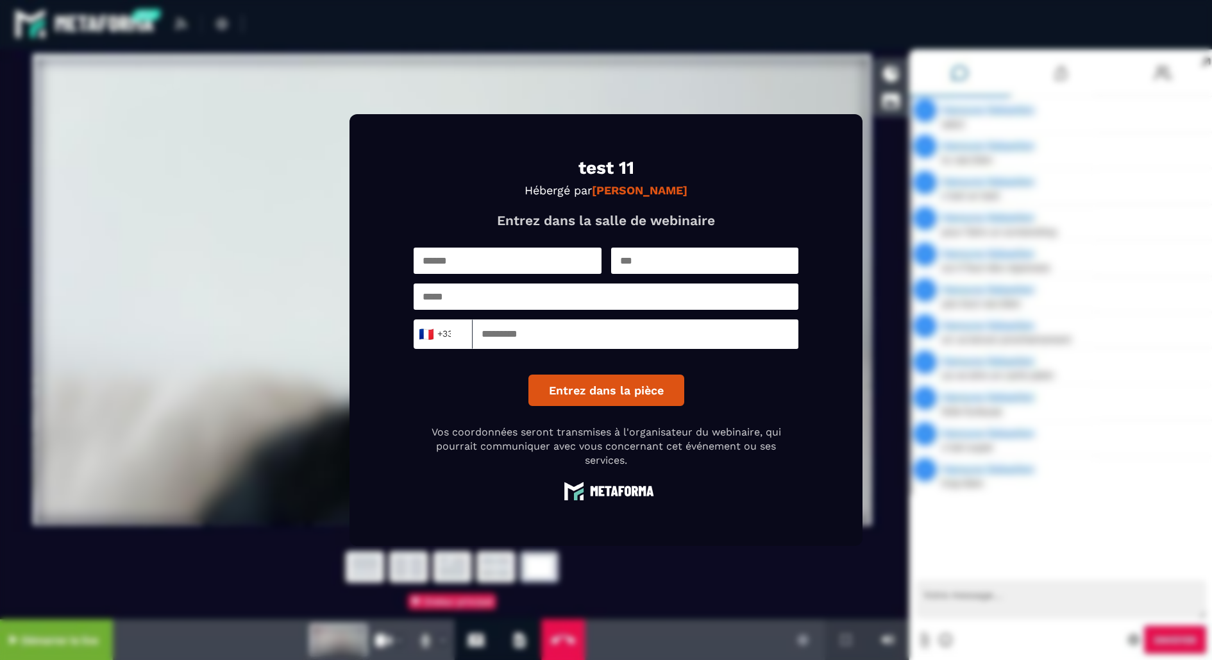
click at [525, 260] on input "text" at bounding box center [508, 261] width 188 height 26
type input "****"
click at [695, 266] on input "text" at bounding box center [705, 261] width 188 height 26
type input "****"
click at [568, 311] on div "**** **** 🇫🇷 +33 Loading... Entrez dans la pièce" at bounding box center [606, 327] width 385 height 158
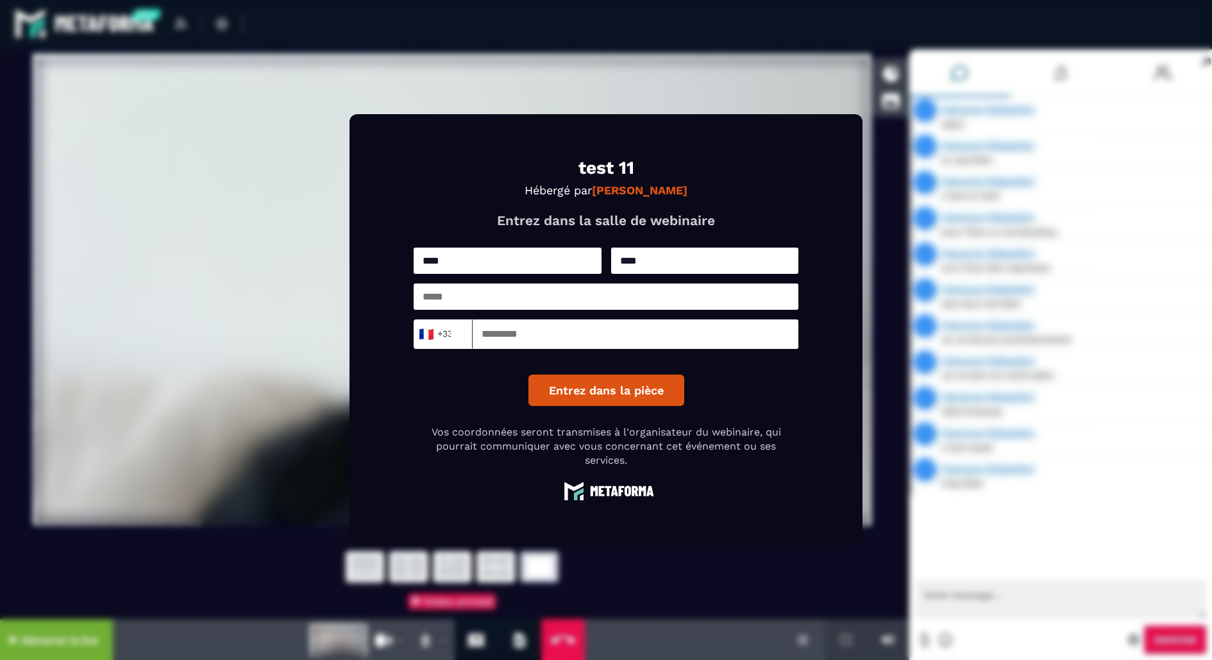
click at [568, 305] on input "email" at bounding box center [606, 297] width 385 height 26
type input "**********"
click at [556, 334] on input at bounding box center [636, 334] width 326 height 30
type input "*********"
click at [640, 405] on button "Entrez dans la pièce" at bounding box center [607, 390] width 156 height 31
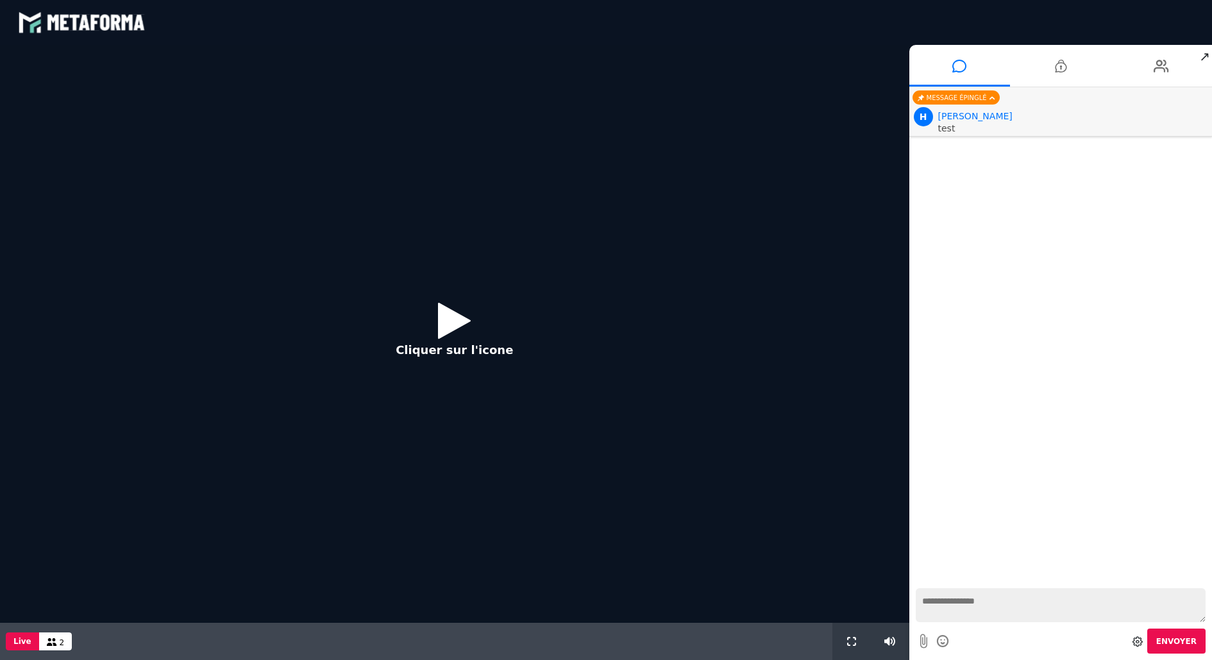
click at [459, 325] on icon at bounding box center [454, 321] width 33 height 42
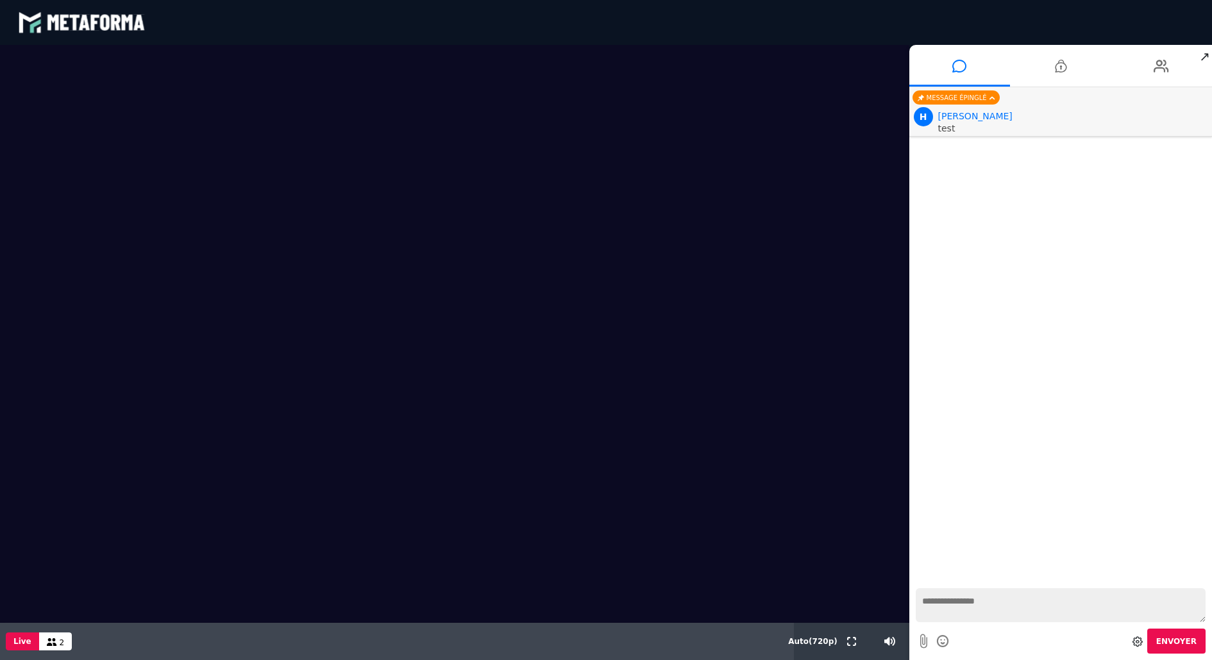
click at [995, 608] on textarea at bounding box center [1061, 605] width 291 height 34
type textarea "*****"
click at [1060, 61] on icon at bounding box center [1061, 66] width 12 height 32
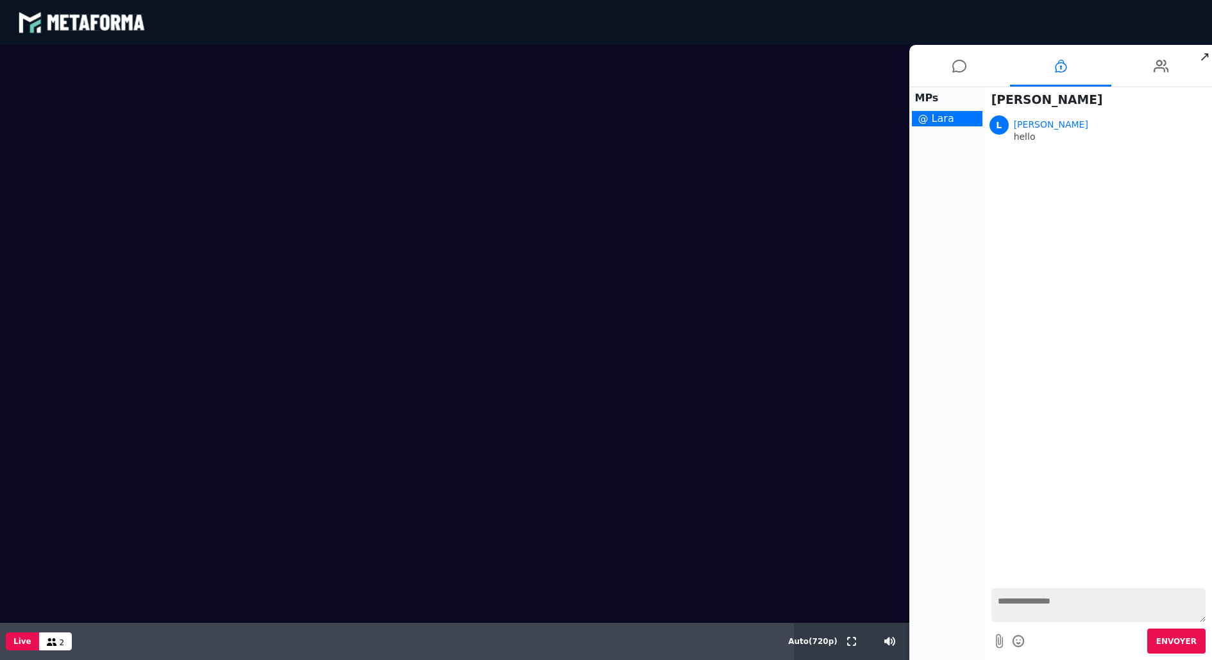
click at [1039, 608] on textarea at bounding box center [1099, 605] width 214 height 34
type textarea "***"
click at [964, 71] on icon at bounding box center [960, 66] width 14 height 32
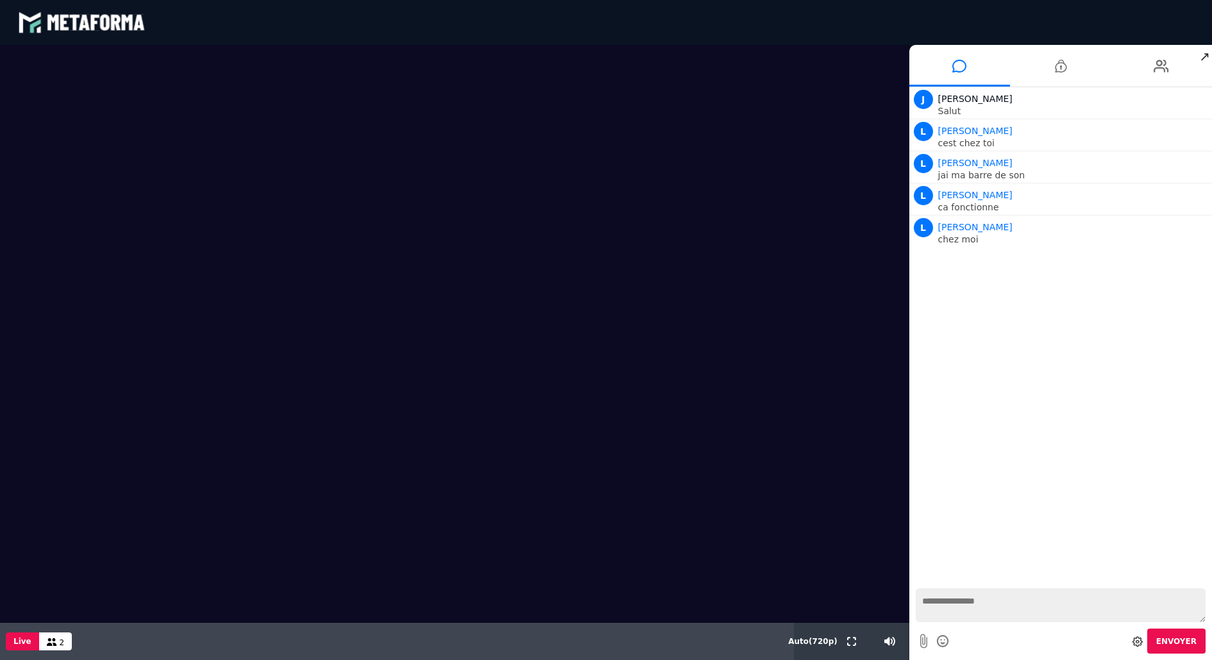
click at [973, 591] on textarea at bounding box center [1061, 605] width 291 height 34
type textarea "*"
type textarea "*****"
click at [979, 611] on textarea at bounding box center [1061, 605] width 291 height 34
type textarea "**********"
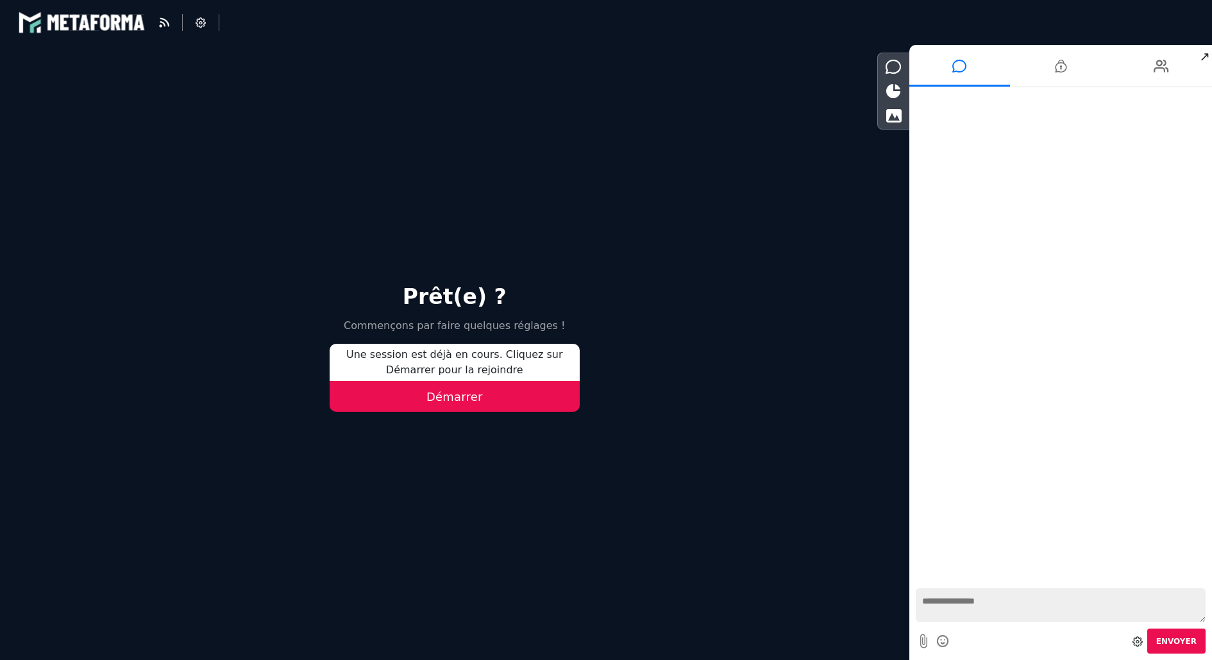
click at [463, 403] on button "Démarrer" at bounding box center [455, 396] width 250 height 31
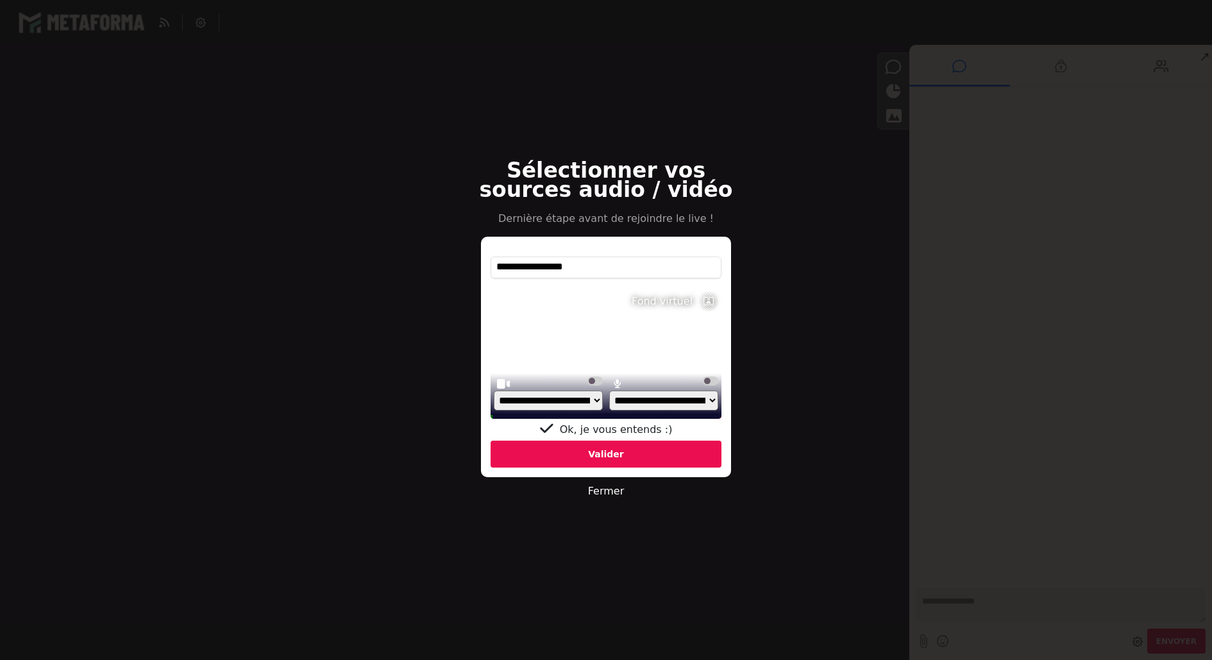
click at [561, 456] on div "Valider" at bounding box center [606, 454] width 231 height 27
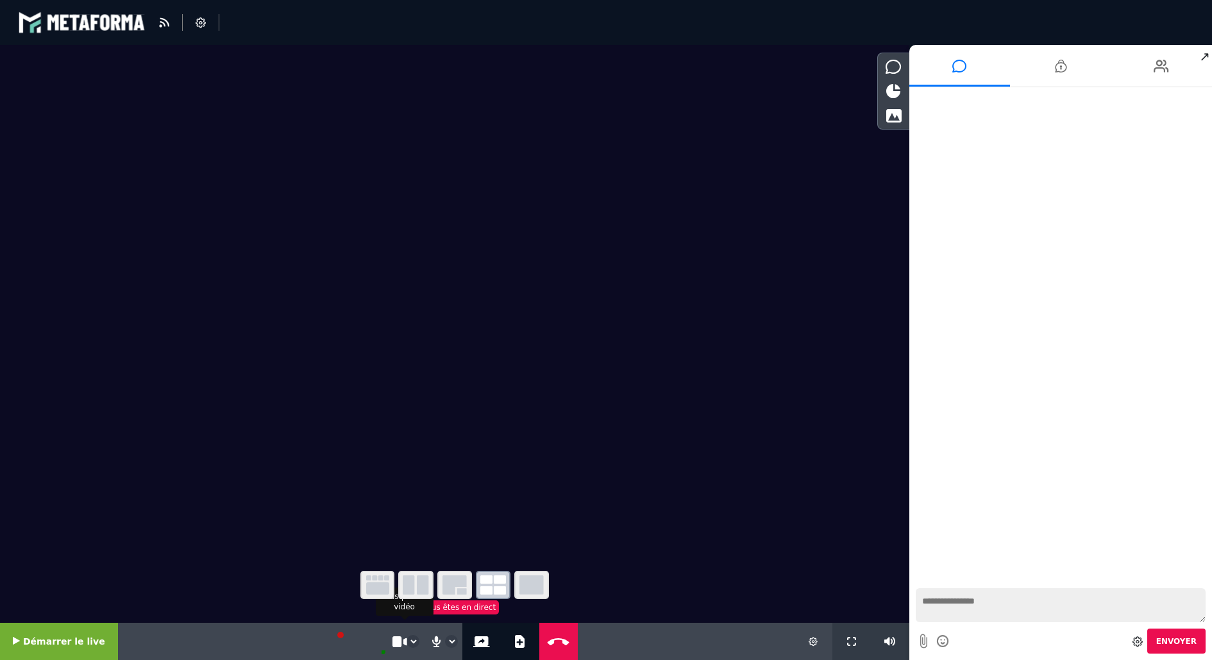
click at [408, 642] on select "**********" at bounding box center [413, 642] width 12 height 12
click at [808, 634] on button at bounding box center [813, 641] width 14 height 37
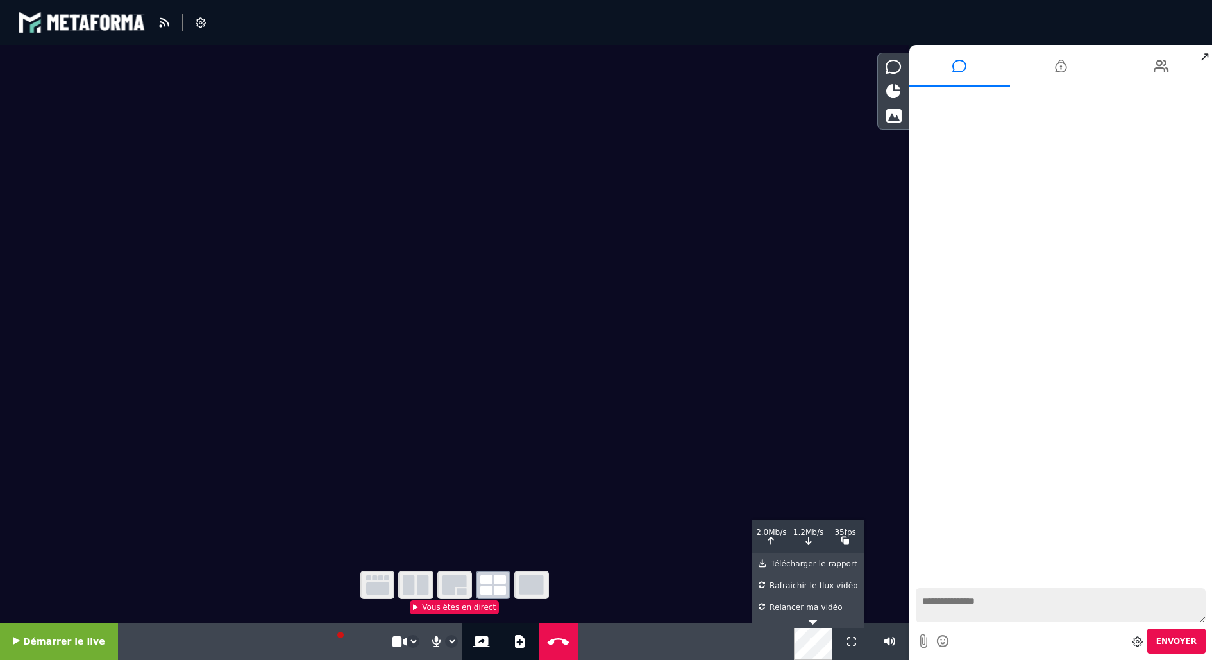
click at [819, 642] on button at bounding box center [813, 641] width 14 height 37
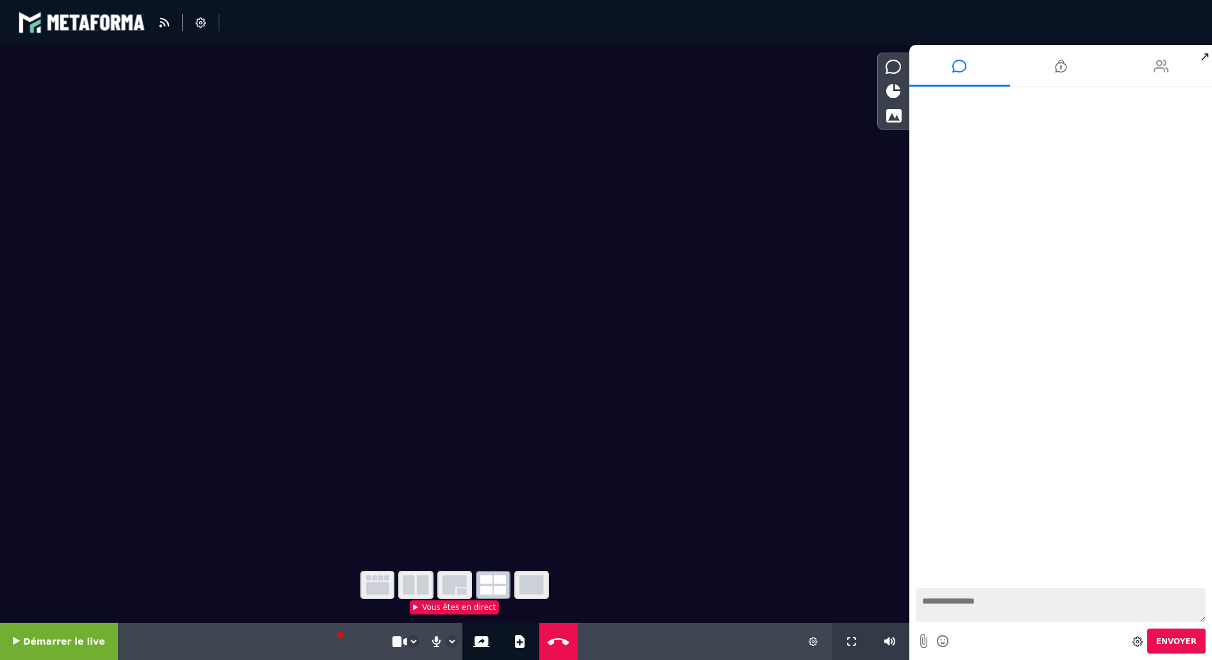
click at [1152, 64] on li at bounding box center [1162, 66] width 101 height 42
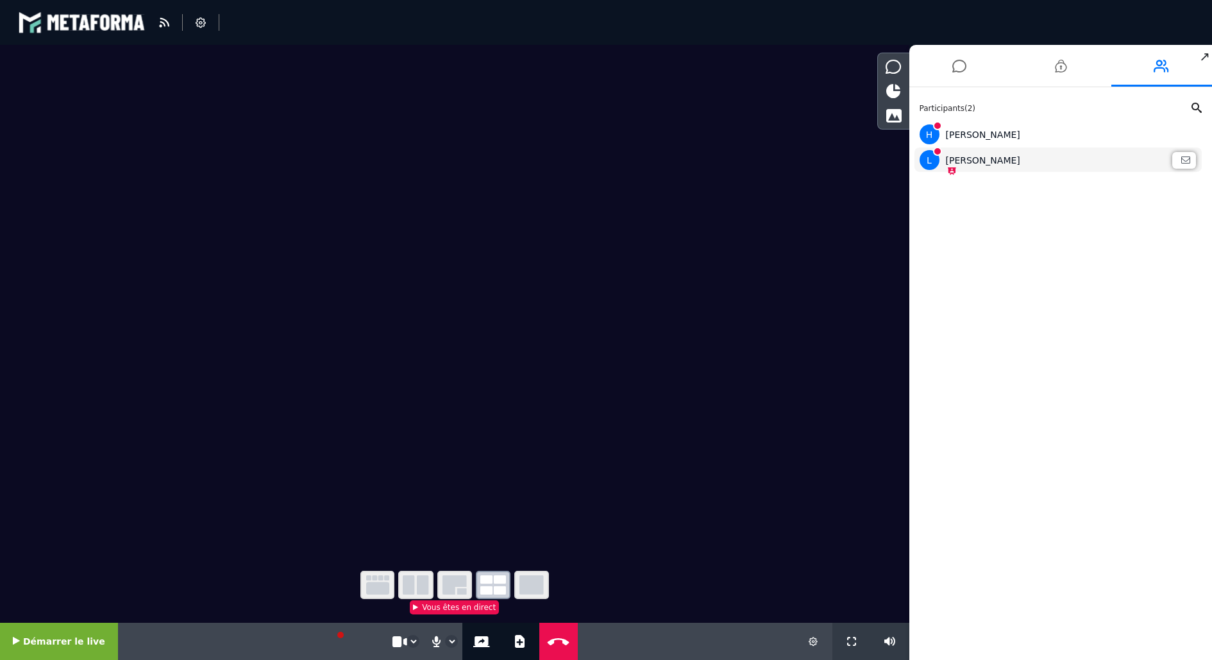
click at [1045, 160] on div "[PERSON_NAME]" at bounding box center [1059, 160] width 278 height 20
click at [957, 167] on div "[PERSON_NAME]" at bounding box center [1059, 160] width 278 height 20
click at [969, 133] on div "H [PERSON_NAME]" at bounding box center [1059, 134] width 278 height 20
click at [955, 158] on div "[PERSON_NAME]" at bounding box center [1059, 160] width 278 height 20
click at [196, 26] on icon at bounding box center [201, 22] width 10 height 10
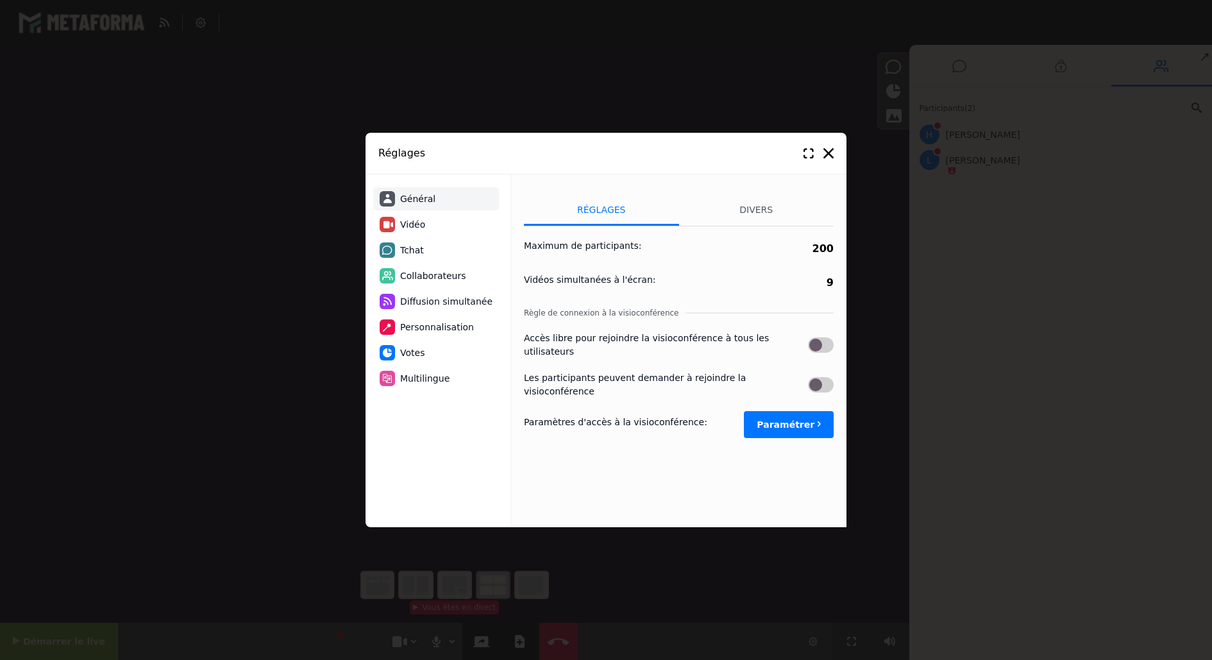
click at [439, 278] on span "Collaborateurs" at bounding box center [433, 275] width 66 height 13
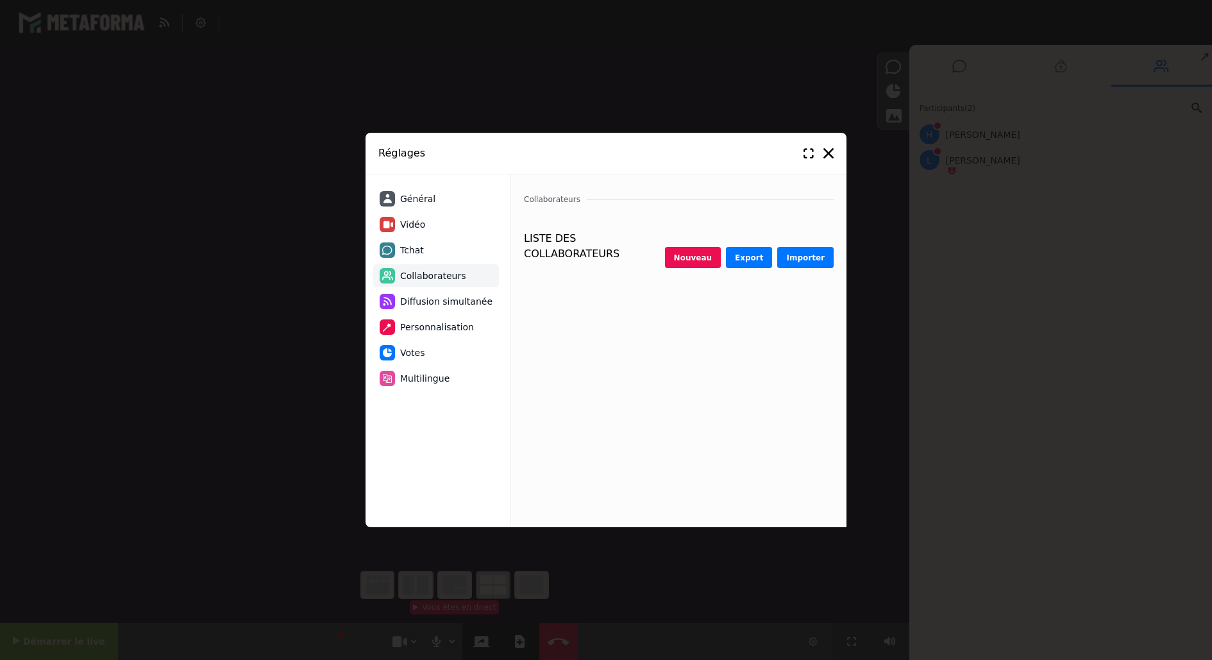
select select "********"
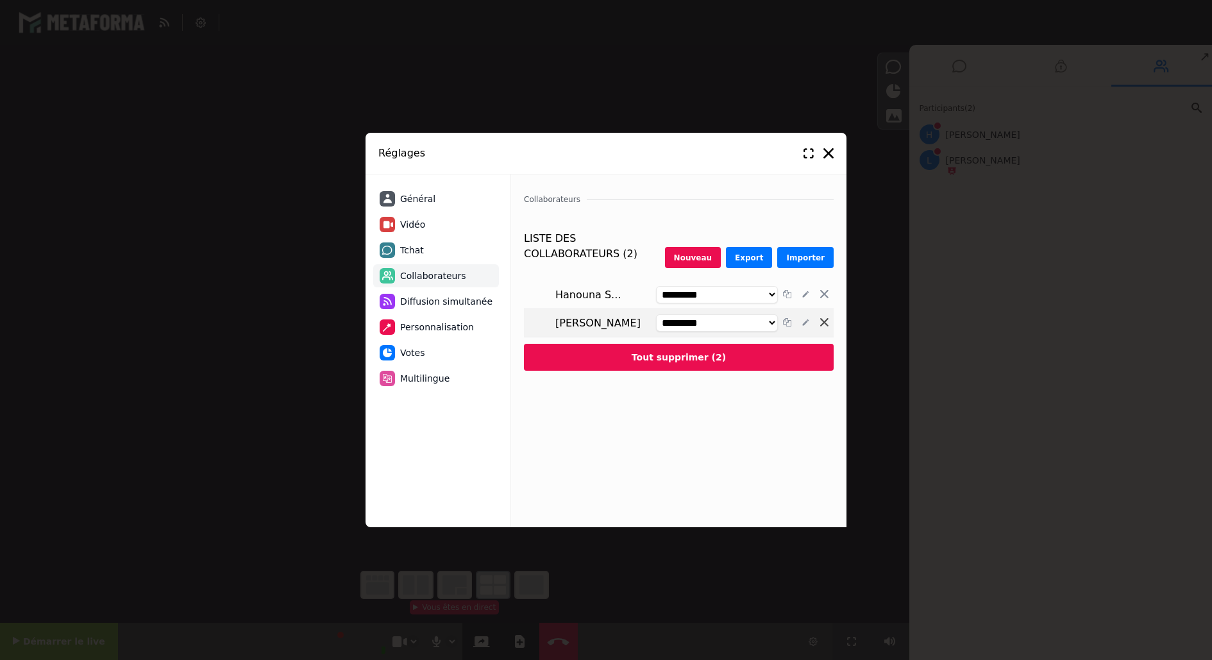
click at [825, 321] on icon at bounding box center [824, 322] width 8 height 8
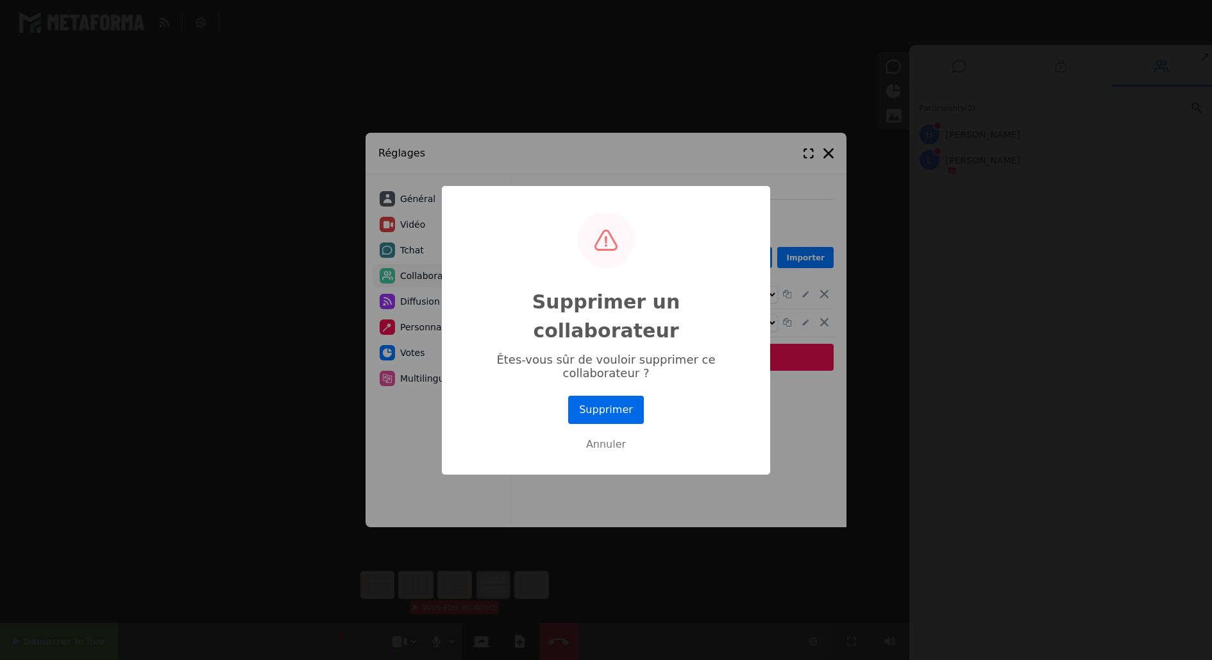
click at [632, 396] on button "Supprimer" at bounding box center [606, 410] width 76 height 28
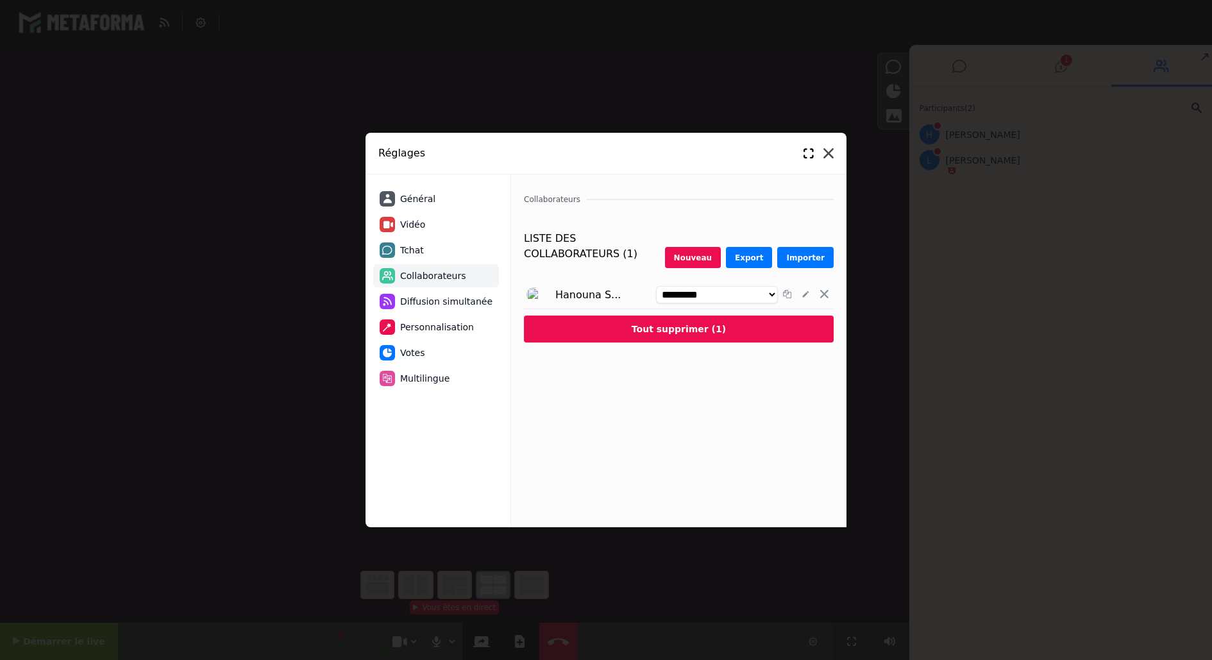
click at [831, 150] on icon at bounding box center [829, 153] width 10 height 10
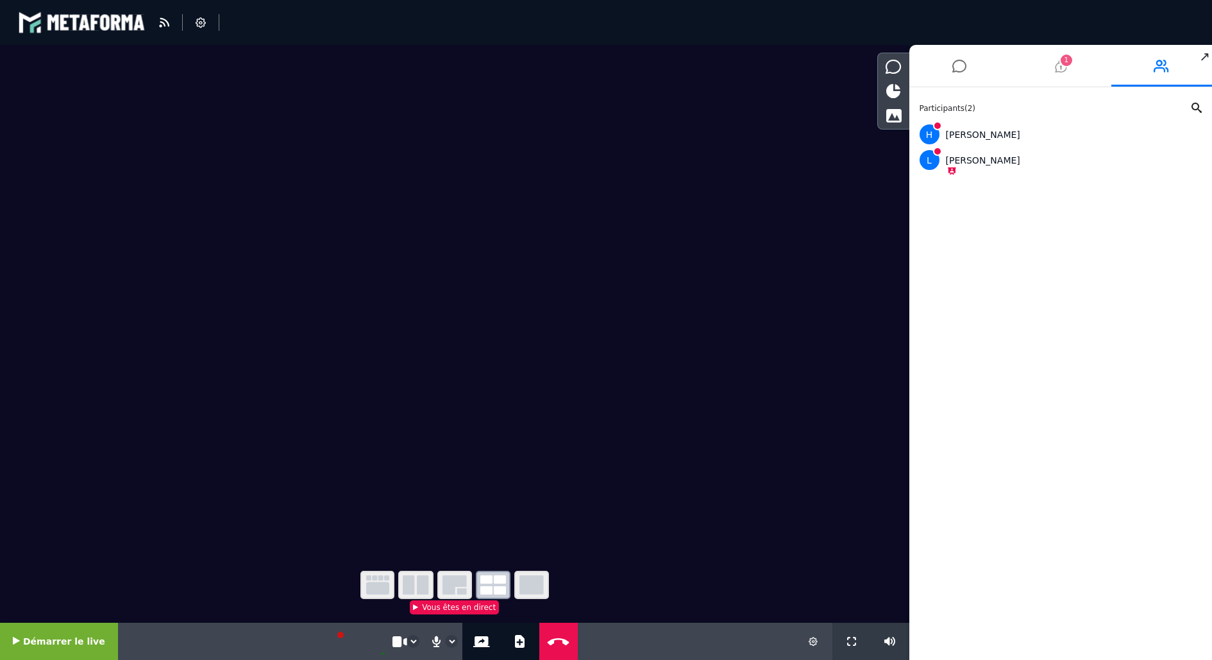
click at [1066, 55] on span "1" at bounding box center [1067, 61] width 12 height 12
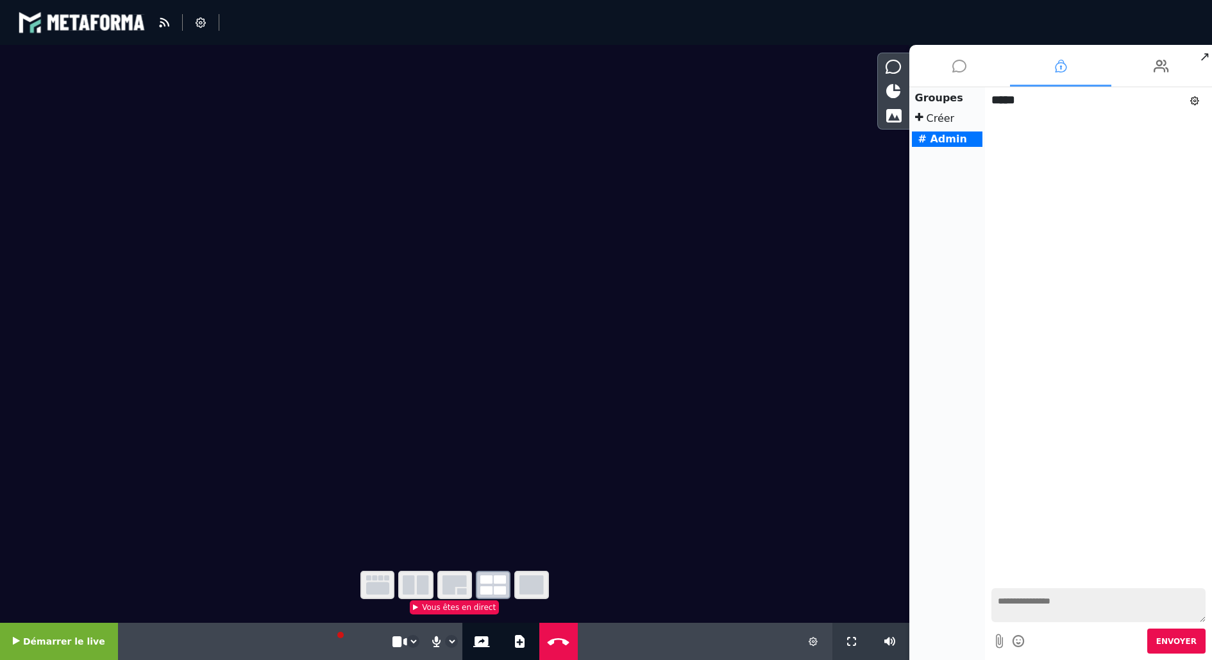
click at [954, 69] on icon at bounding box center [960, 66] width 14 height 32
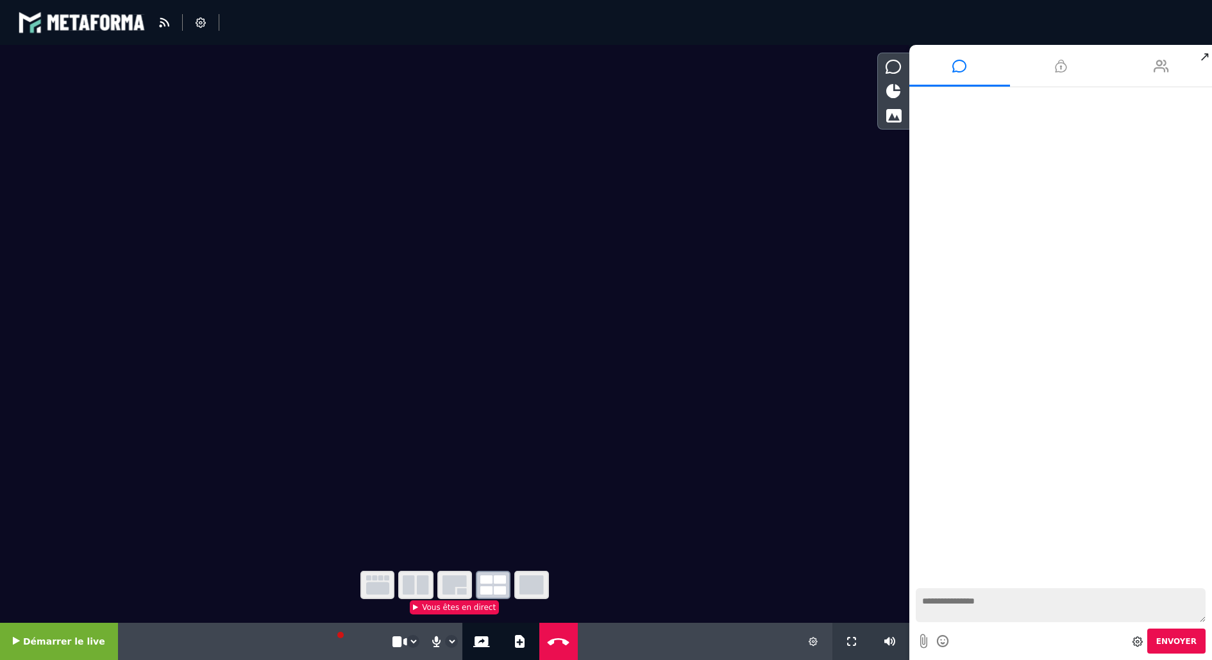
click at [1147, 67] on li at bounding box center [1162, 66] width 101 height 42
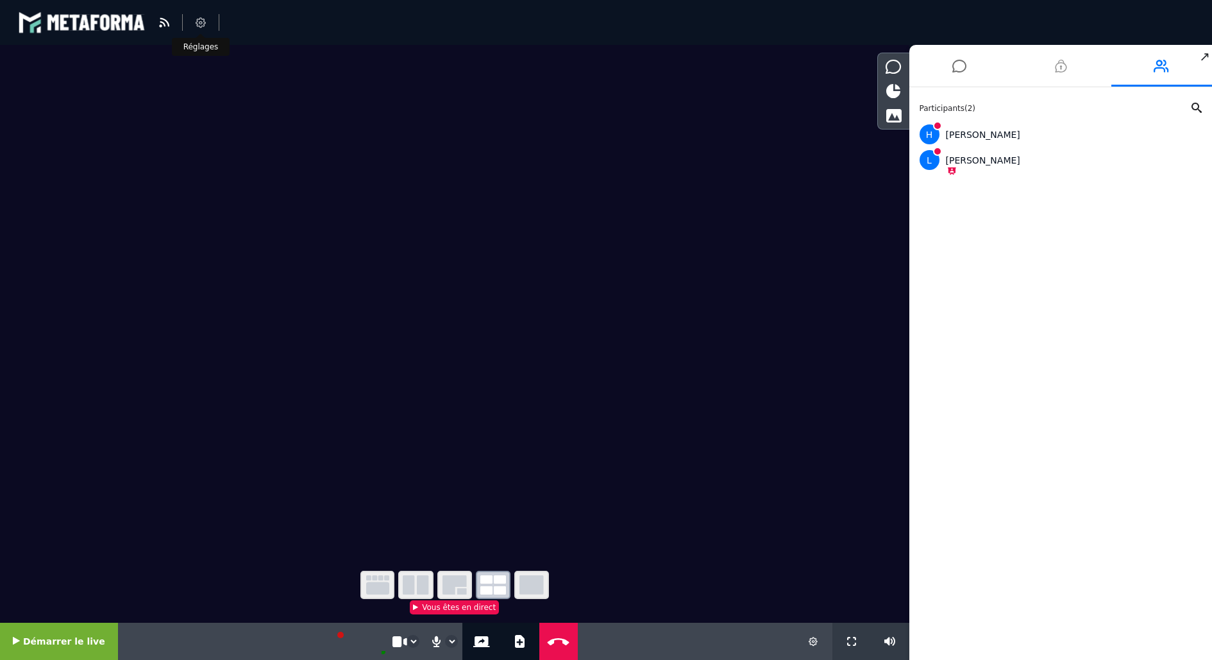
click at [199, 26] on icon at bounding box center [201, 22] width 10 height 10
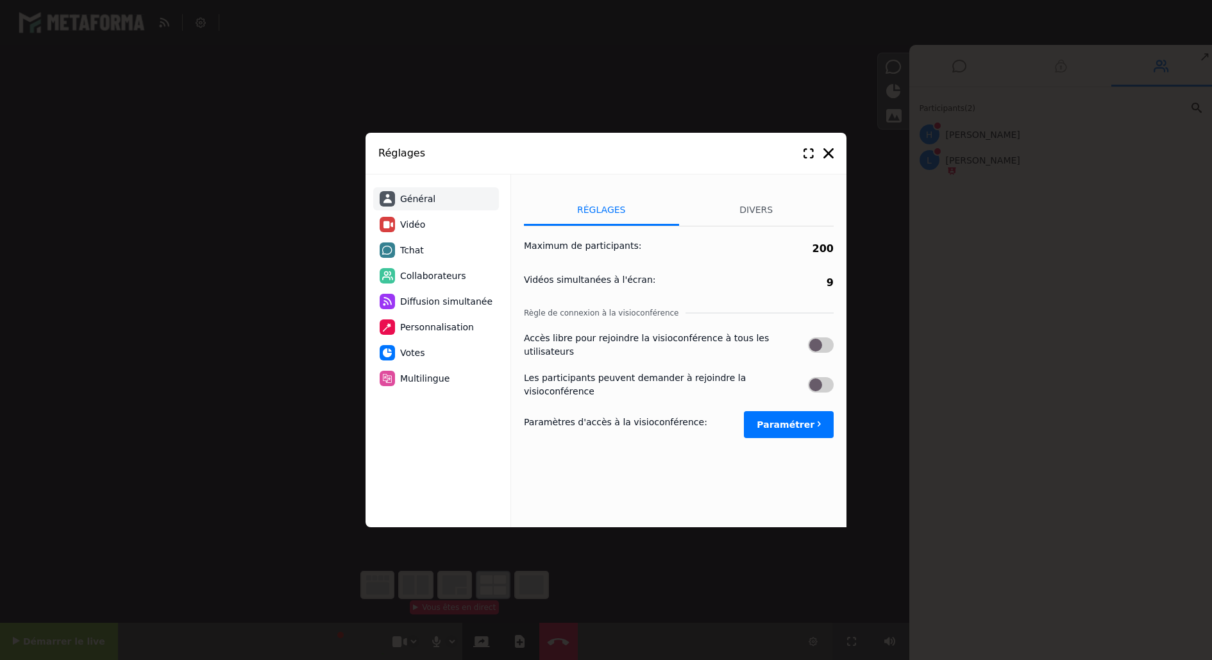
click at [457, 329] on span "Personnalisation" at bounding box center [437, 327] width 74 height 13
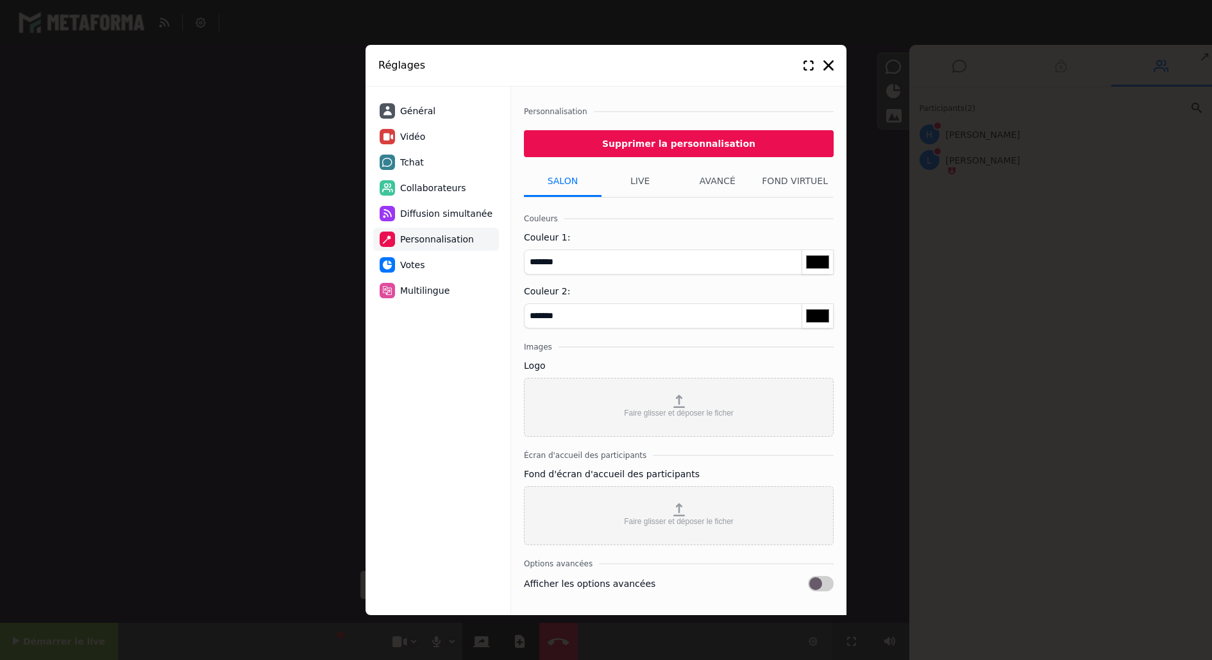
click at [427, 259] on li "Votes" at bounding box center [436, 264] width 126 height 23
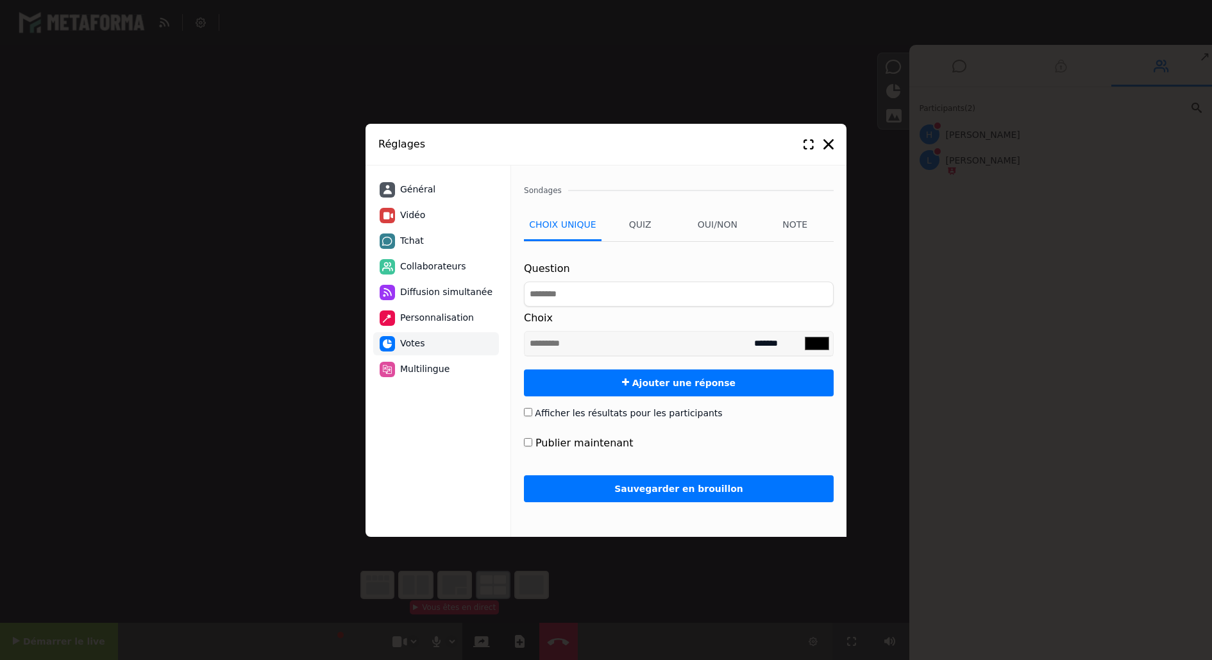
click at [432, 237] on li "Tchat" at bounding box center [436, 241] width 126 height 23
select select "**********"
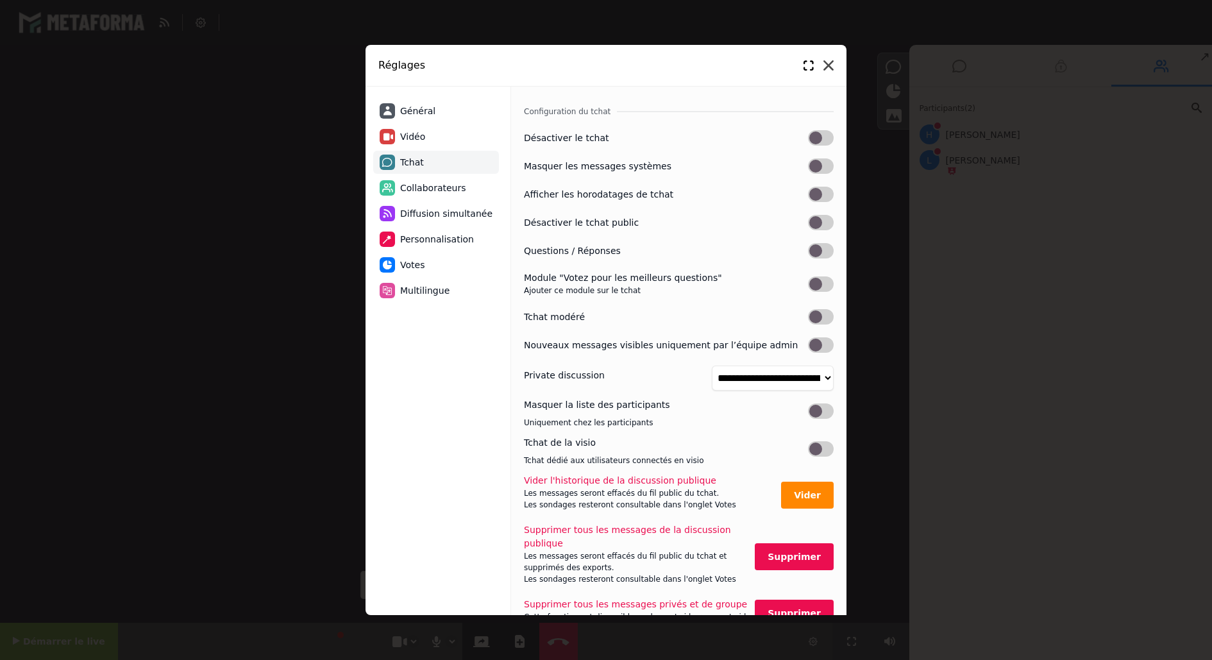
click at [829, 64] on icon at bounding box center [829, 65] width 10 height 10
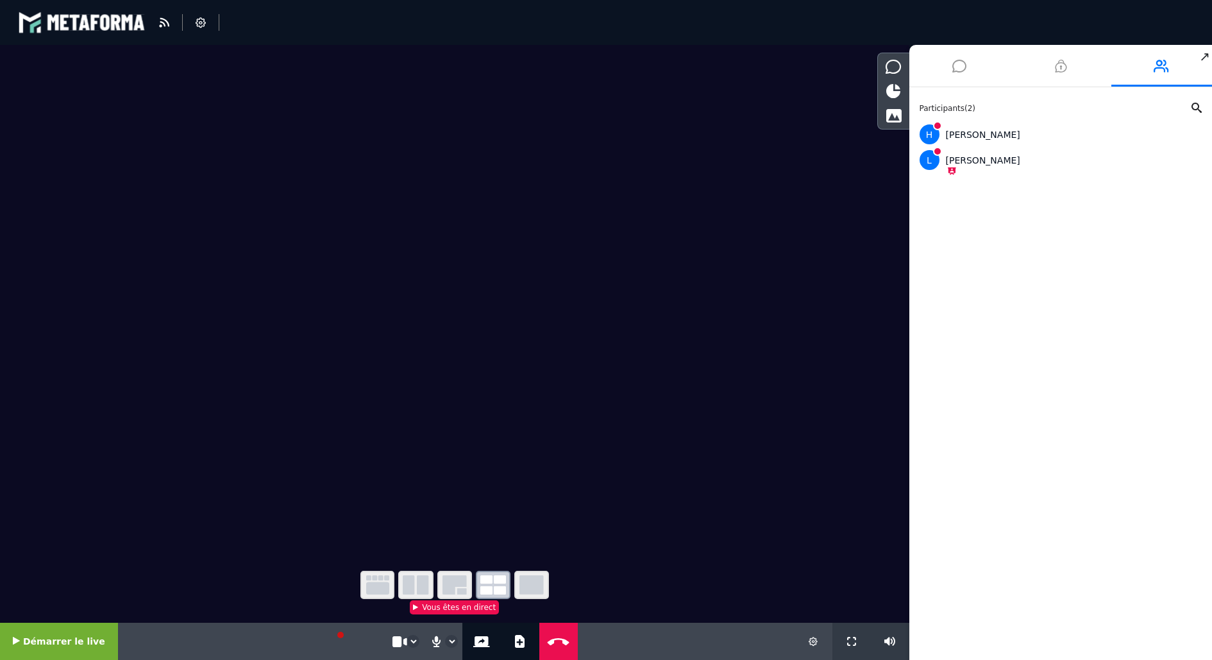
click at [955, 68] on icon at bounding box center [960, 66] width 14 height 32
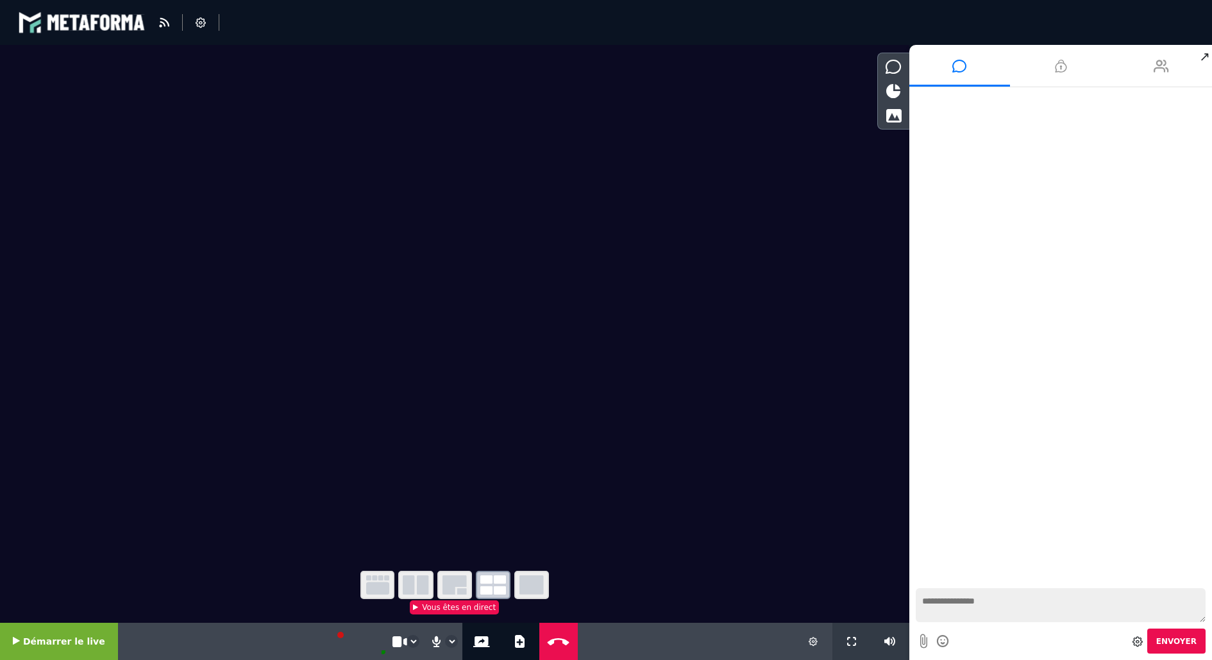
click at [1155, 59] on icon at bounding box center [1161, 66] width 15 height 32
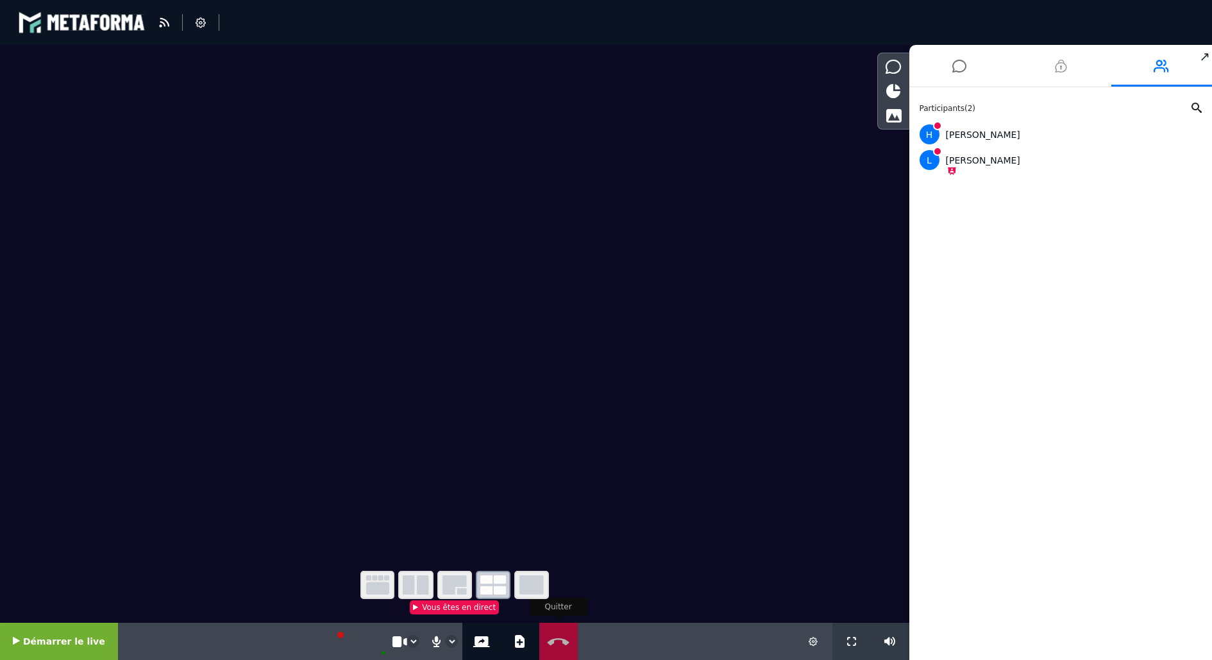
click at [550, 637] on icon at bounding box center [559, 642] width 28 height 10
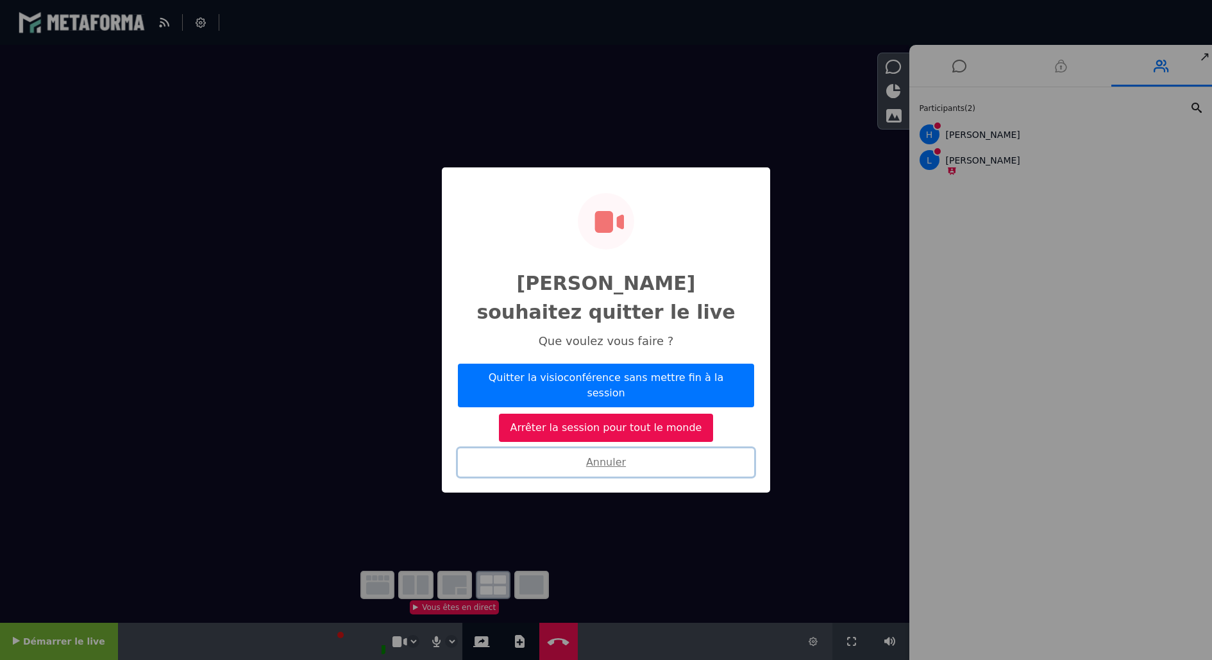
click at [608, 448] on button "Annuler" at bounding box center [606, 462] width 296 height 28
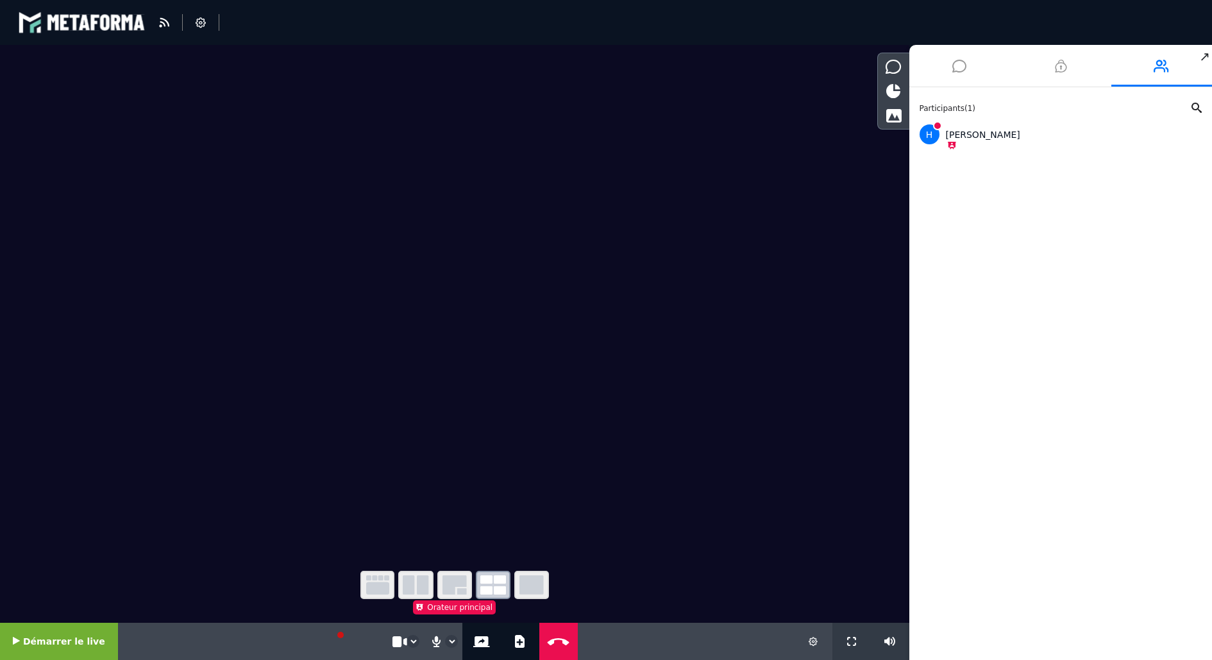
click at [971, 77] on li at bounding box center [960, 66] width 101 height 42
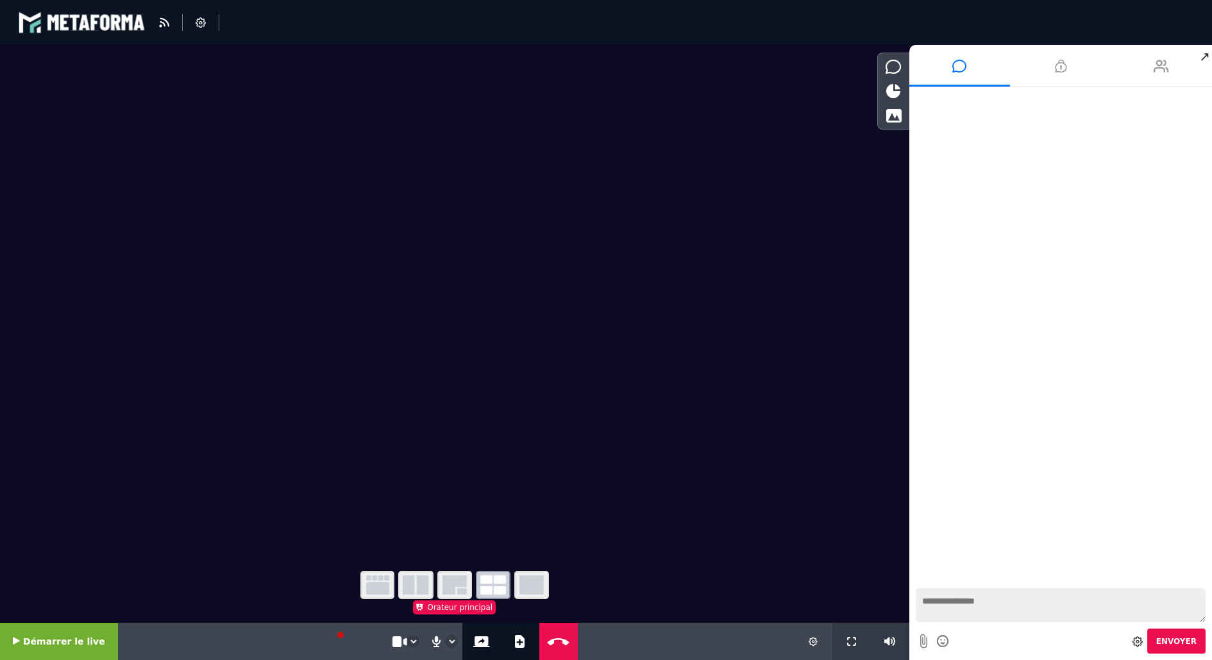
click at [1135, 68] on li at bounding box center [1162, 66] width 101 height 42
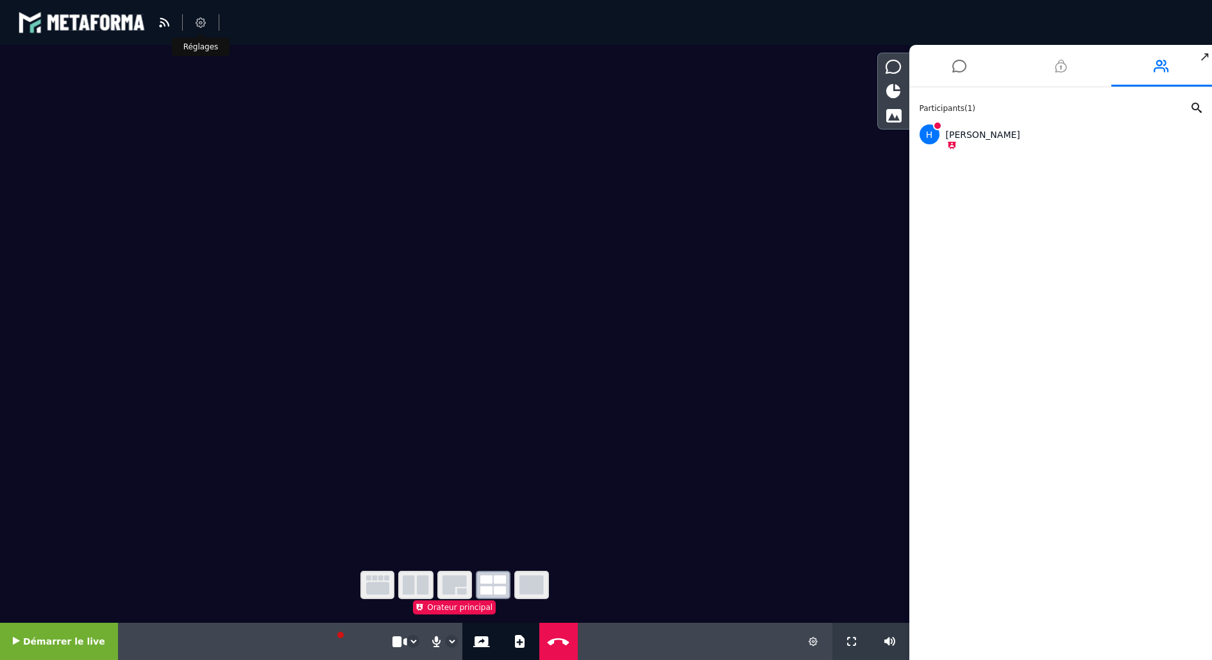
click at [206, 29] on li at bounding box center [201, 22] width 37 height 17
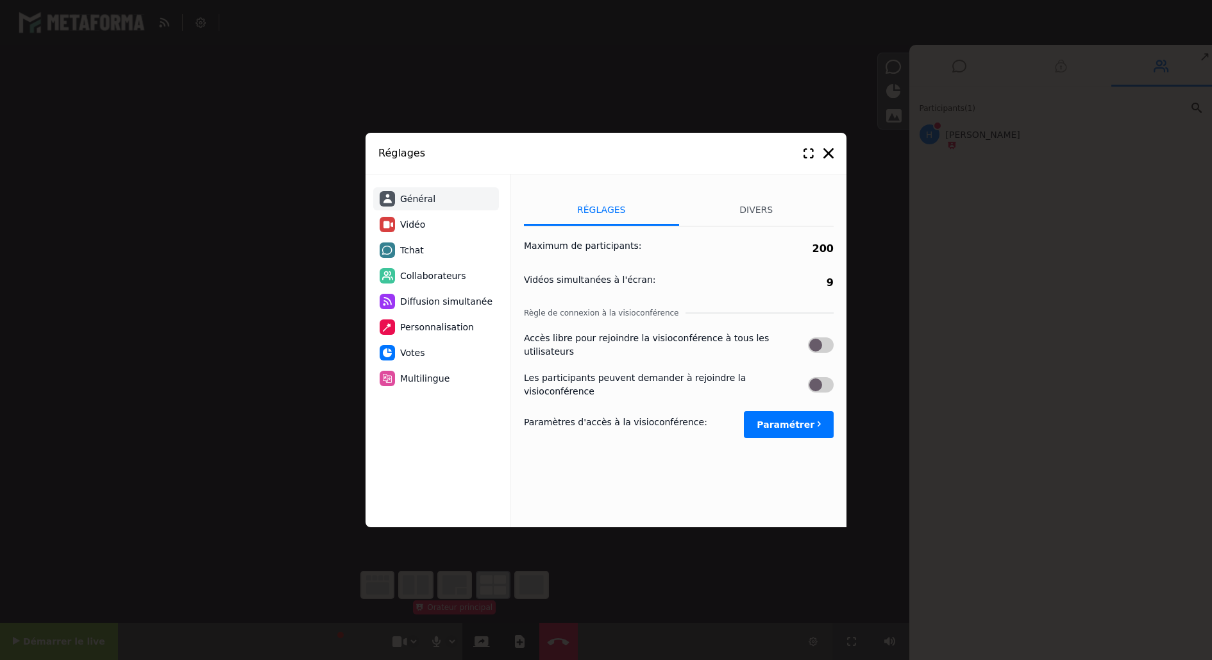
click at [409, 273] on span "Collaborateurs" at bounding box center [433, 275] width 66 height 13
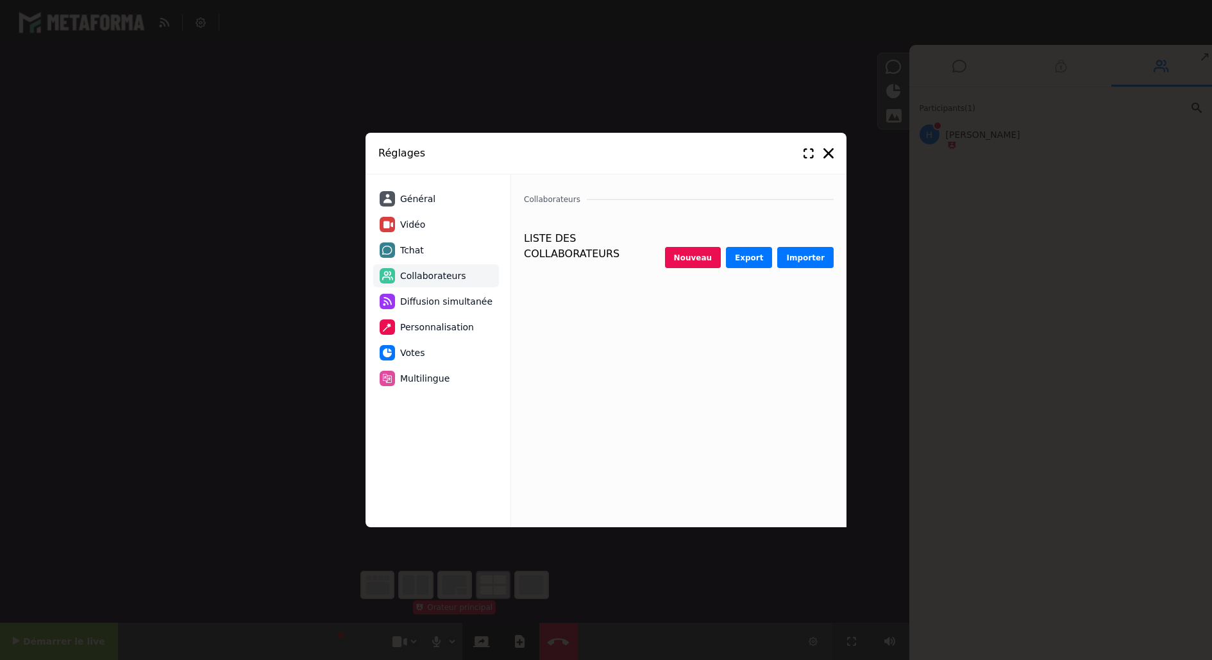
select select "********"
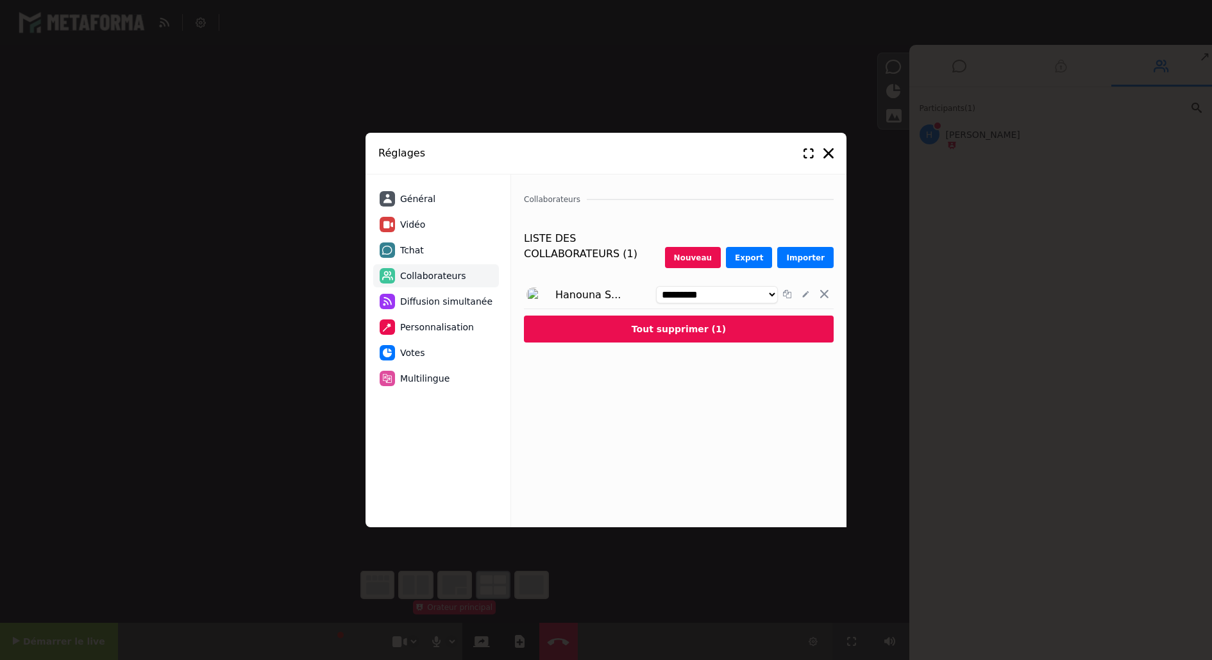
click at [713, 258] on button "Nouveau" at bounding box center [693, 257] width 56 height 21
select select "*******"
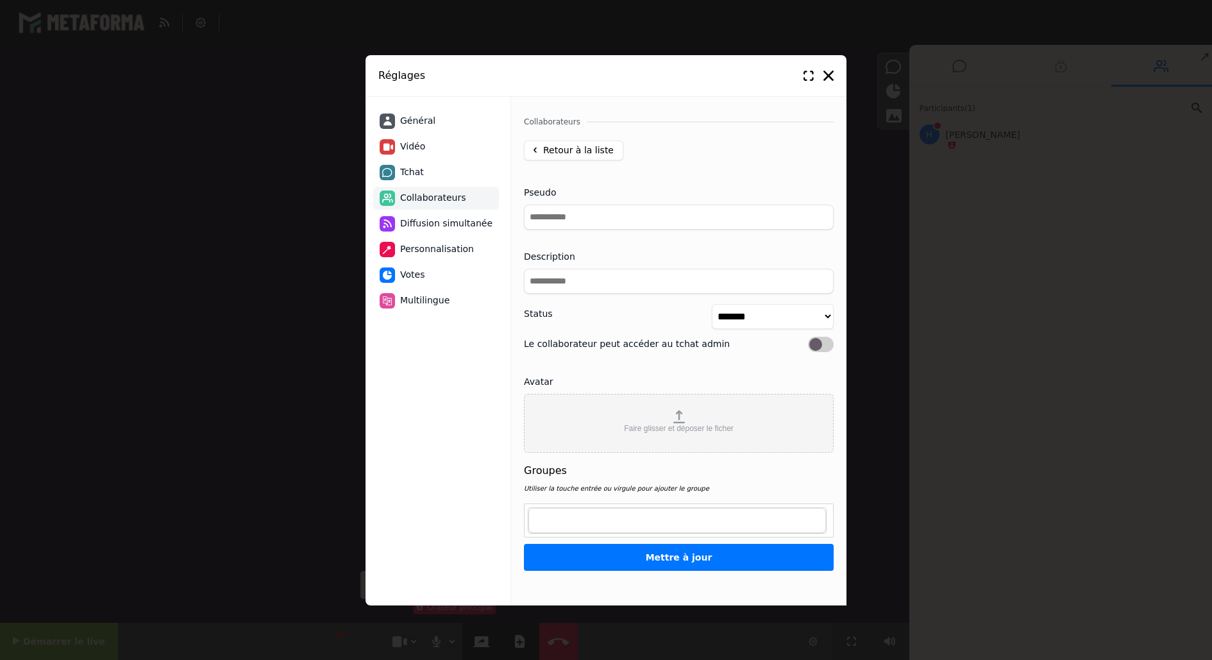
click at [822, 79] on div "Réglages" at bounding box center [606, 76] width 481 height 42
click at [824, 77] on icon at bounding box center [829, 76] width 10 height 10
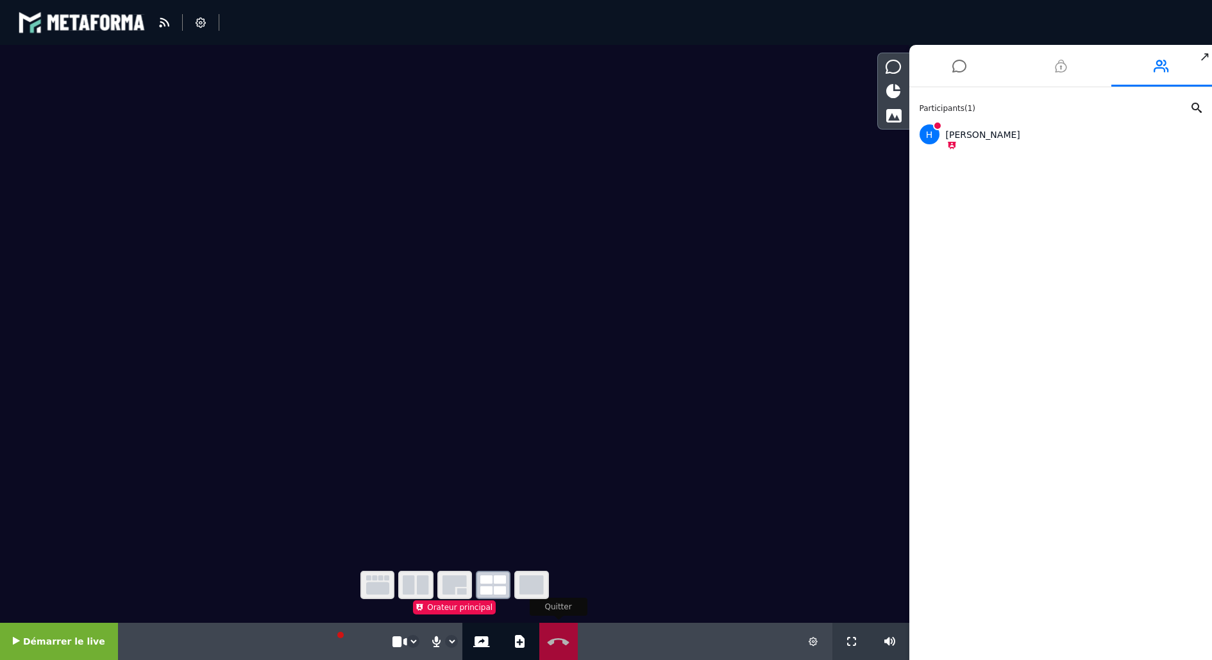
click at [542, 634] on button "Quitter" at bounding box center [558, 641] width 33 height 37
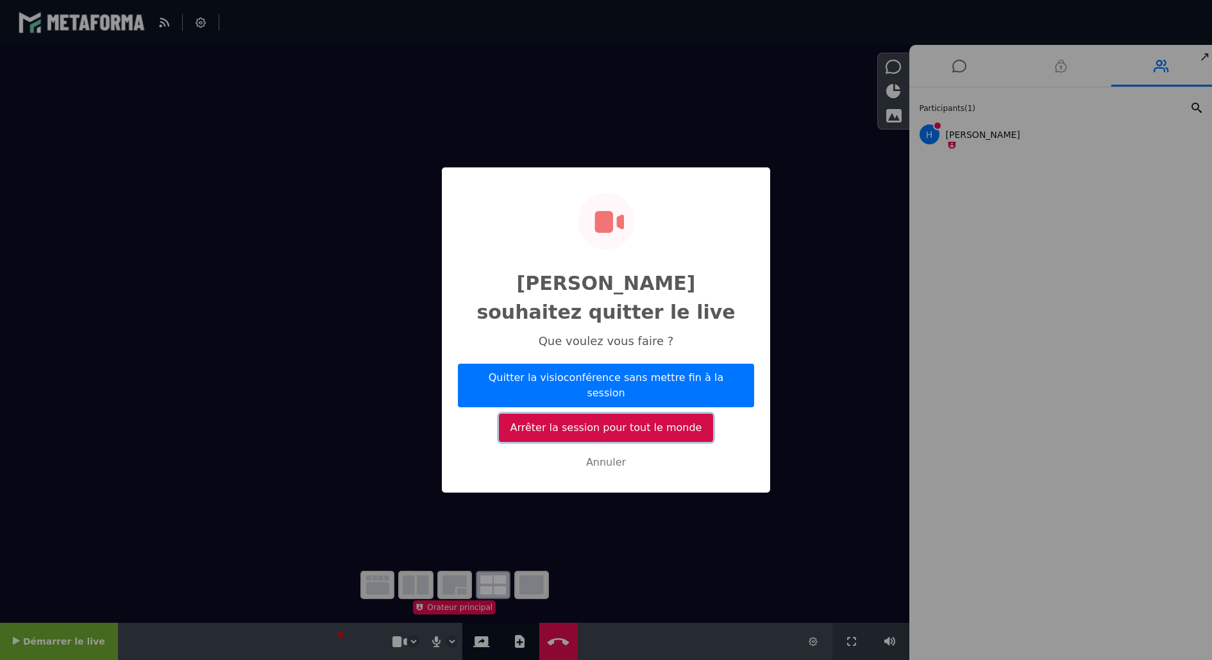
click at [648, 414] on button "Arrêter la session pour tout le monde" at bounding box center [606, 428] width 214 height 28
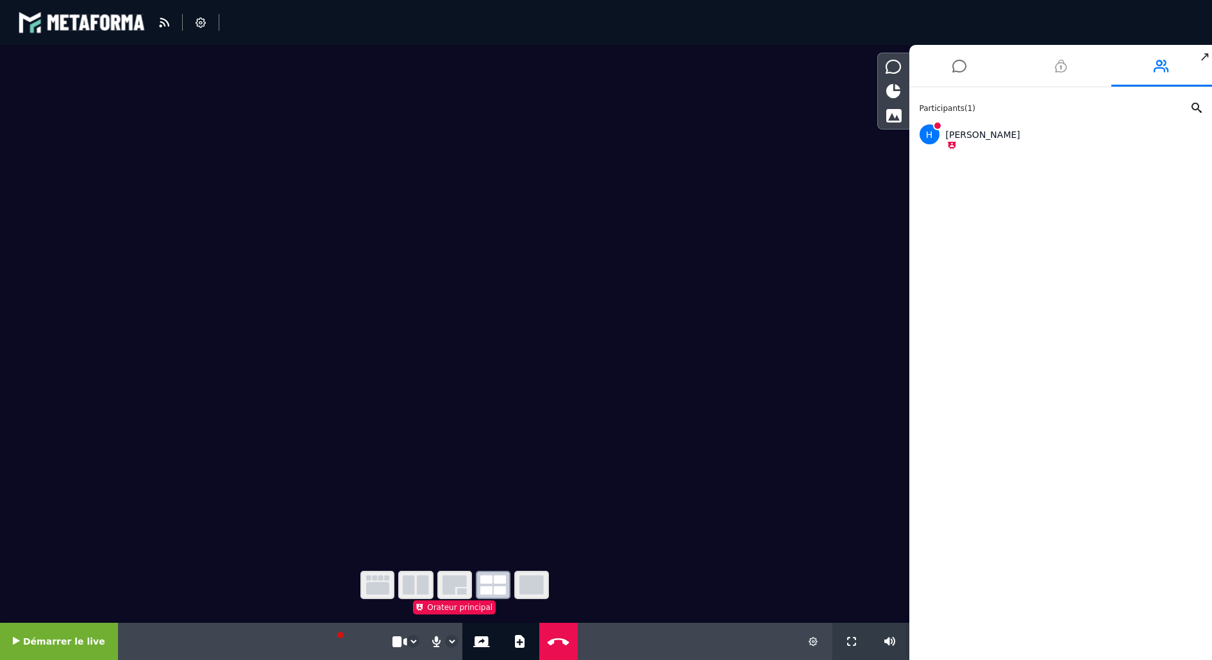
select select "****"
